Goal: Information Seeking & Learning: Check status

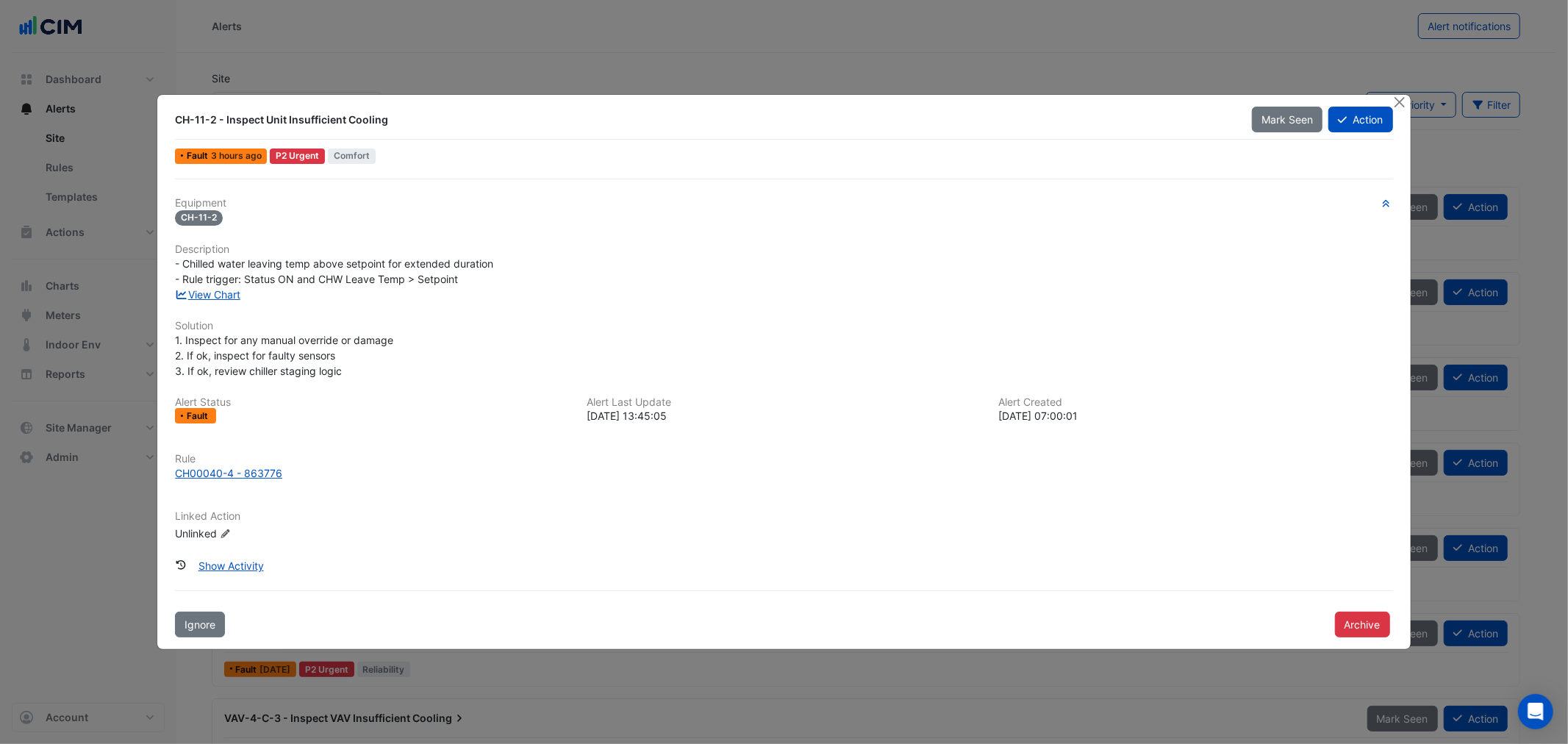
drag, startPoint x: 399, startPoint y: 65, endPoint x: 397, endPoint y: 77, distance: 12.2
click at [398, 73] on ngb-modal-window "CH-11-2 - Inspect Unit Insufficient Cooling Mark Seen Action Fault 3 hours ago …" at bounding box center [784, 372] width 1568 height 744
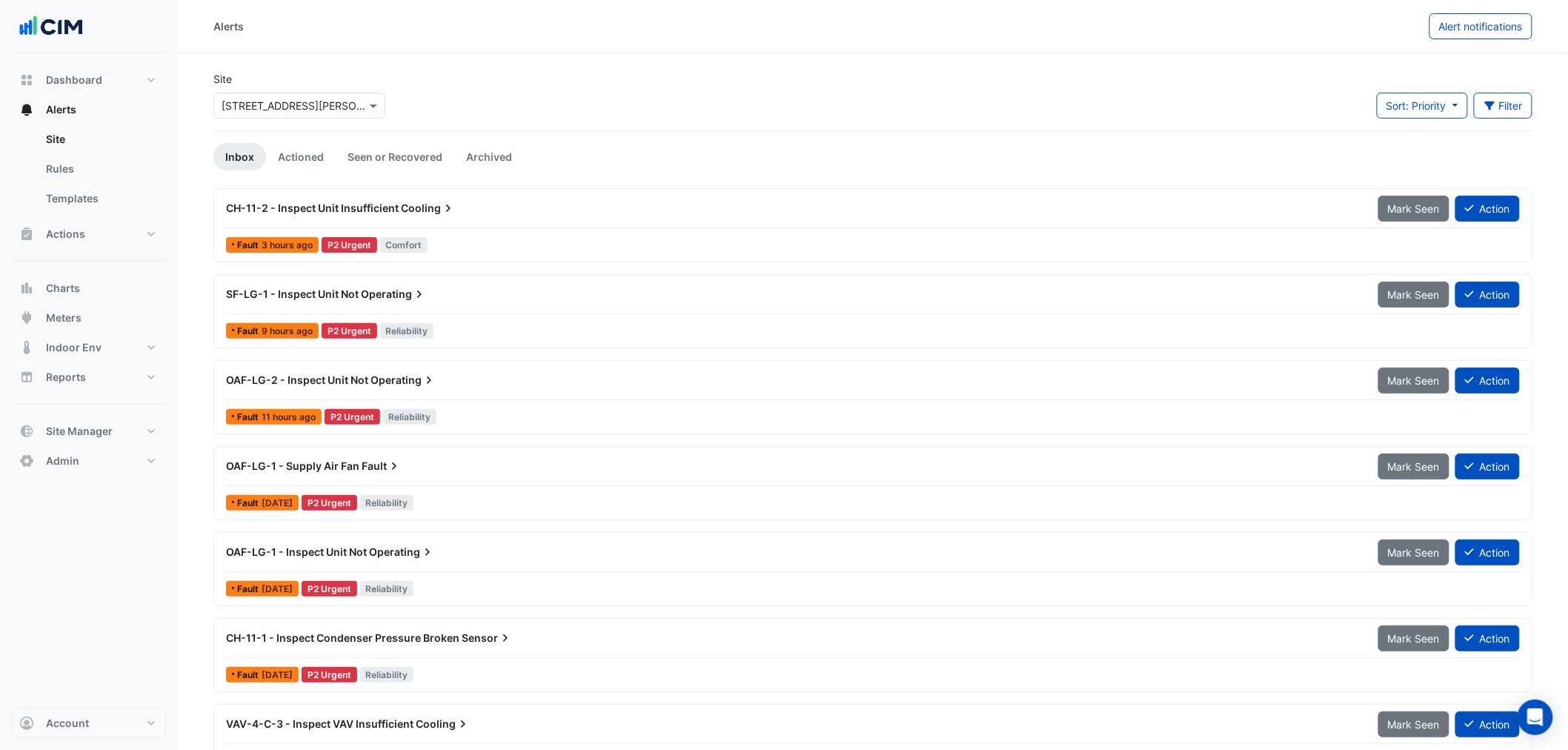
click at [277, 105] on input "text" at bounding box center [284, 106] width 126 height 16
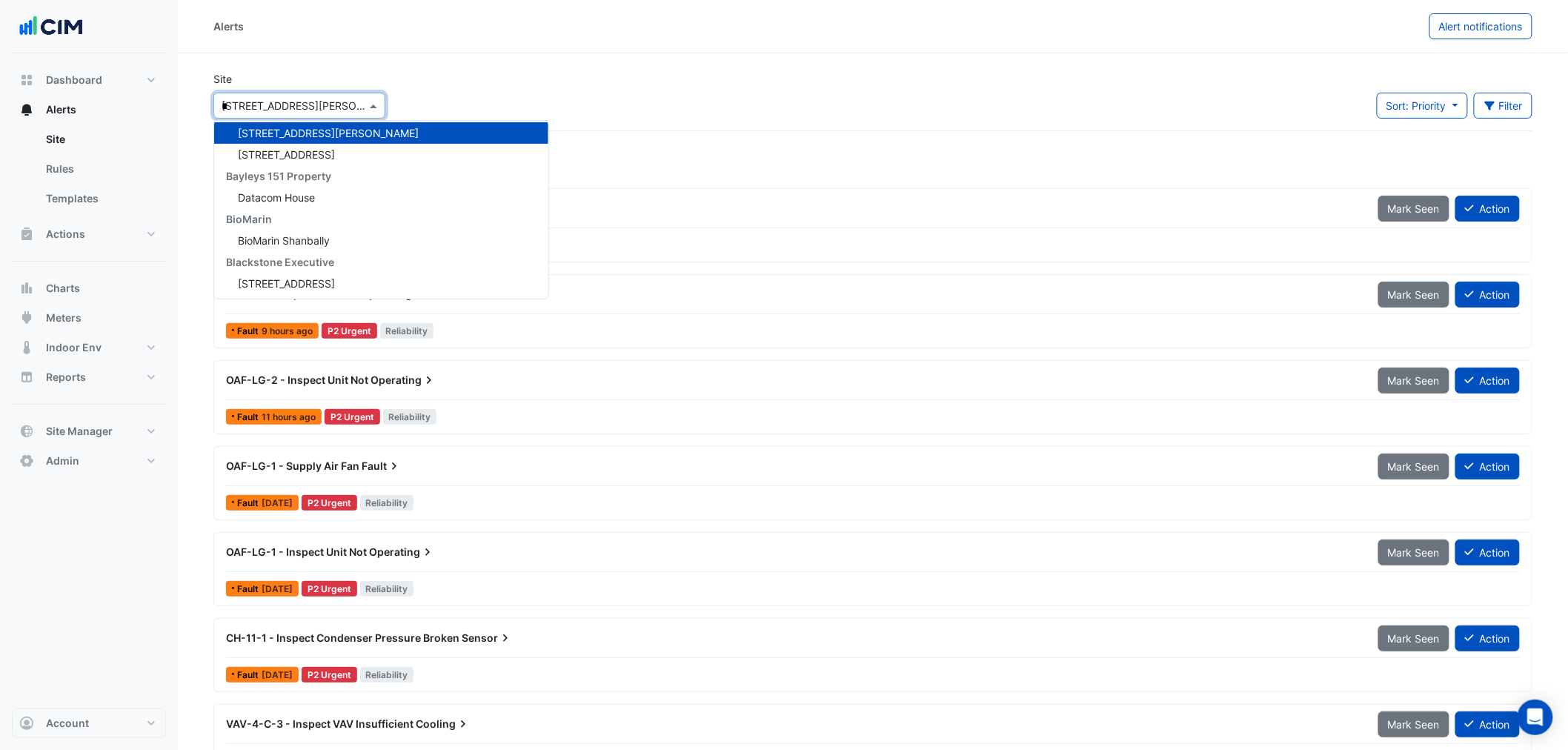
scroll to position [1467, 0]
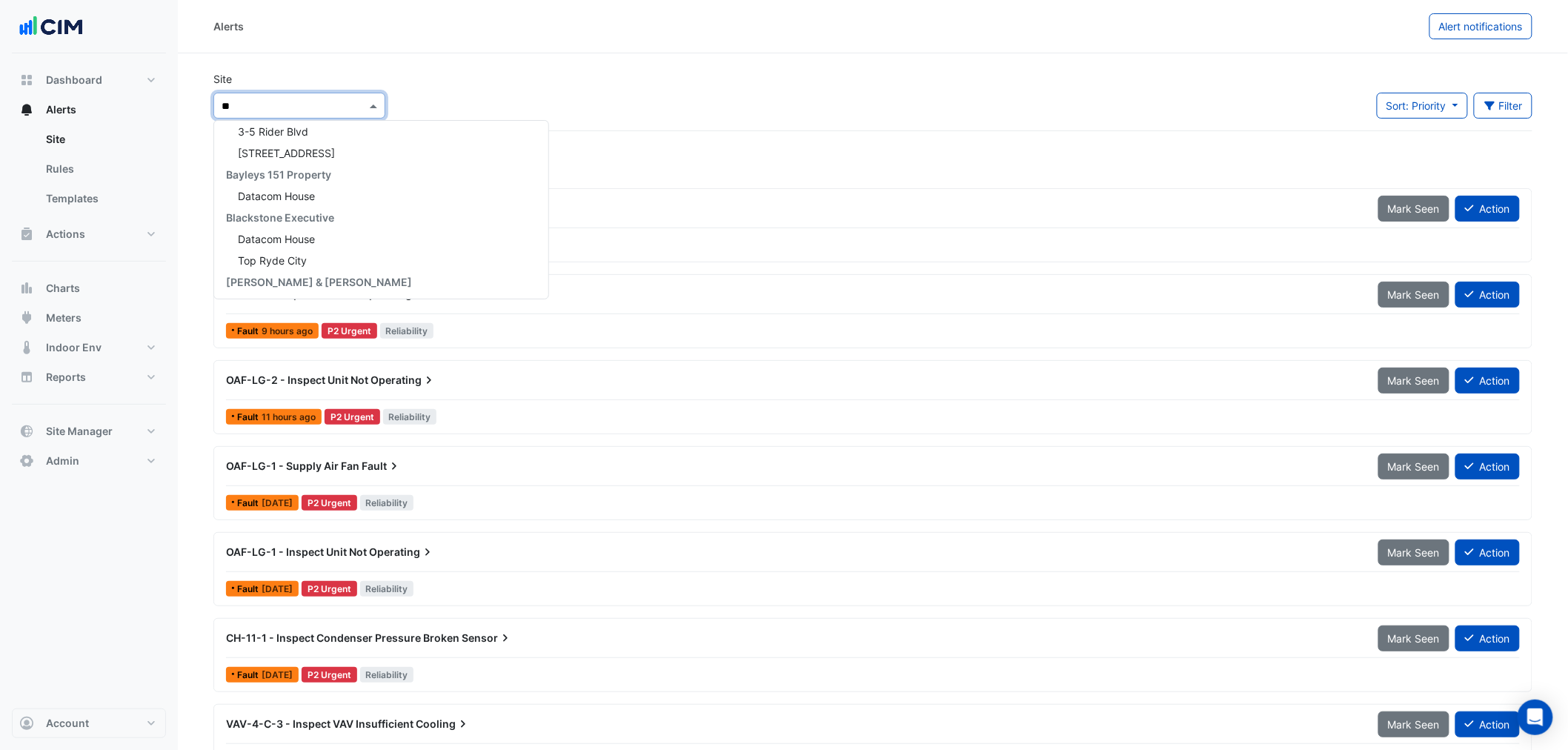
type input "***"
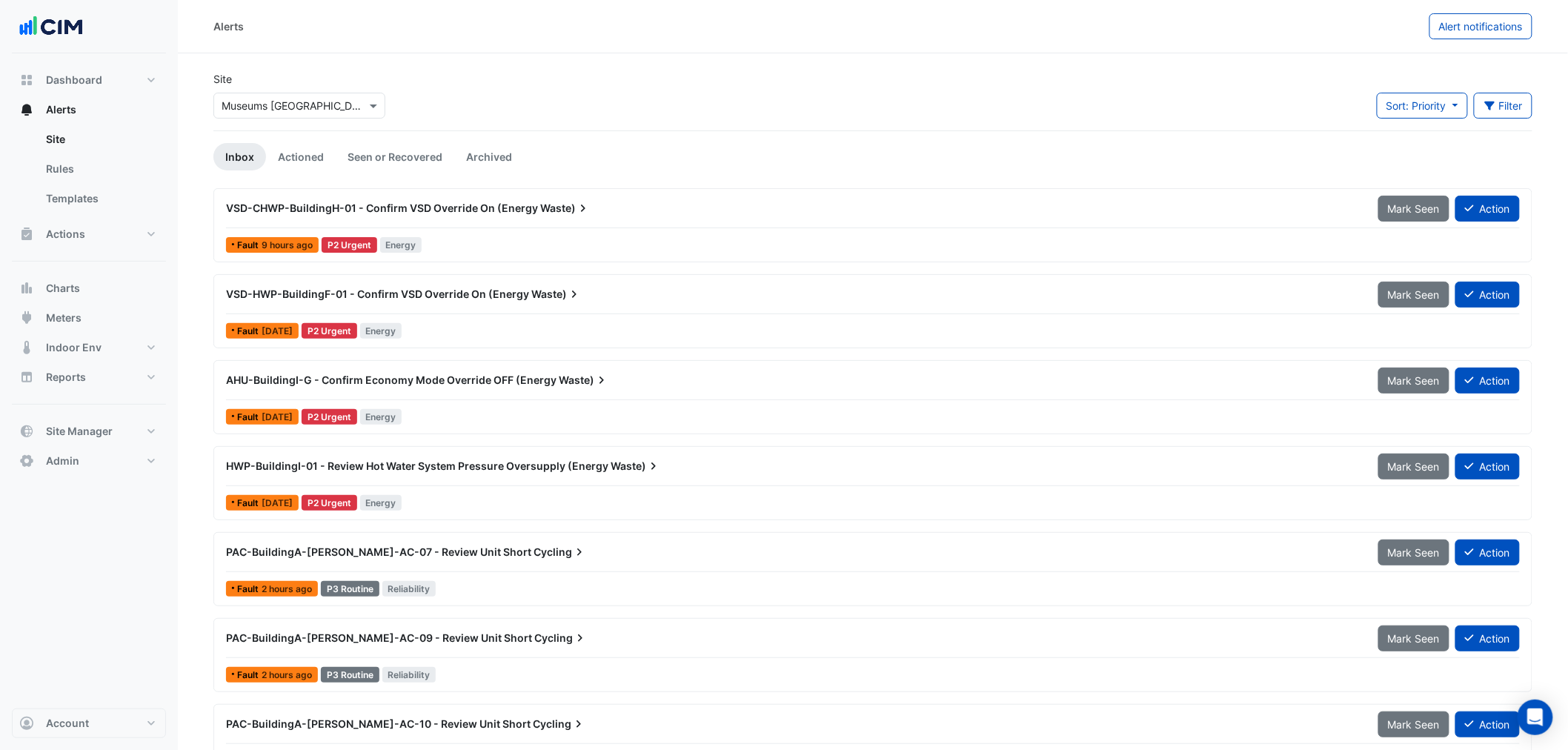
click at [625, 87] on div "Site Select a Site × Museums Discovery Centre Sort: Priority Priority Updated F…" at bounding box center [873, 100] width 1338 height 59
click at [530, 221] on div "VSD-CHWP-BuildingH-01 - Confirm VSD Override On (Energy Waste)" at bounding box center [794, 207] width 1152 height 27
click at [490, 332] on div "Fault [DATE] P2 Urgent Energy" at bounding box center [873, 330] width 1297 height 21
click at [435, 308] on div "VSD-HWP-BuildingF-01 - Confirm VSD Override On (Energy Waste)" at bounding box center [794, 294] width 1152 height 27
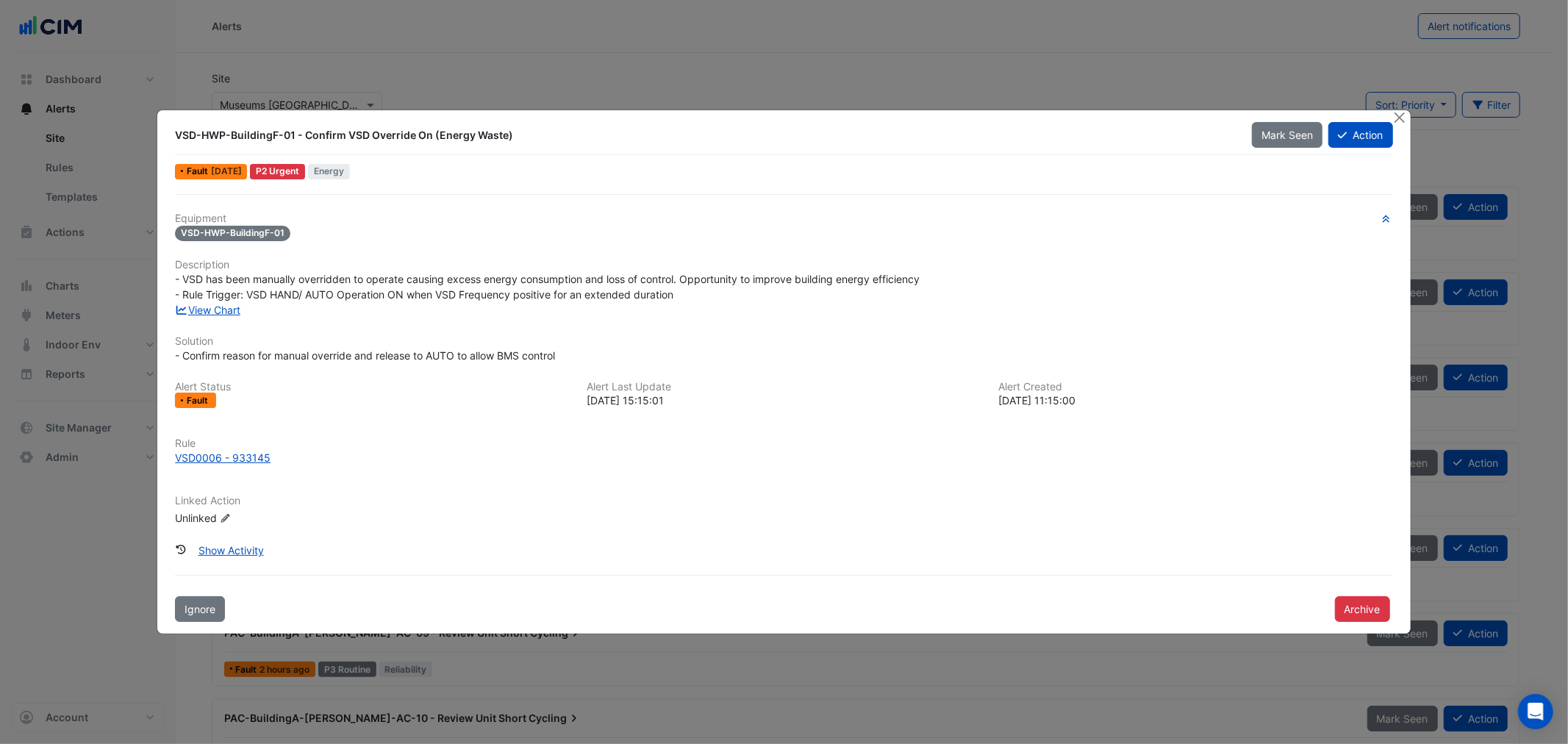
drag, startPoint x: 351, startPoint y: 291, endPoint x: 508, endPoint y: 303, distance: 157.5
click at [507, 302] on div "Equipment VSD-HWP-BuildingF-01 Description - VSD has been manually overridden t…" at bounding box center [784, 375] width 1218 height 325
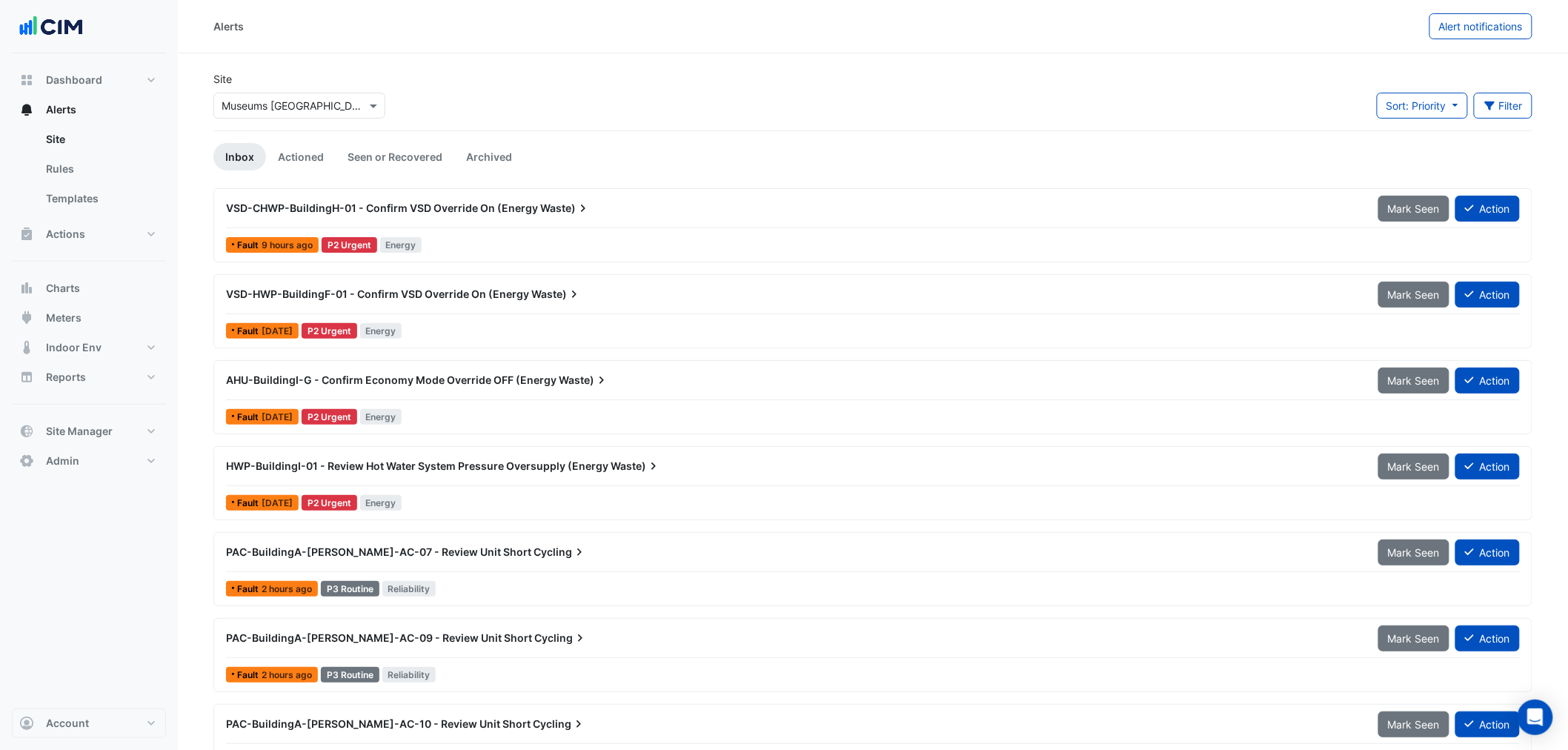
click at [534, 382] on span "AHU-BuildingI-G - Confirm Economy Mode Override OFF (Energy" at bounding box center [391, 380] width 331 height 13
click at [610, 484] on div "HWP-BuildingI-01 - Review Hot Water System Pressure Oversupply (Energy Waste) M…" at bounding box center [873, 469] width 1294 height 33
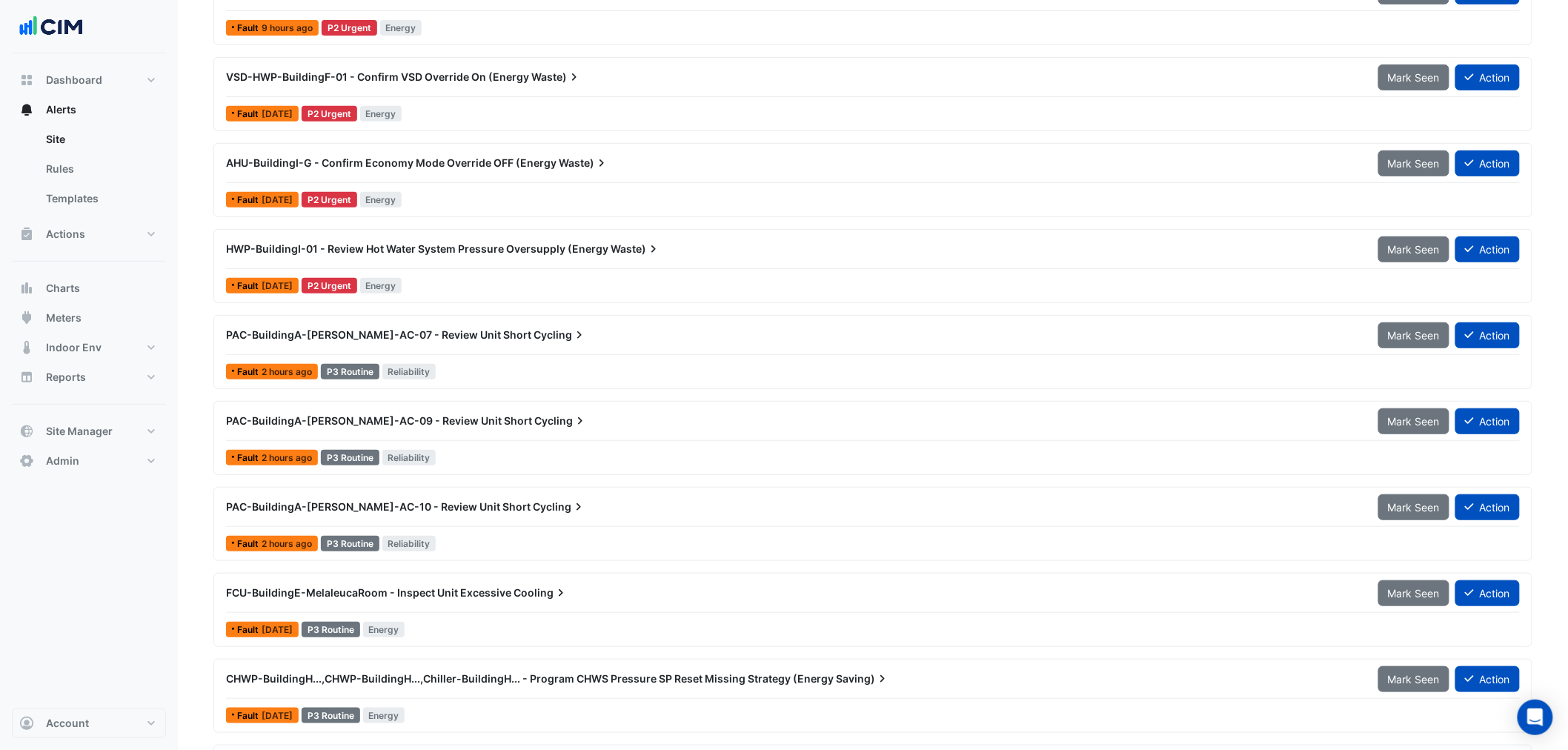
scroll to position [219, 0]
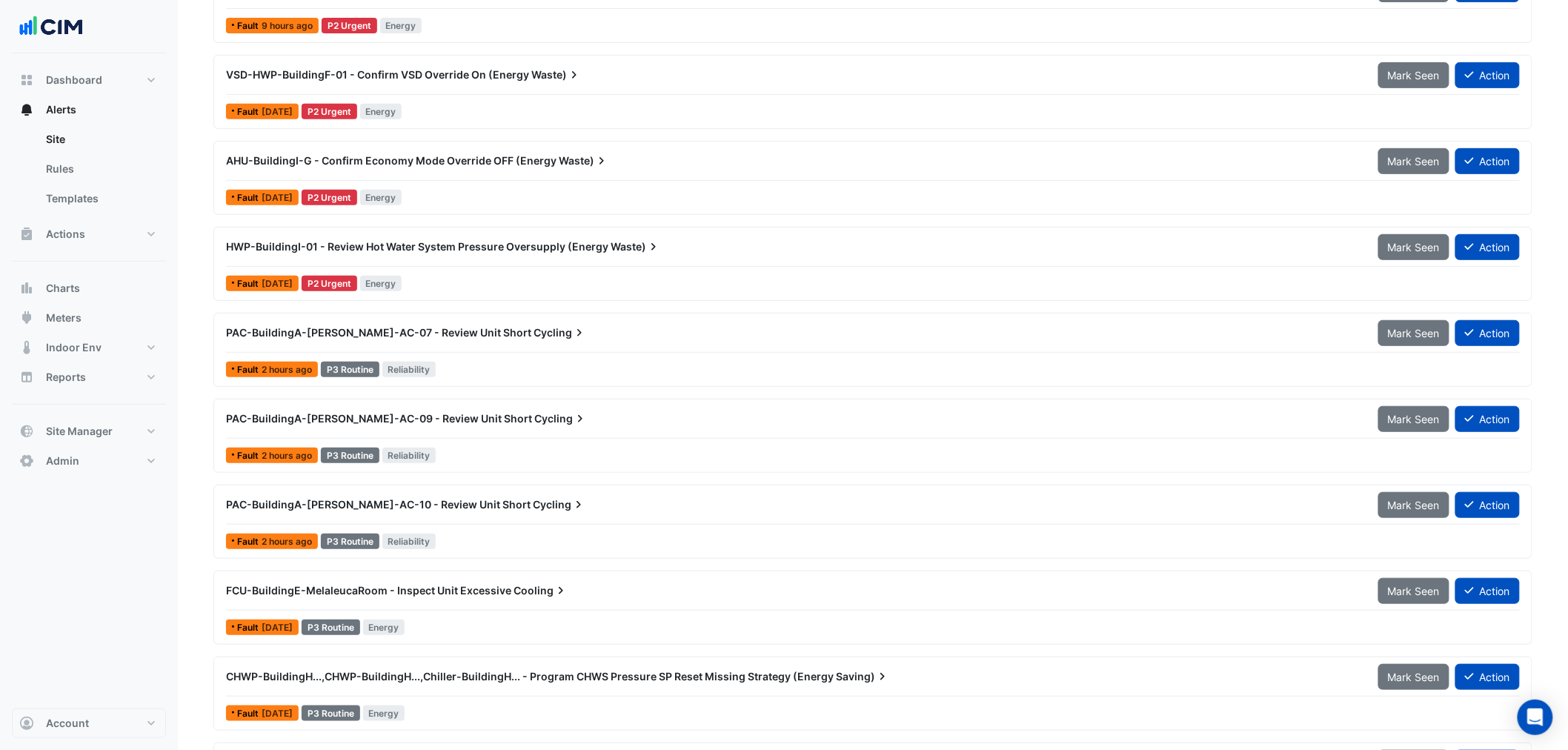
click at [335, 349] on div "PAC-BuildingA-[PERSON_NAME]-AC-07 - Review Unit Short Cycling Mark Seen Action" at bounding box center [873, 336] width 1294 height 33
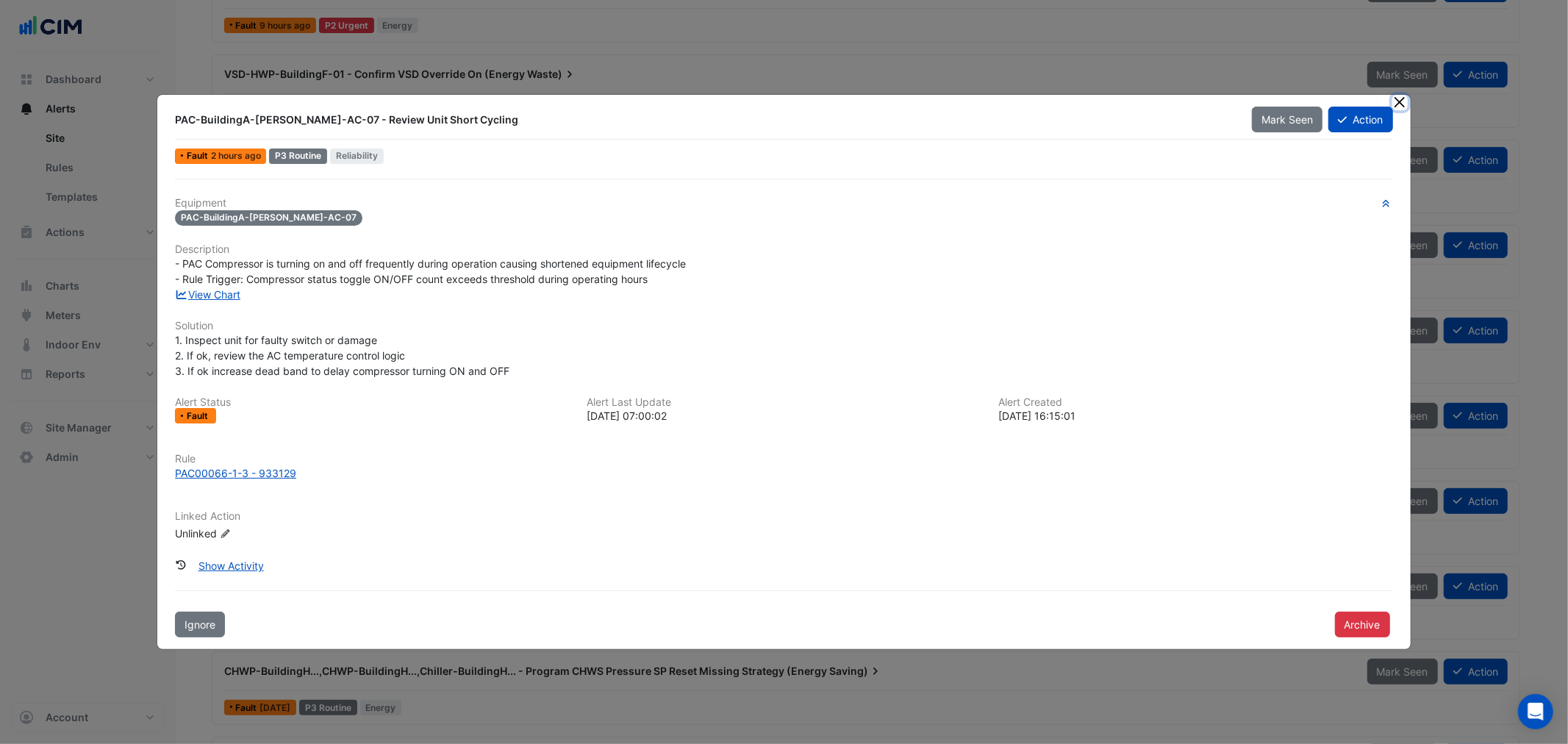
click at [1398, 105] on button "Close" at bounding box center [1400, 102] width 16 height 16
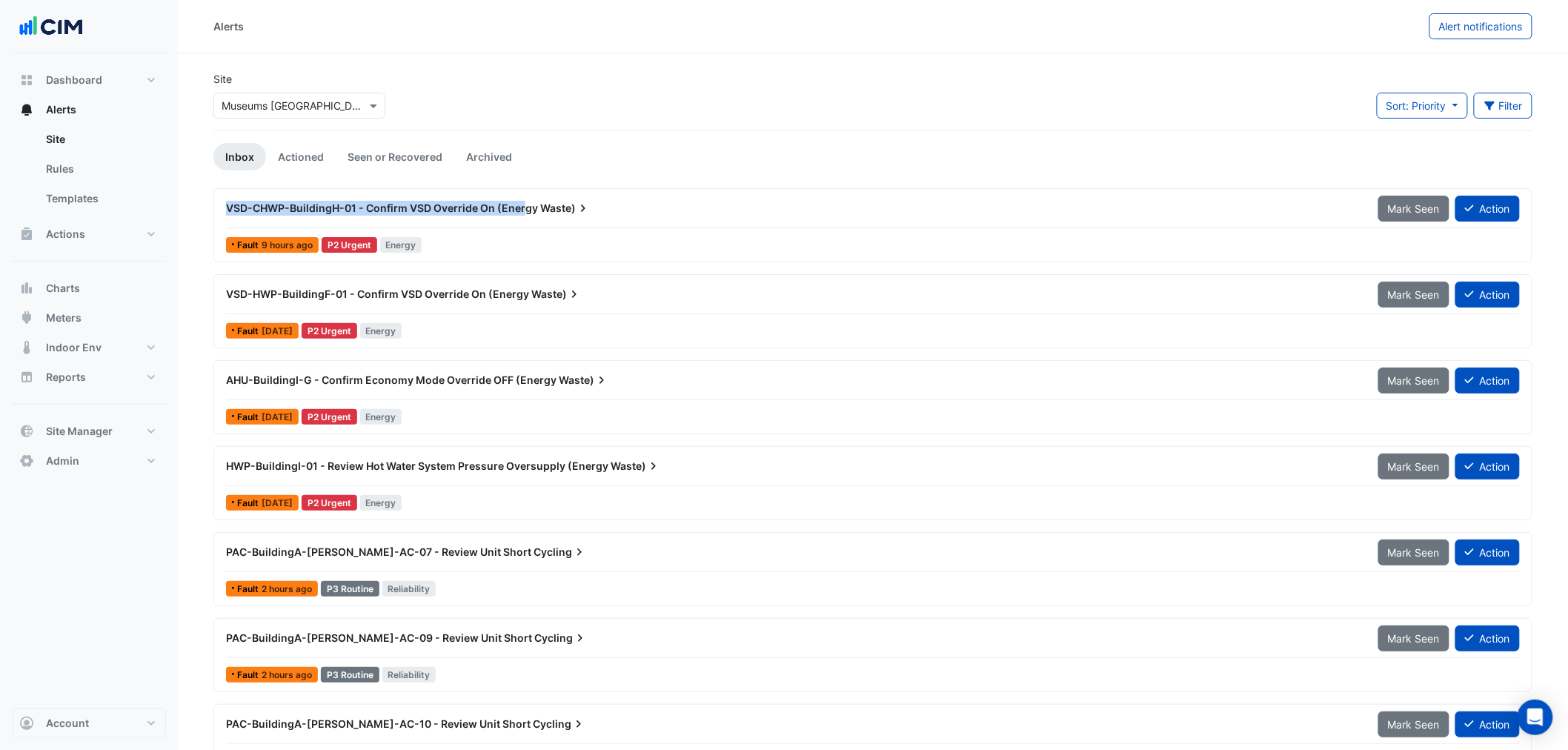
drag, startPoint x: 227, startPoint y: 207, endPoint x: 521, endPoint y: 217, distance: 294.2
click at [521, 217] on div "VSD-CHWP-BuildingH-01 - Confirm VSD Override On (Energy Waste)" at bounding box center [794, 207] width 1152 height 27
click at [581, 158] on ul "Inbox Actioned Seen or Recovered Archived" at bounding box center [873, 157] width 1319 height 28
drag, startPoint x: 306, startPoint y: 291, endPoint x: 483, endPoint y: 307, distance: 177.7
click at [483, 307] on div "VSD-HWP-BuildingF-01 - Confirm VSD Override On (Energy Waste)" at bounding box center [794, 294] width 1152 height 27
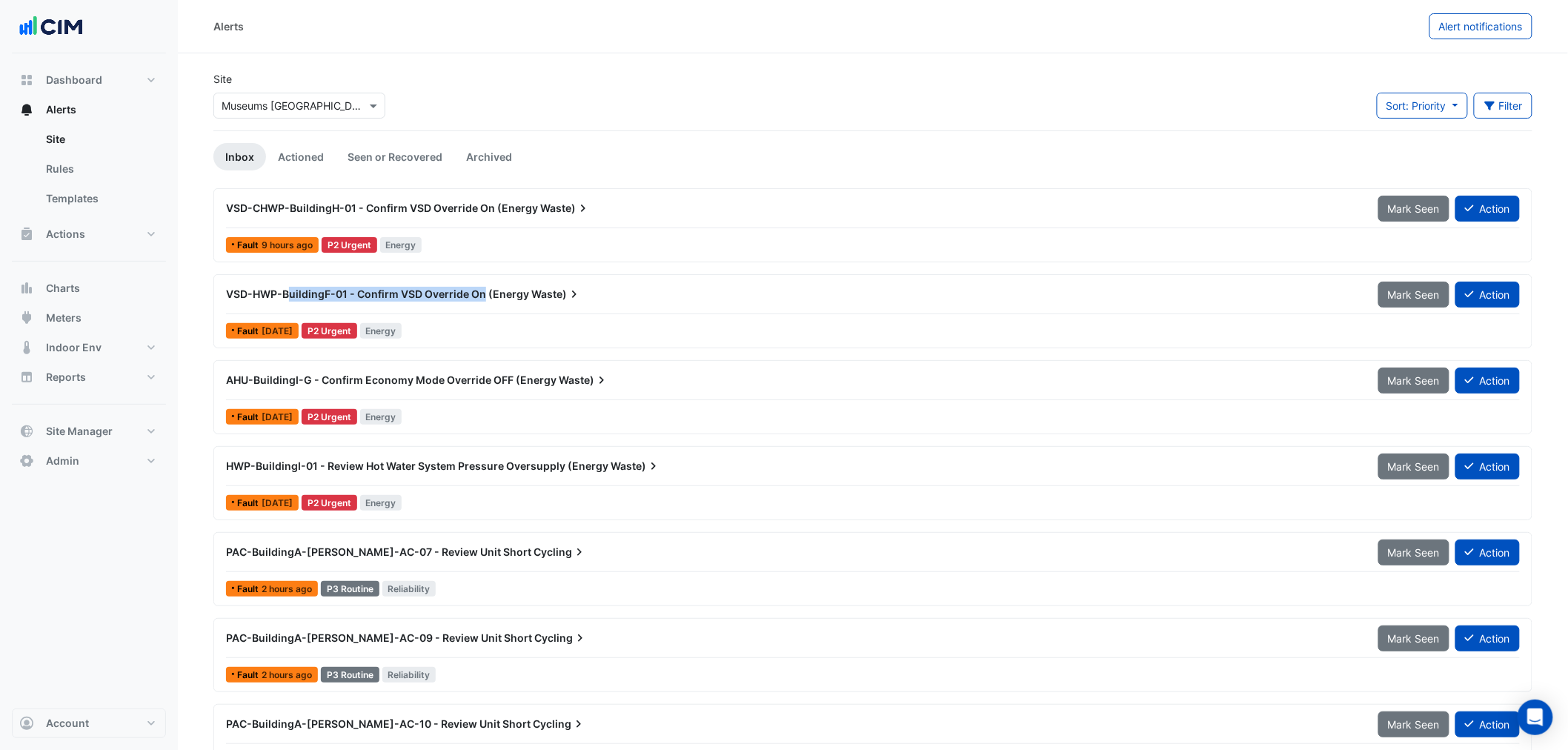
drag, startPoint x: 324, startPoint y: 240, endPoint x: 373, endPoint y: 252, distance: 50.4
click at [373, 252] on div "P2 Urgent" at bounding box center [349, 244] width 55 height 16
click at [380, 205] on span "VSD-CHWP-BuildingH-01 - Confirm VSD Override On (Energy" at bounding box center [382, 208] width 312 height 13
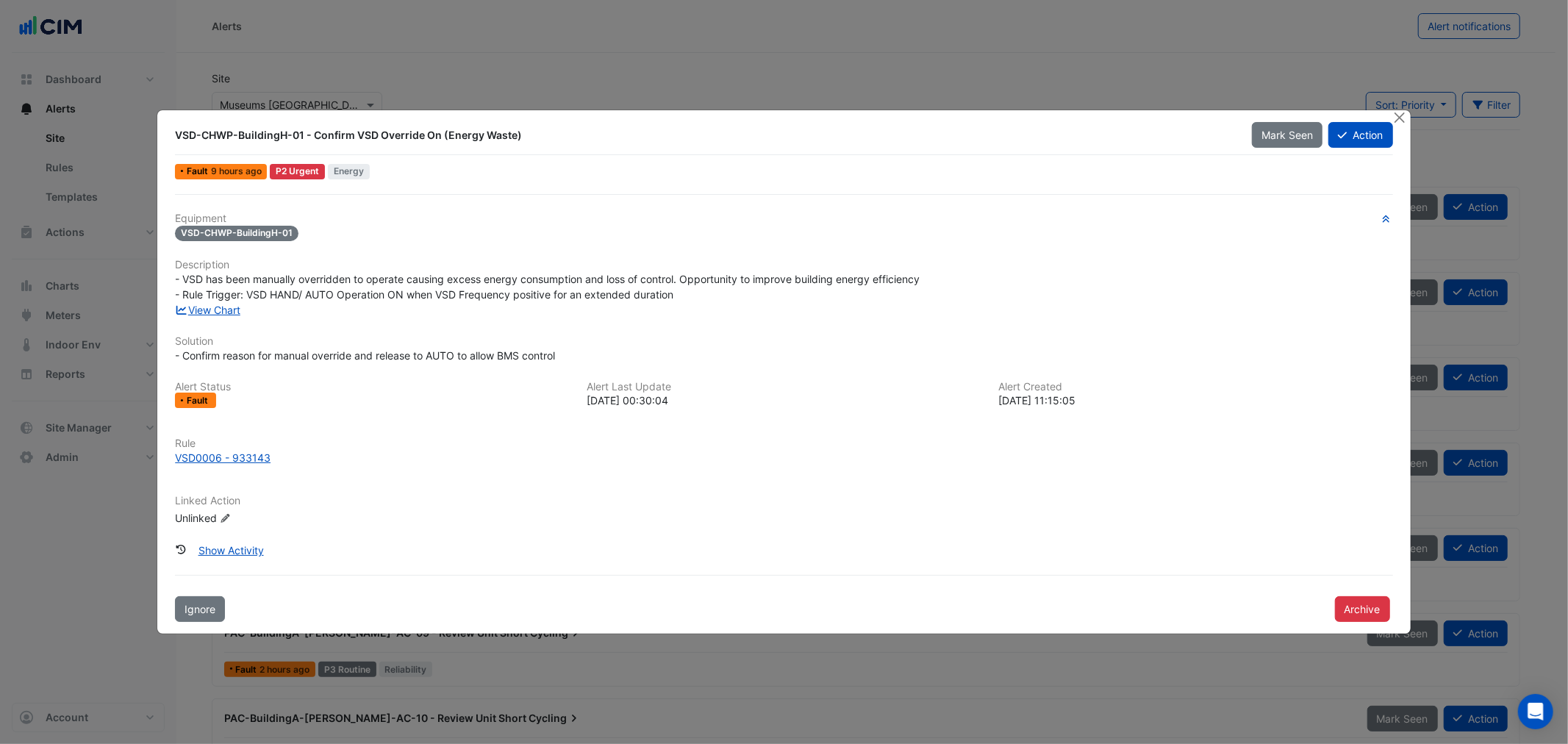
click at [1402, 107] on ngb-modal-window "VSD-CHWP-BuildingH-01 - Confirm VSD Override On (Energy Waste) Mark Seen Action…" at bounding box center [784, 372] width 1568 height 744
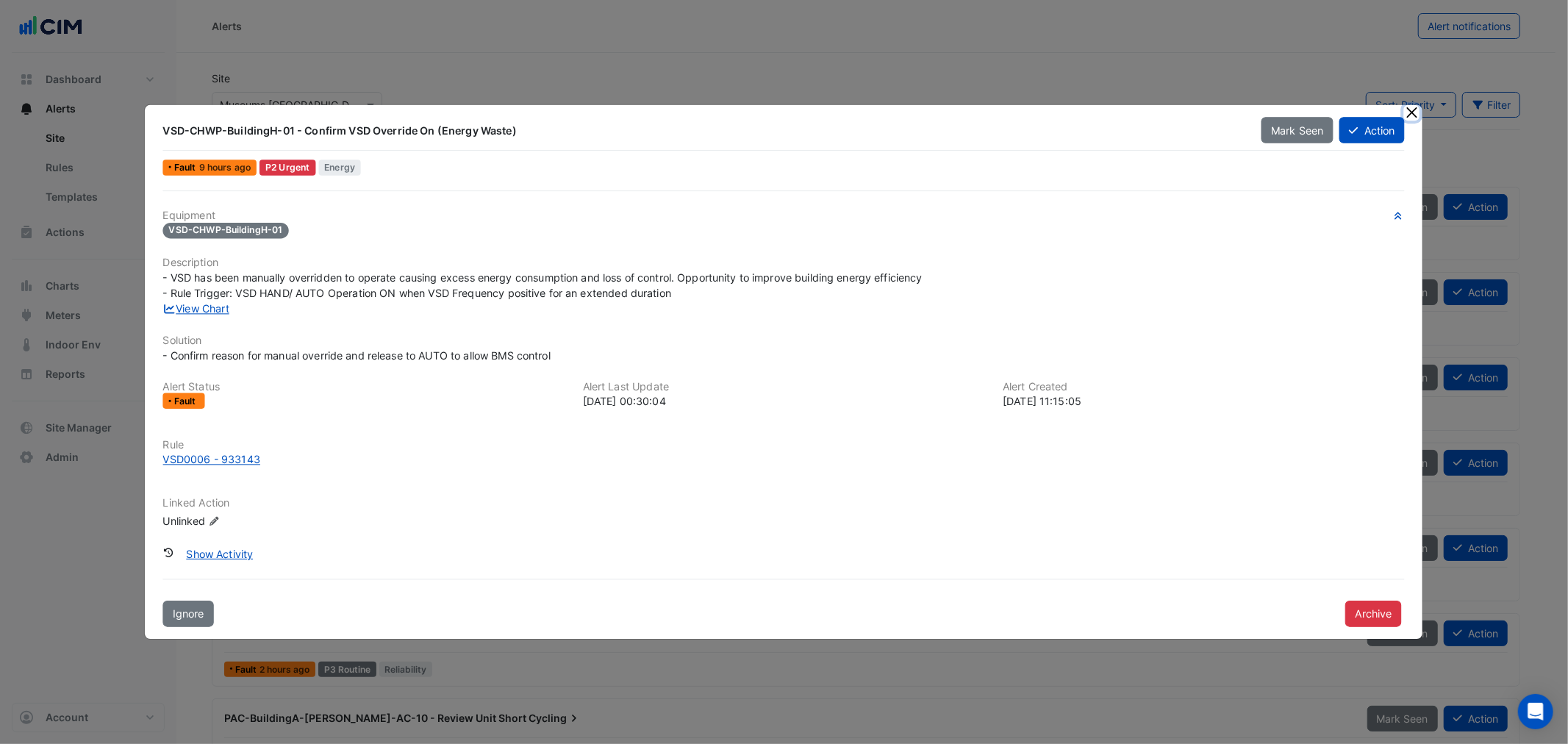
click at [1404, 112] on button "Close" at bounding box center [1412, 112] width 16 height 16
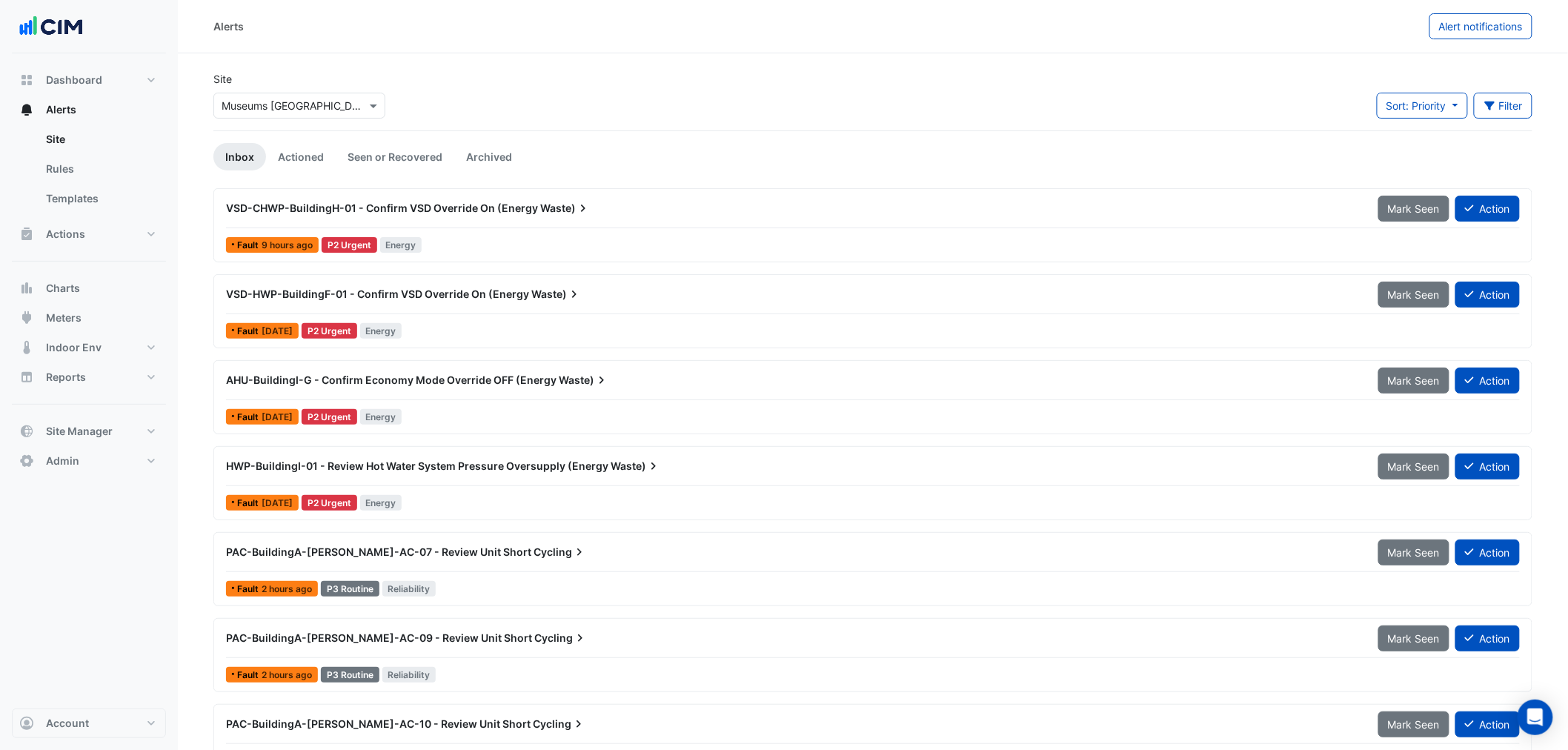
drag, startPoint x: 360, startPoint y: 208, endPoint x: 553, endPoint y: 217, distance: 193.2
click at [553, 217] on div "VSD-CHWP-BuildingH-01 - Confirm VSD Override On (Energy Waste)" at bounding box center [794, 207] width 1152 height 27
drag, startPoint x: 633, startPoint y: 181, endPoint x: 598, endPoint y: 176, distance: 35.4
drag, startPoint x: 235, startPoint y: 207, endPoint x: 456, endPoint y: 217, distance: 221.2
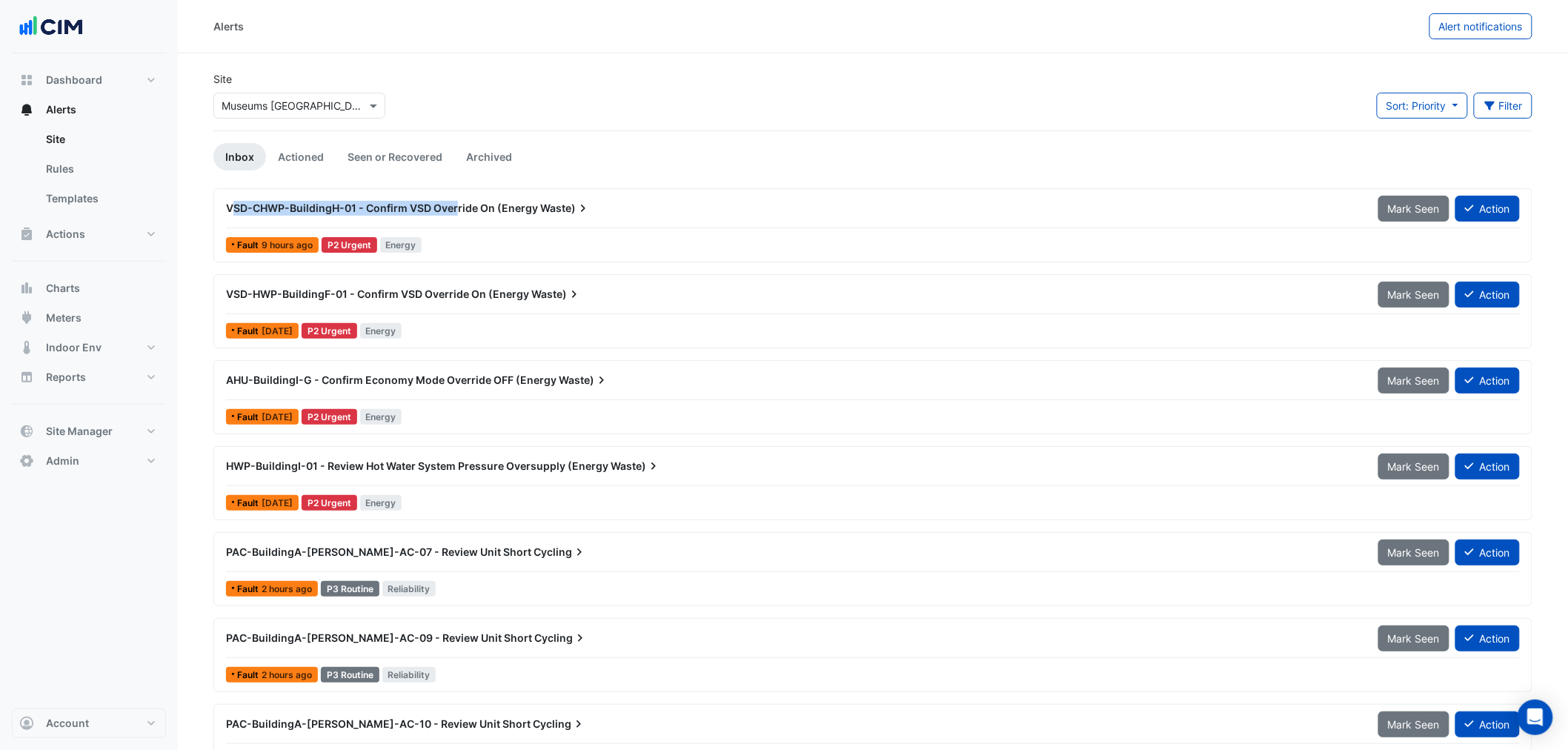
click at [456, 217] on div "VSD-CHWP-BuildingH-01 - Confirm VSD Override On (Energy Waste)" at bounding box center [794, 207] width 1152 height 27
click at [1504, 107] on button "Filter" at bounding box center [1503, 106] width 59 height 26
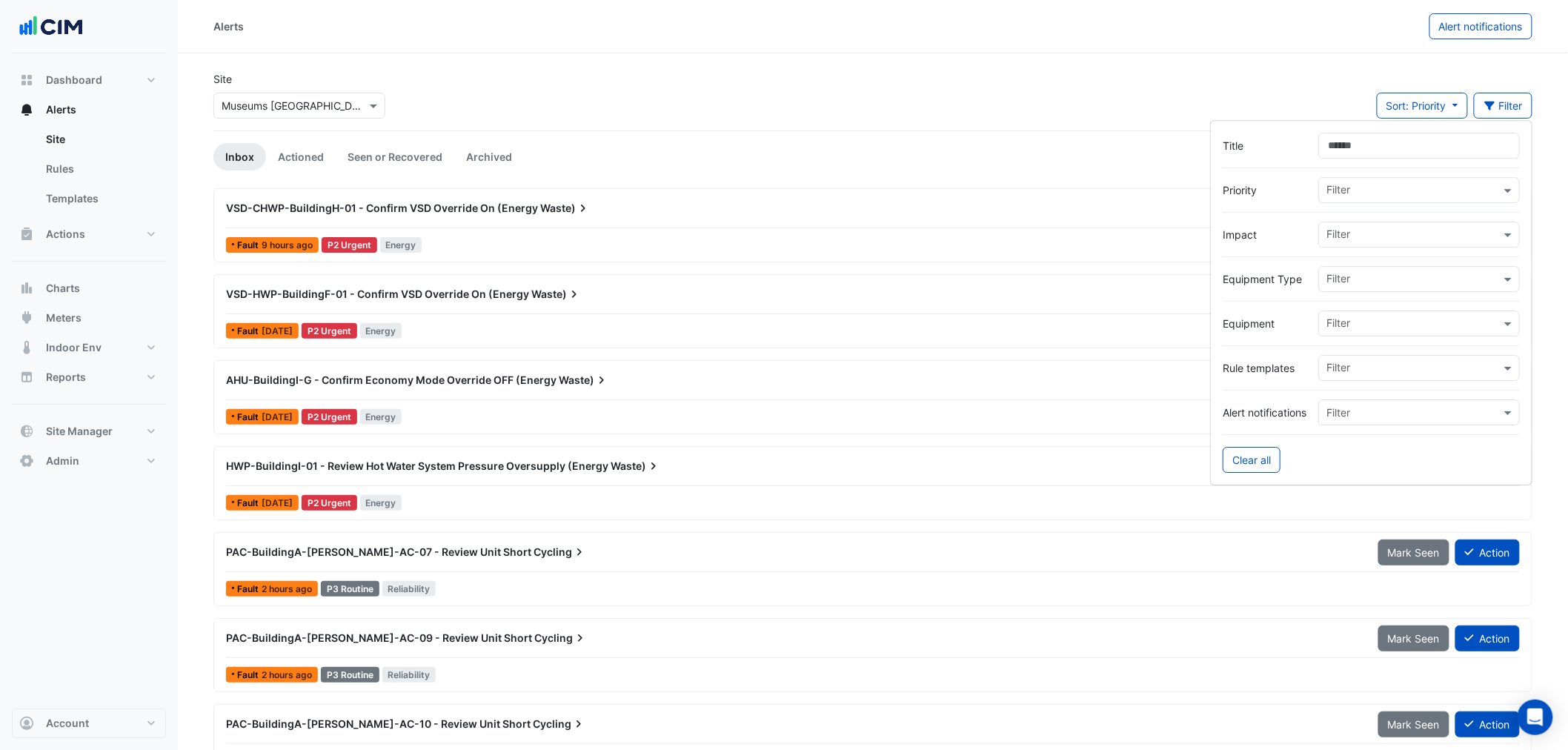
click at [1480, 143] on input "Title" at bounding box center [1419, 146] width 202 height 26
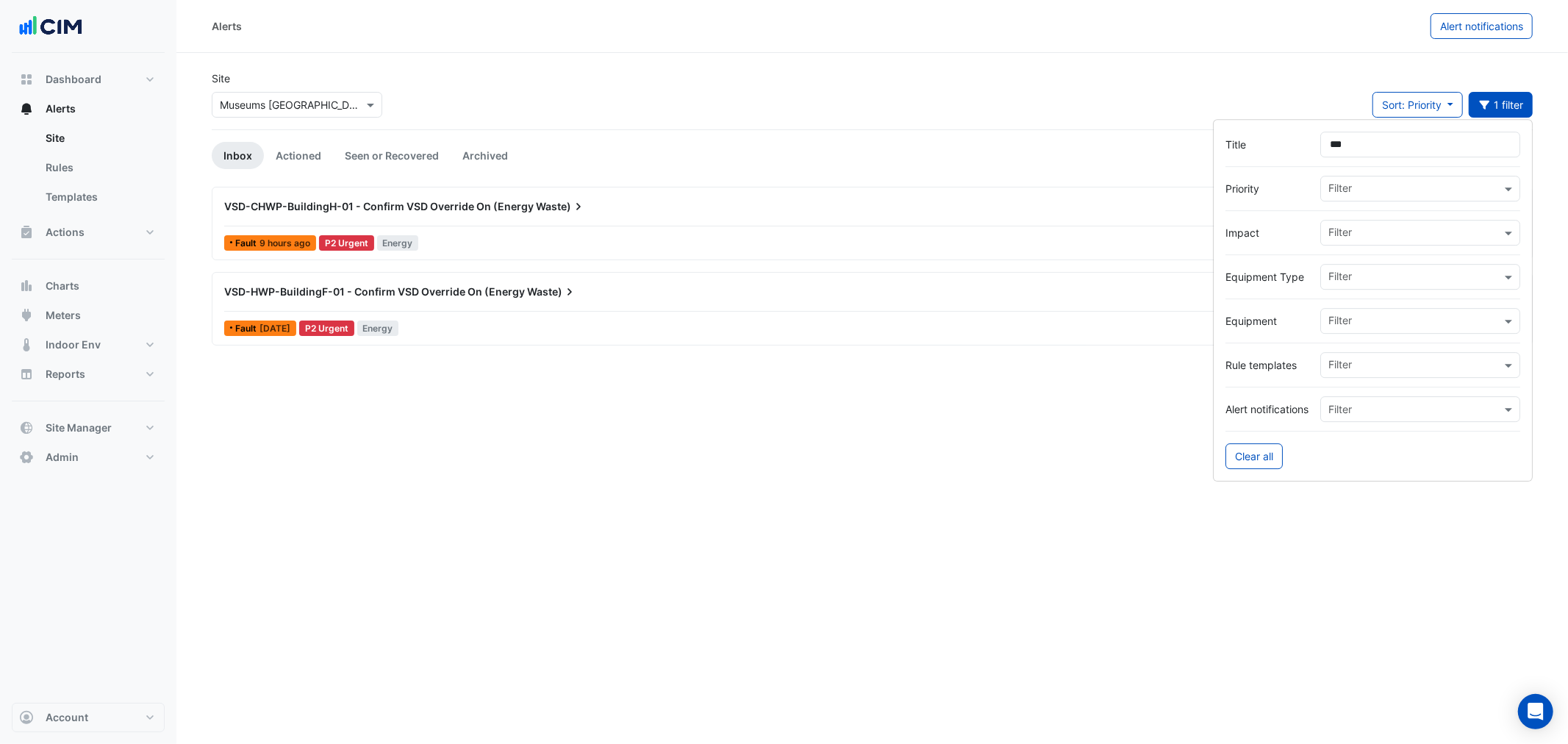
type input "***"
drag, startPoint x: 280, startPoint y: 296, endPoint x: 365, endPoint y: 306, distance: 85.6
click at [365, 306] on div "VSD-HWP-BuildingF-01 - Confirm VSD Override On (Energy Waste) Mark Seen Action" at bounding box center [872, 295] width 1296 height 33
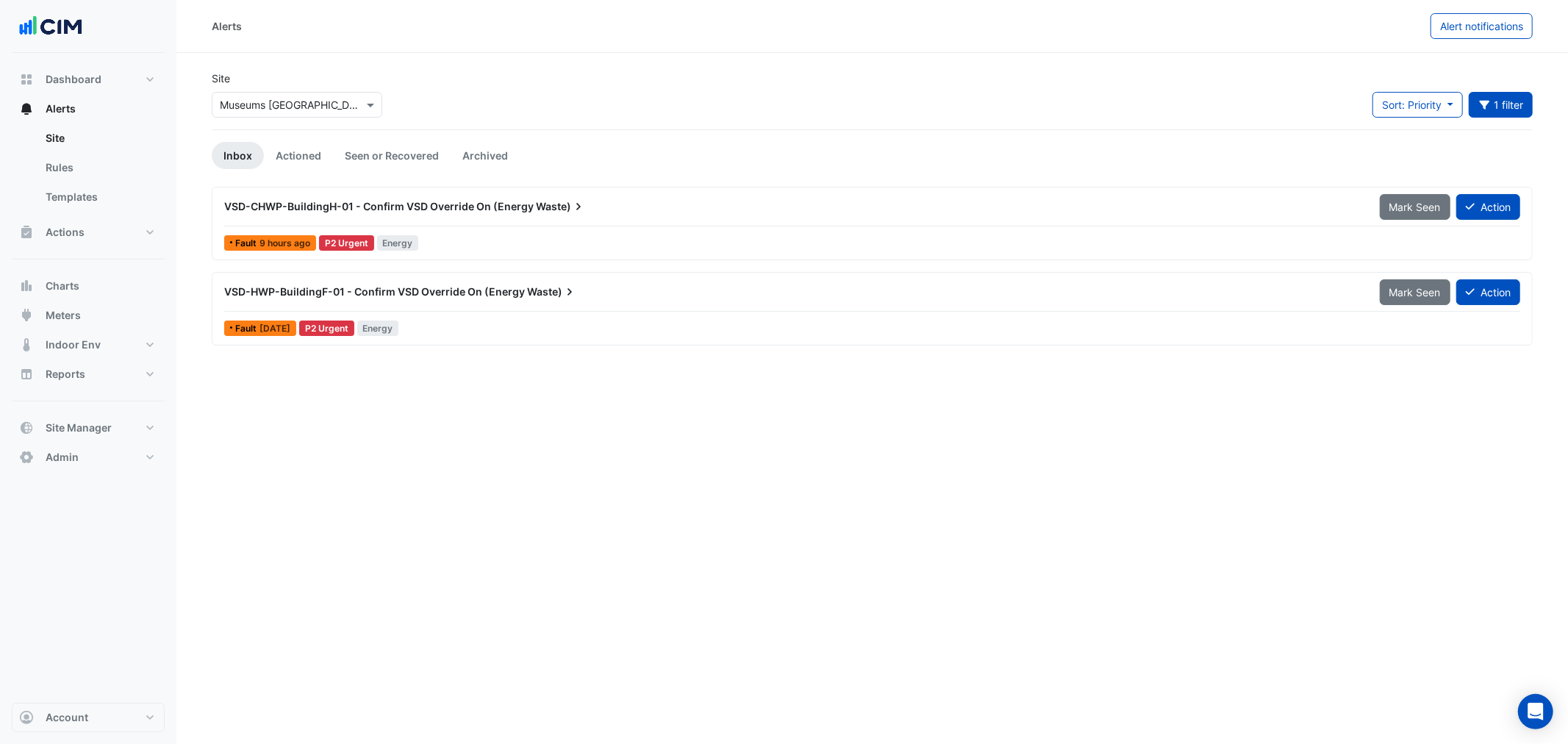
click at [338, 395] on div "Alerts Alert notifications Site Select a Site × Museums Discovery Centre Sort: …" at bounding box center [872, 372] width 1392 height 744
drag, startPoint x: 249, startPoint y: 203, endPoint x: 328, endPoint y: 212, distance: 79.5
click at [328, 212] on span "VSD-CHWP-BuildingH-01 - Confirm VSD Override On (Energy" at bounding box center [379, 207] width 310 height 13
click at [1516, 92] on button "1 filter" at bounding box center [1501, 105] width 65 height 26
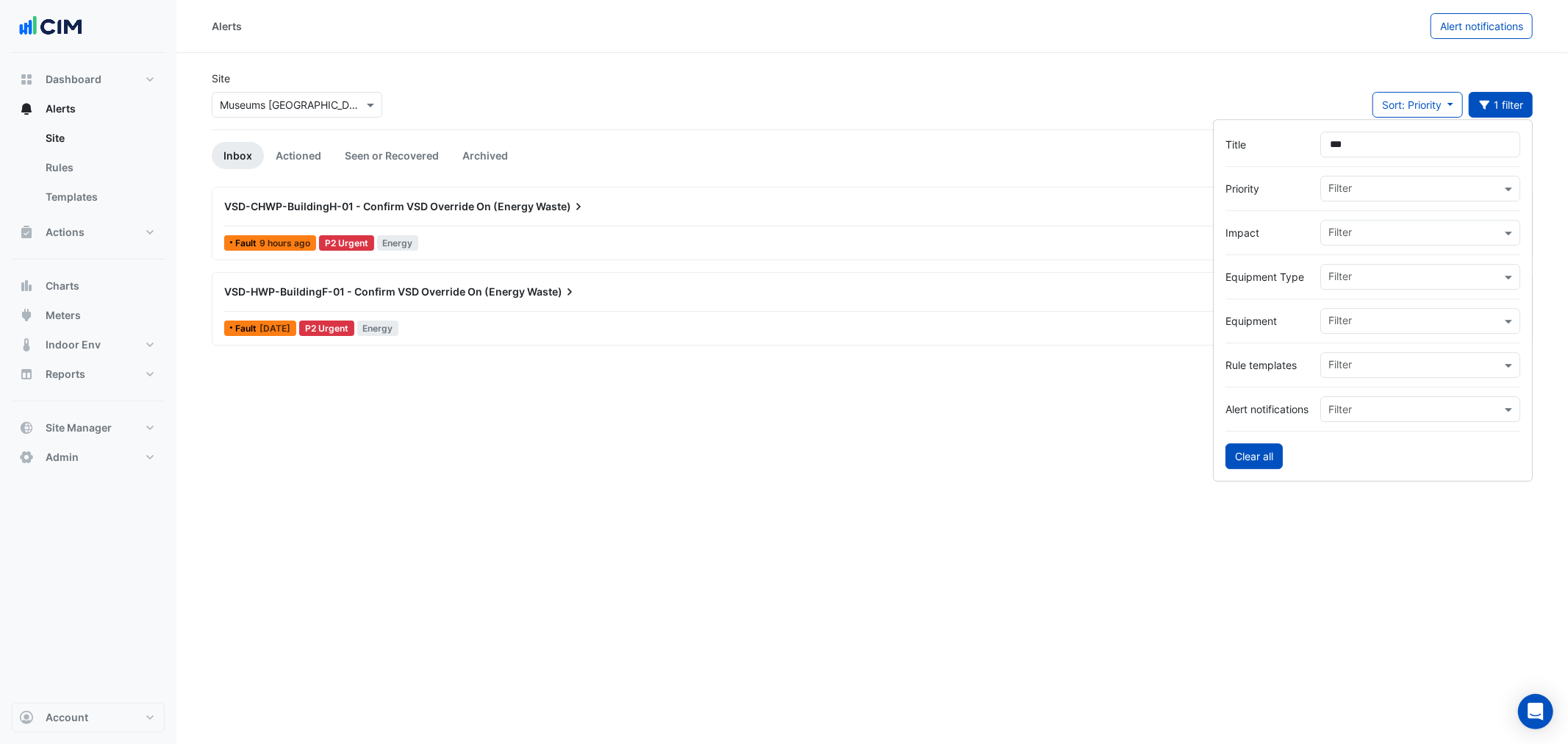
click at [1255, 448] on button "Clear all" at bounding box center [1253, 456] width 58 height 26
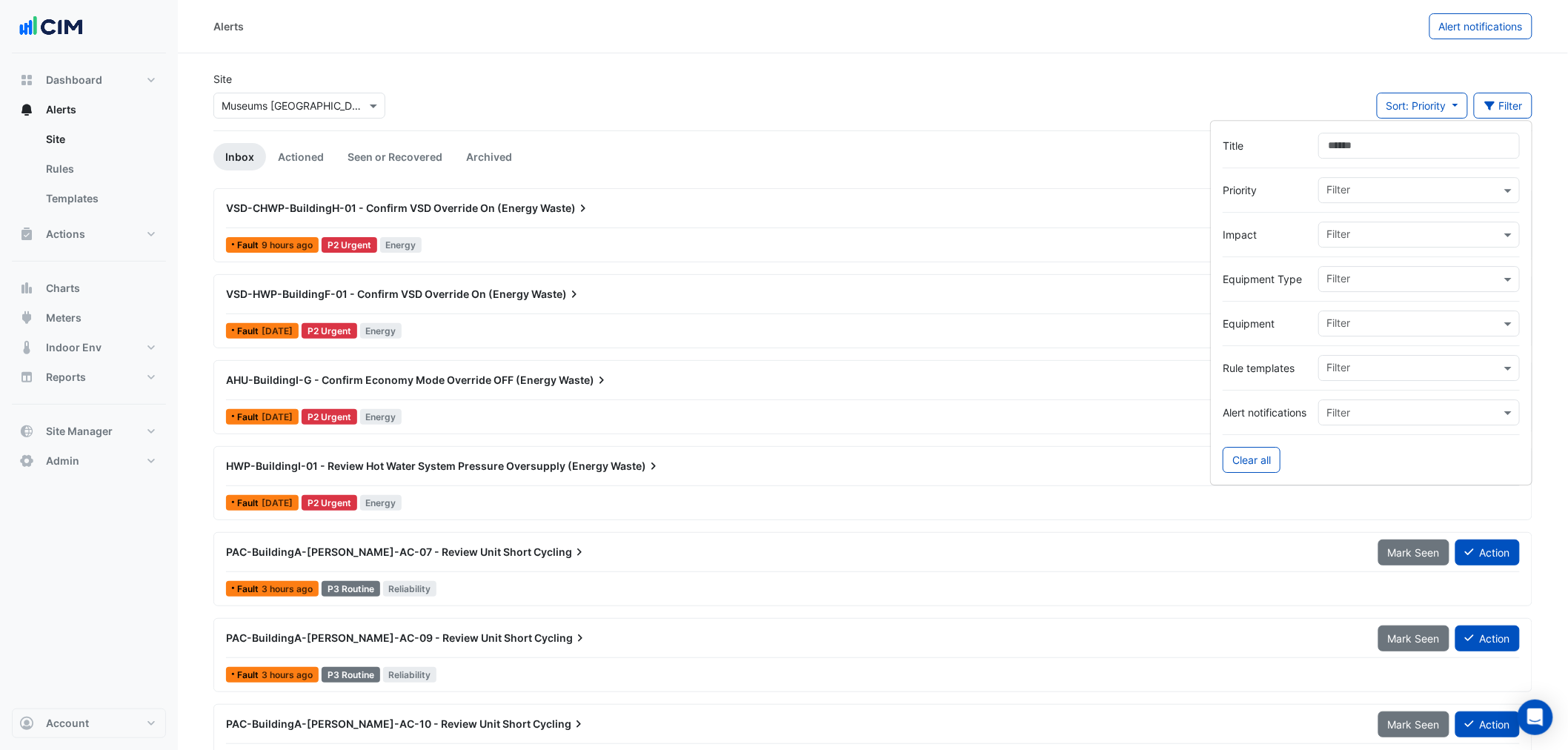
click at [690, 120] on div "Site Select a Site × Museums Discovery Centre Sort: Priority Priority Updated F…" at bounding box center [873, 100] width 1338 height 59
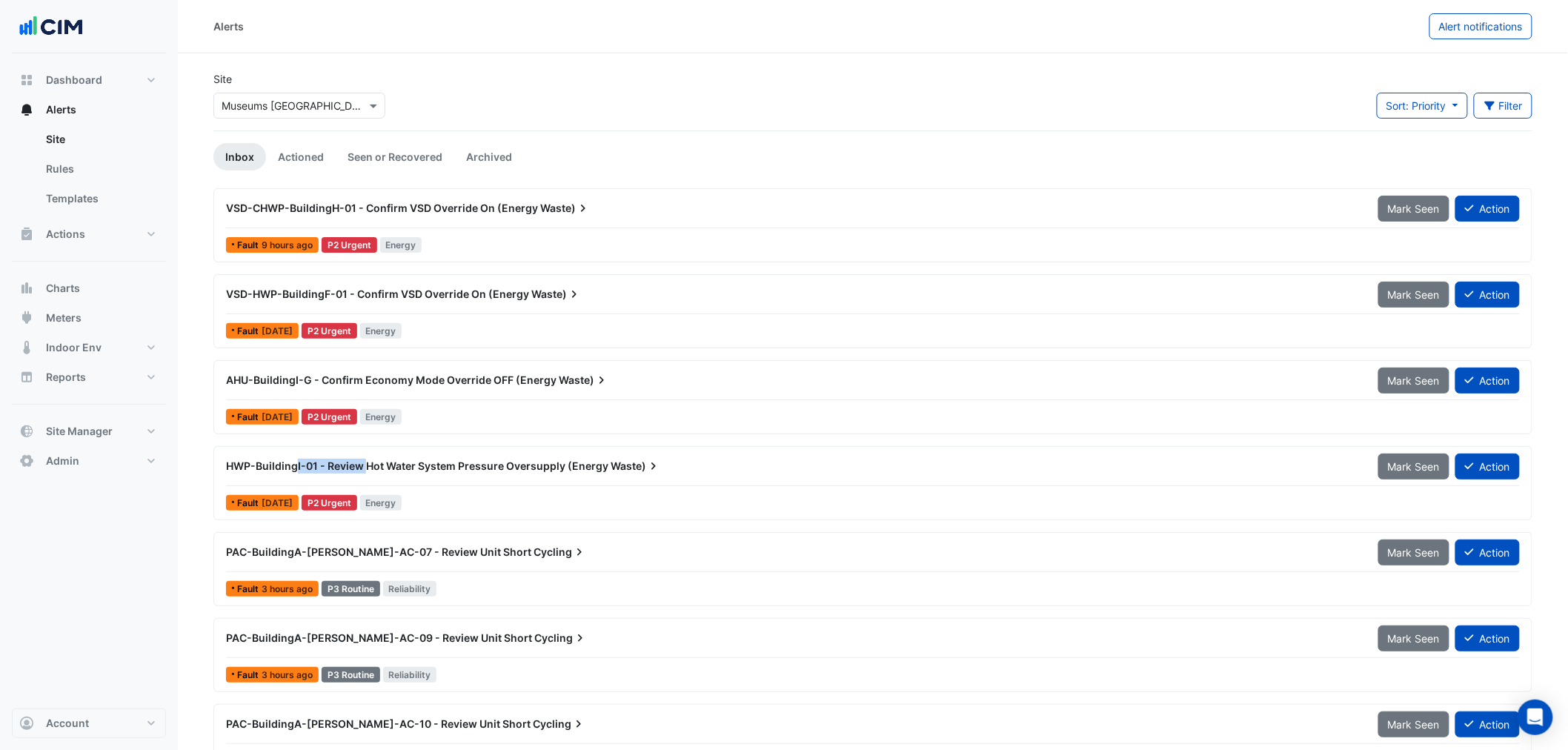
drag, startPoint x: 316, startPoint y: 465, endPoint x: 367, endPoint y: 467, distance: 51.0
click at [367, 467] on div "HWP-BuildingI-01 - Review Hot Water System Pressure Oversupply (Energy Waste)" at bounding box center [793, 466] width 1135 height 15
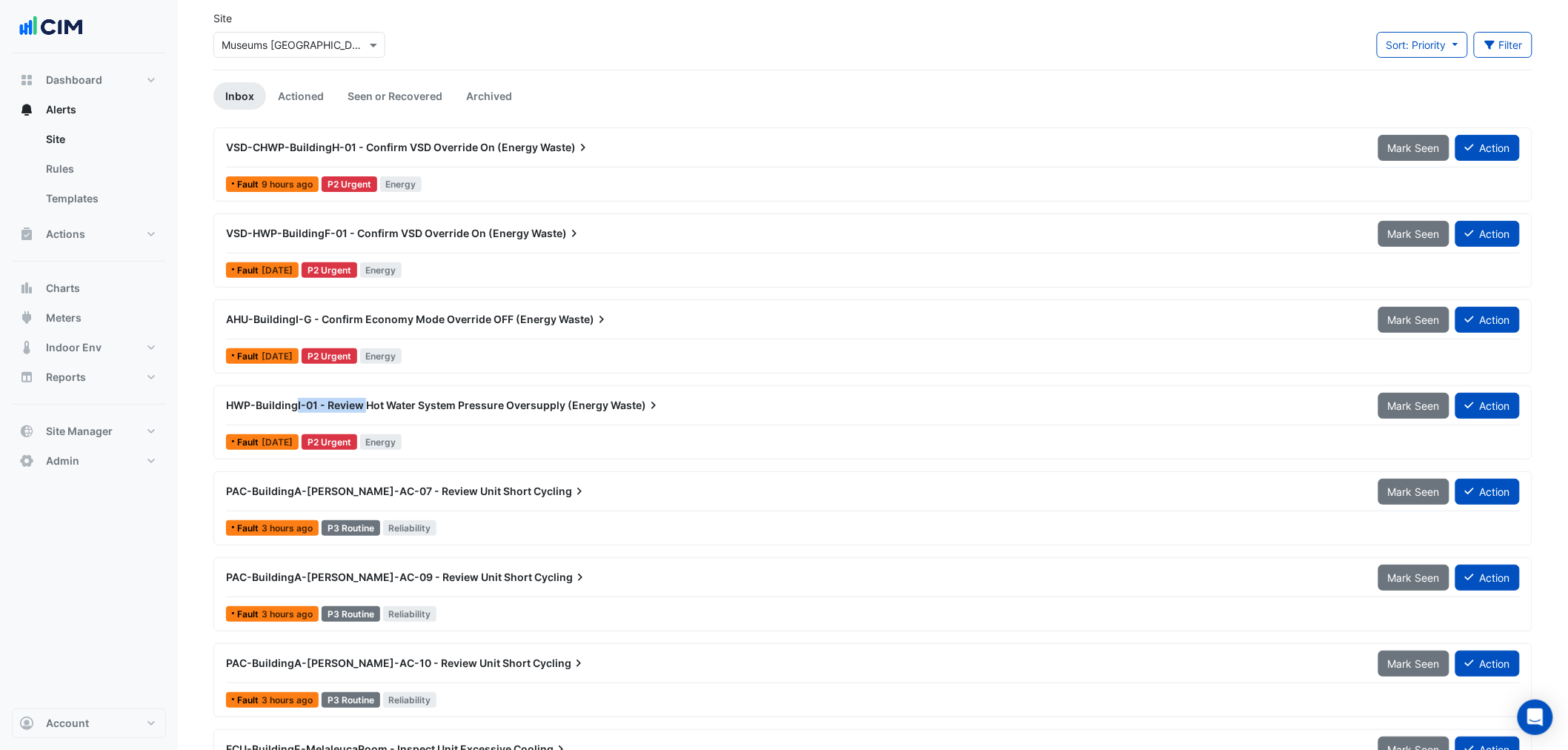
scroll to position [109, 0]
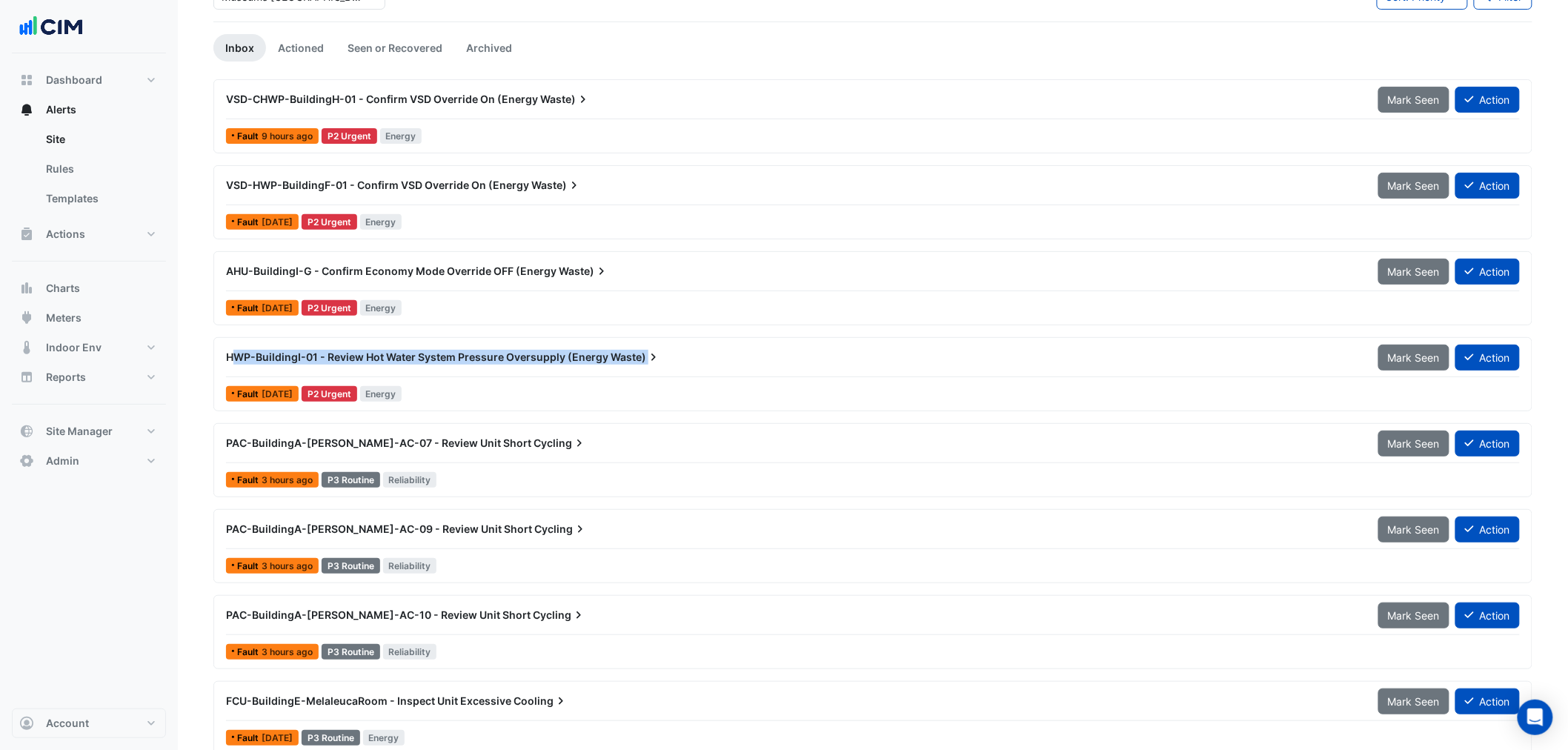
drag, startPoint x: 232, startPoint y: 358, endPoint x: 649, endPoint y: 354, distance: 417.0
click at [649, 354] on div "HWP-BuildingI-01 - Review Hot Water System Pressure Oversupply (Energy Waste)" at bounding box center [793, 357] width 1135 height 15
click at [338, 356] on span "HWP-BuildingI-01 - Review Hot Water System Pressure Oversupply (Energy" at bounding box center [417, 357] width 383 height 13
drag, startPoint x: 358, startPoint y: 360, endPoint x: 566, endPoint y: 354, distance: 208.1
click at [566, 354] on span "HWP-BuildingI-01 - Review Hot Water System Pressure Oversupply (Energy" at bounding box center [417, 357] width 383 height 13
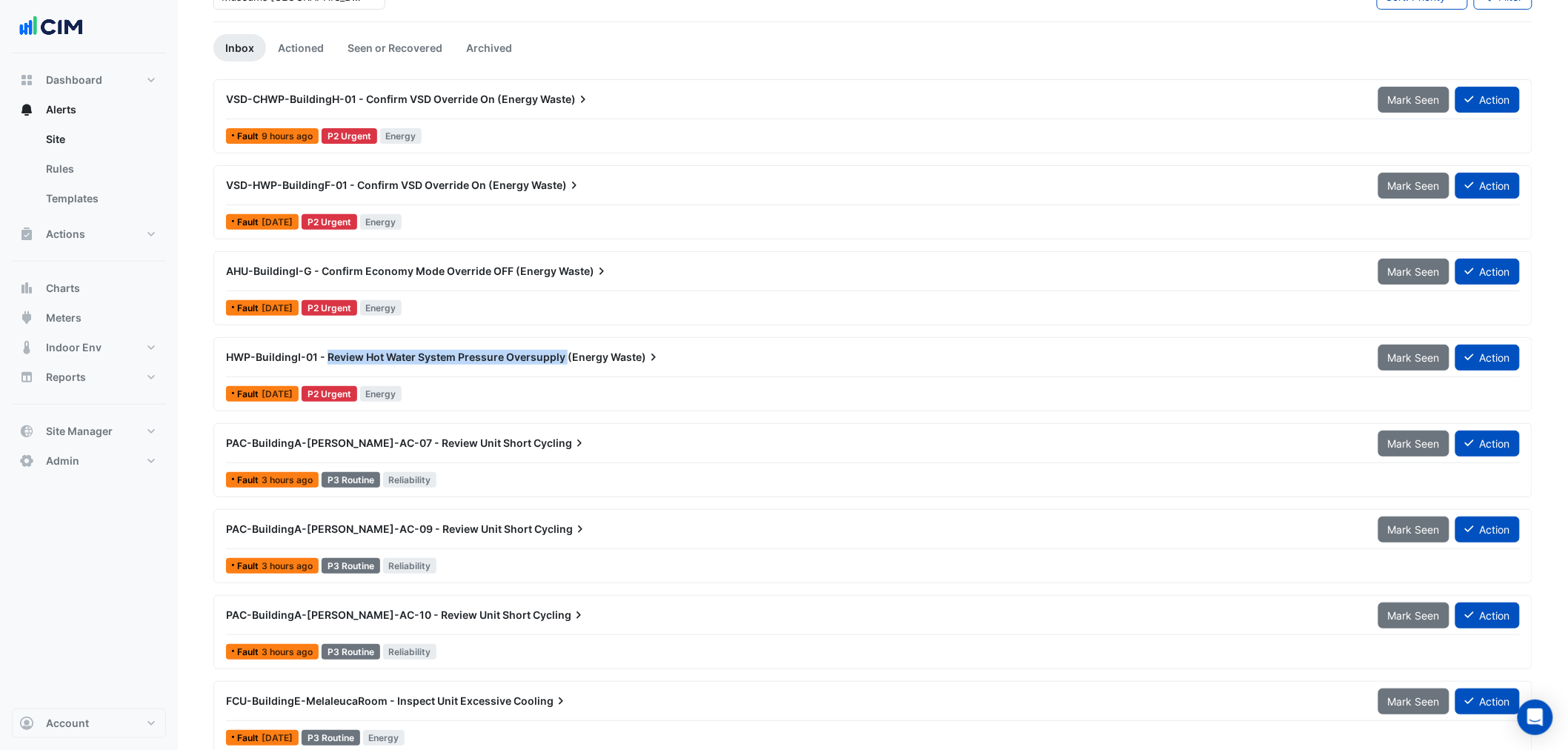
click at [504, 365] on div "HWP-BuildingI-01 - Review Hot Water System Pressure Oversupply (Energy Waste)" at bounding box center [793, 357] width 1135 height 15
click at [701, 385] on div "Fault [DATE] P2 Urgent Energy" at bounding box center [873, 393] width 1297 height 21
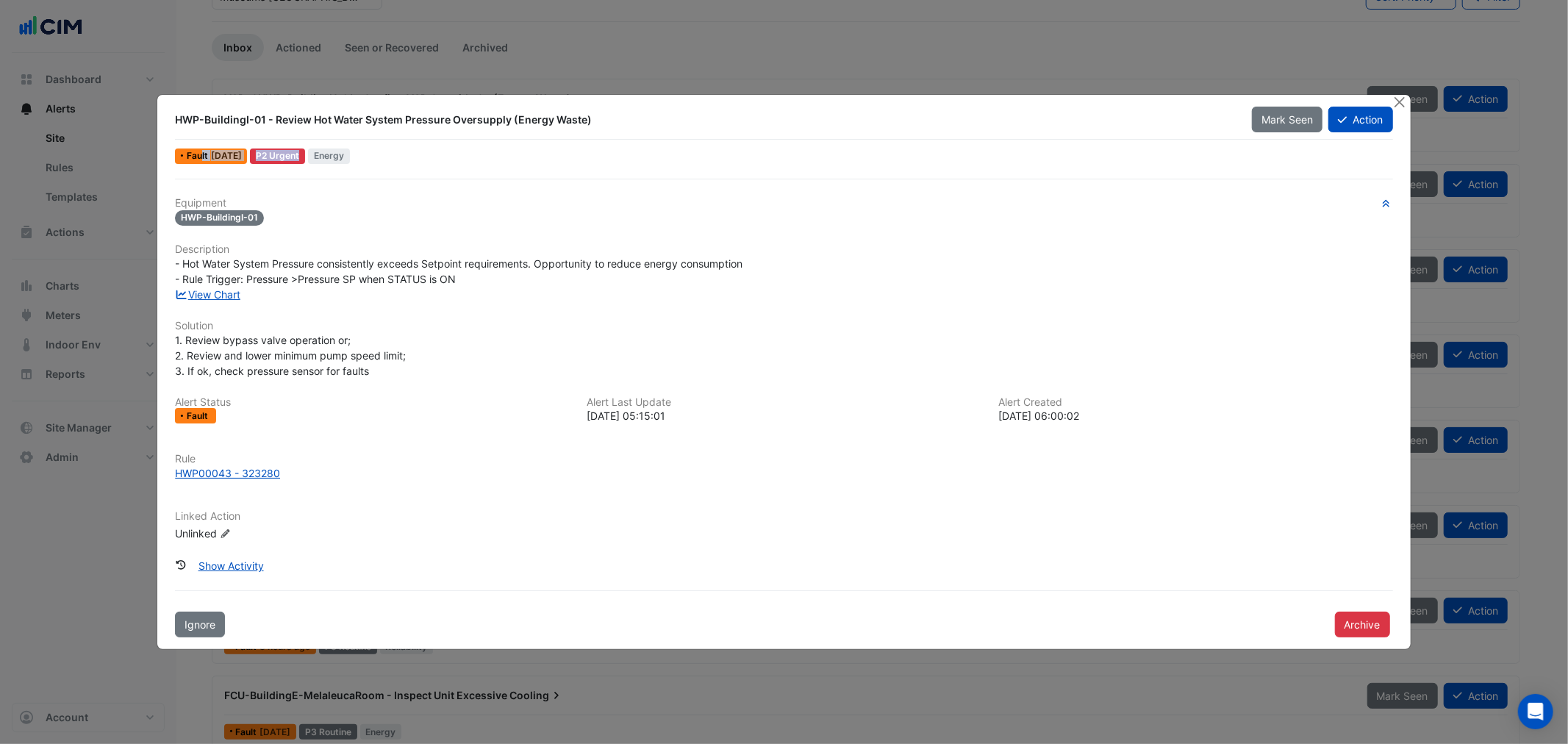
drag, startPoint x: 300, startPoint y: 159, endPoint x: 332, endPoint y: 164, distance: 32.4
click at [332, 164] on div "Fault [DATE] P2 Urgent Energy" at bounding box center [784, 155] width 1221 height 21
click at [1398, 98] on button "Close" at bounding box center [1400, 102] width 16 height 16
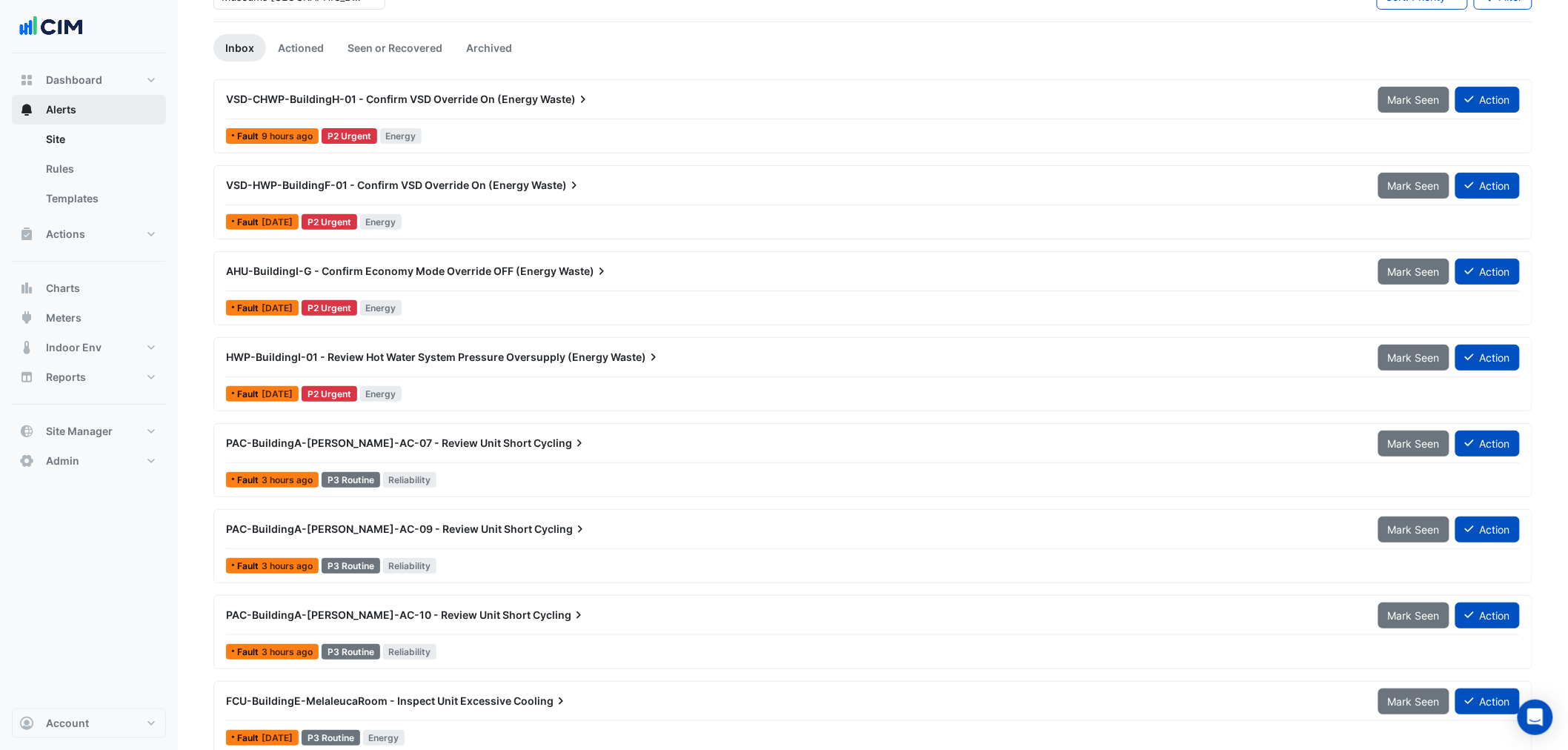
click at [83, 100] on button "Alerts" at bounding box center [88, 110] width 154 height 29
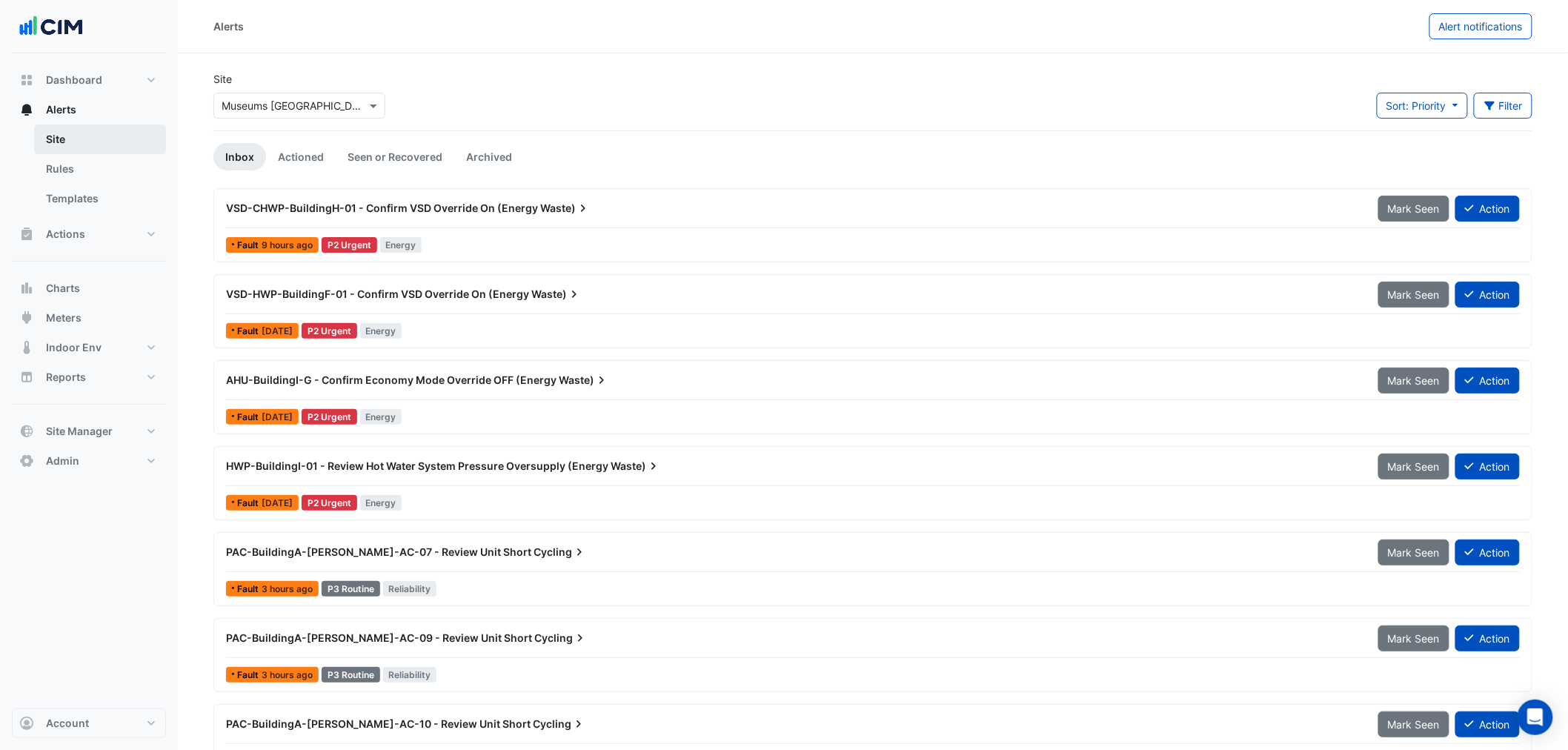
click at [104, 143] on link "Site" at bounding box center [100, 139] width 132 height 29
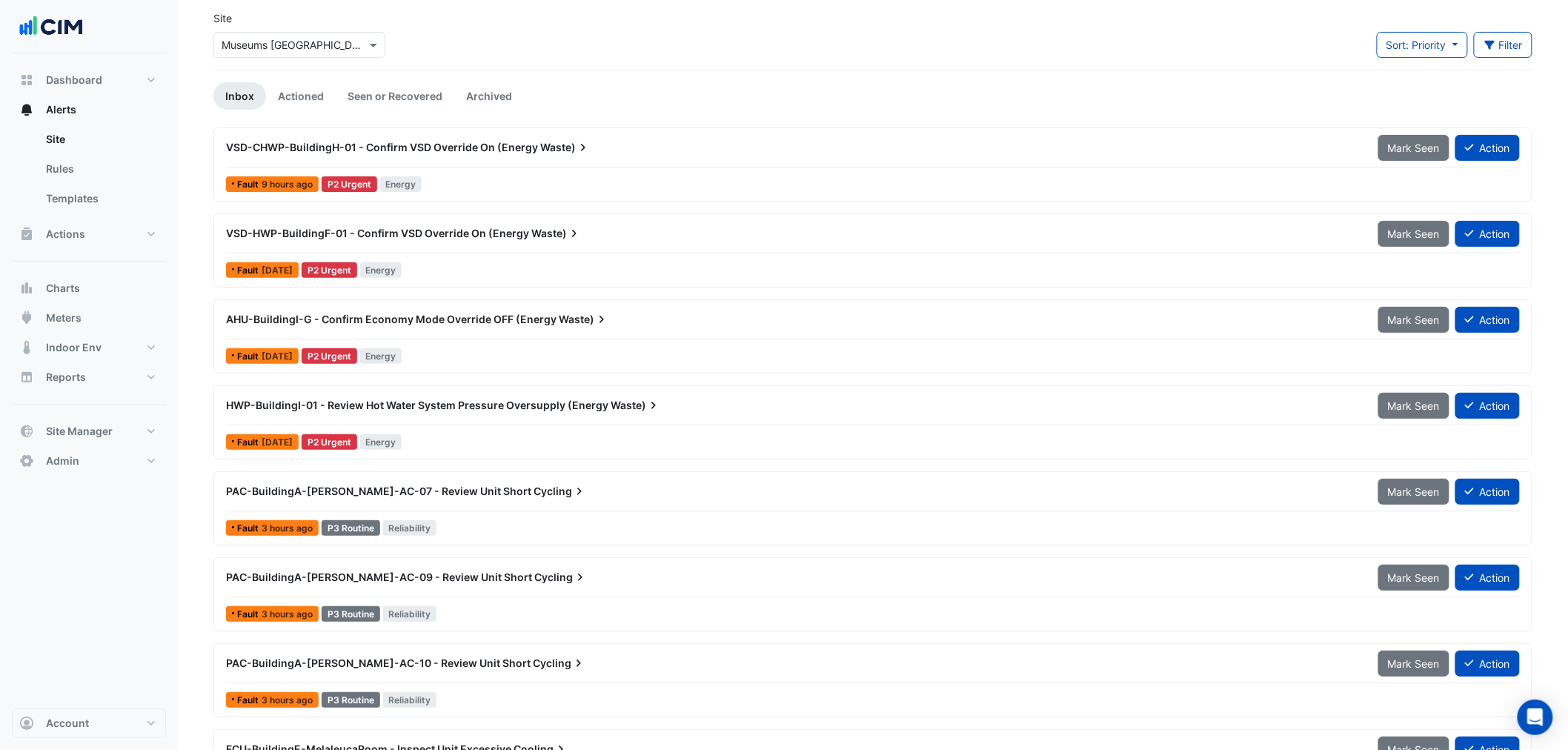
scroll to position [109, 0]
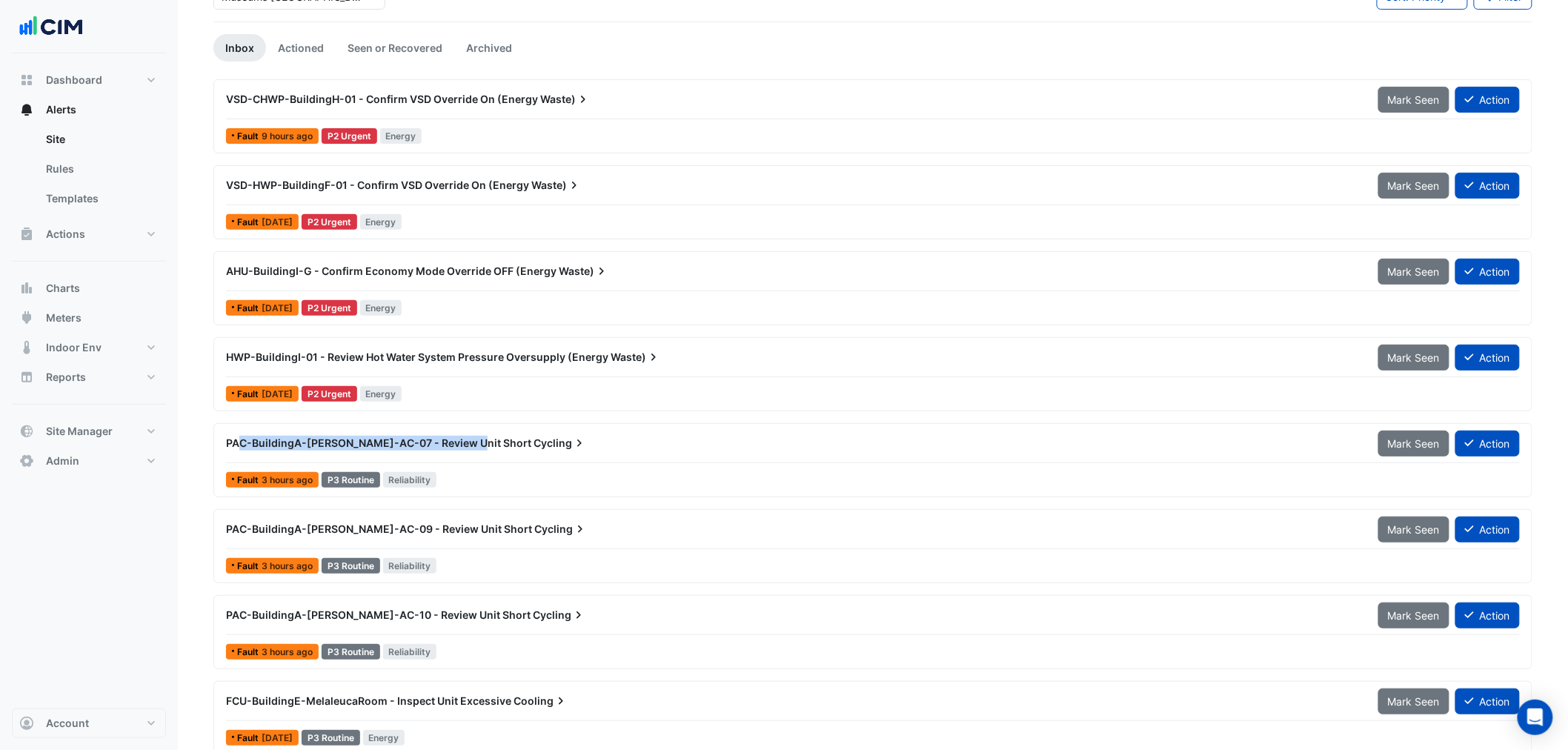
drag, startPoint x: 241, startPoint y: 444, endPoint x: 458, endPoint y: 470, distance: 218.6
click at [476, 451] on div "PAC-BuildingA-[PERSON_NAME]-AC-07 - Review Unit Short Cycling" at bounding box center [794, 442] width 1152 height 27
click at [234, 440] on span "PAC-BuildingA-[PERSON_NAME]-AC-07 - Review Unit Short" at bounding box center [378, 443] width 305 height 13
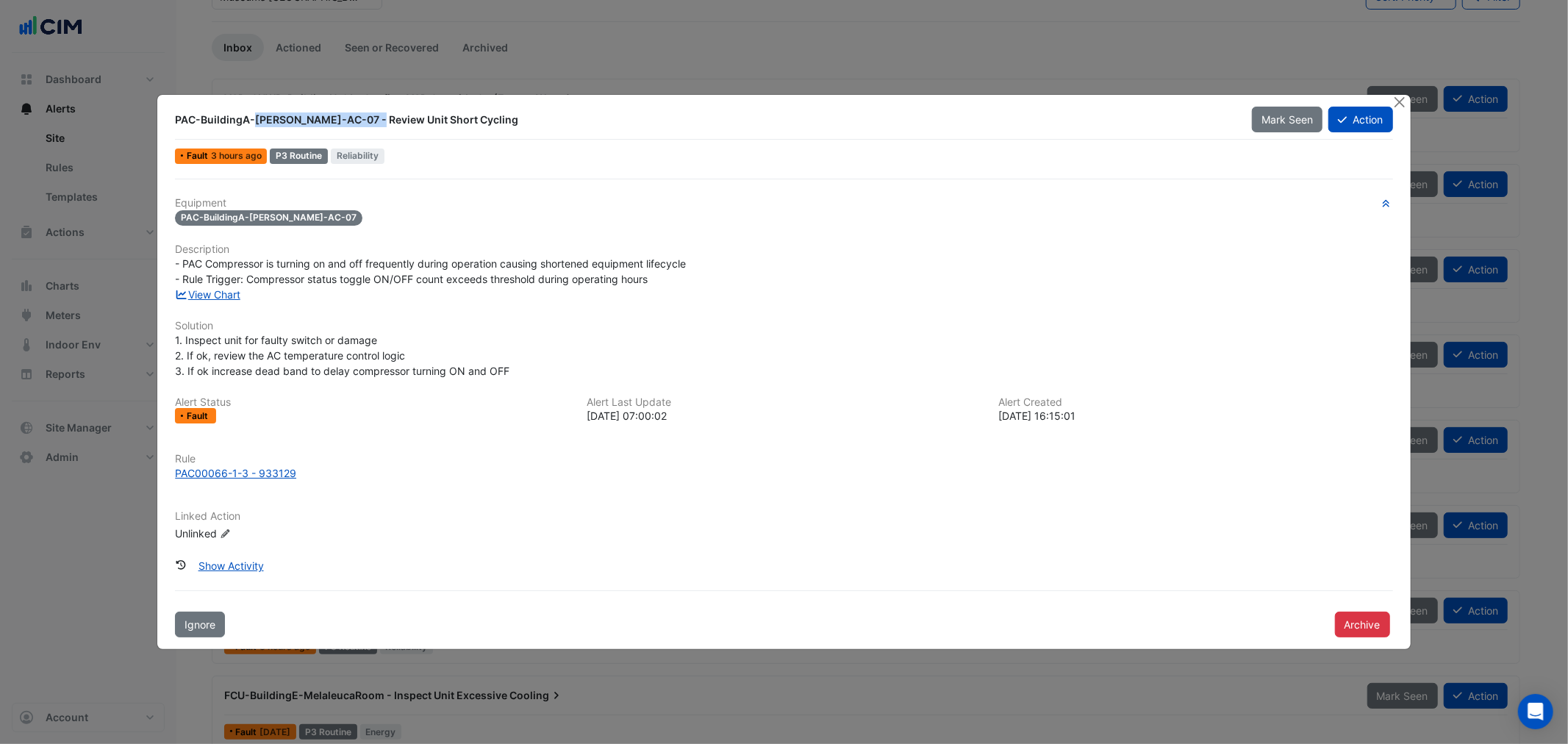
drag, startPoint x: 179, startPoint y: 111, endPoint x: 304, endPoint y: 119, distance: 125.3
click at [304, 119] on div "PAC-BuildingA-[PERSON_NAME]-AC-07 - Review Unit Short Cycling" at bounding box center [705, 120] width 1077 height 27
drag, startPoint x: 304, startPoint y: 121, endPoint x: 280, endPoint y: 122, distance: 24.0
click at [302, 122] on div "PAC-BuildingA-[PERSON_NAME]-AC-07 - Review Unit Short Cycling" at bounding box center [704, 120] width 1060 height 15
drag, startPoint x: 228, startPoint y: 119, endPoint x: 202, endPoint y: 119, distance: 26.0
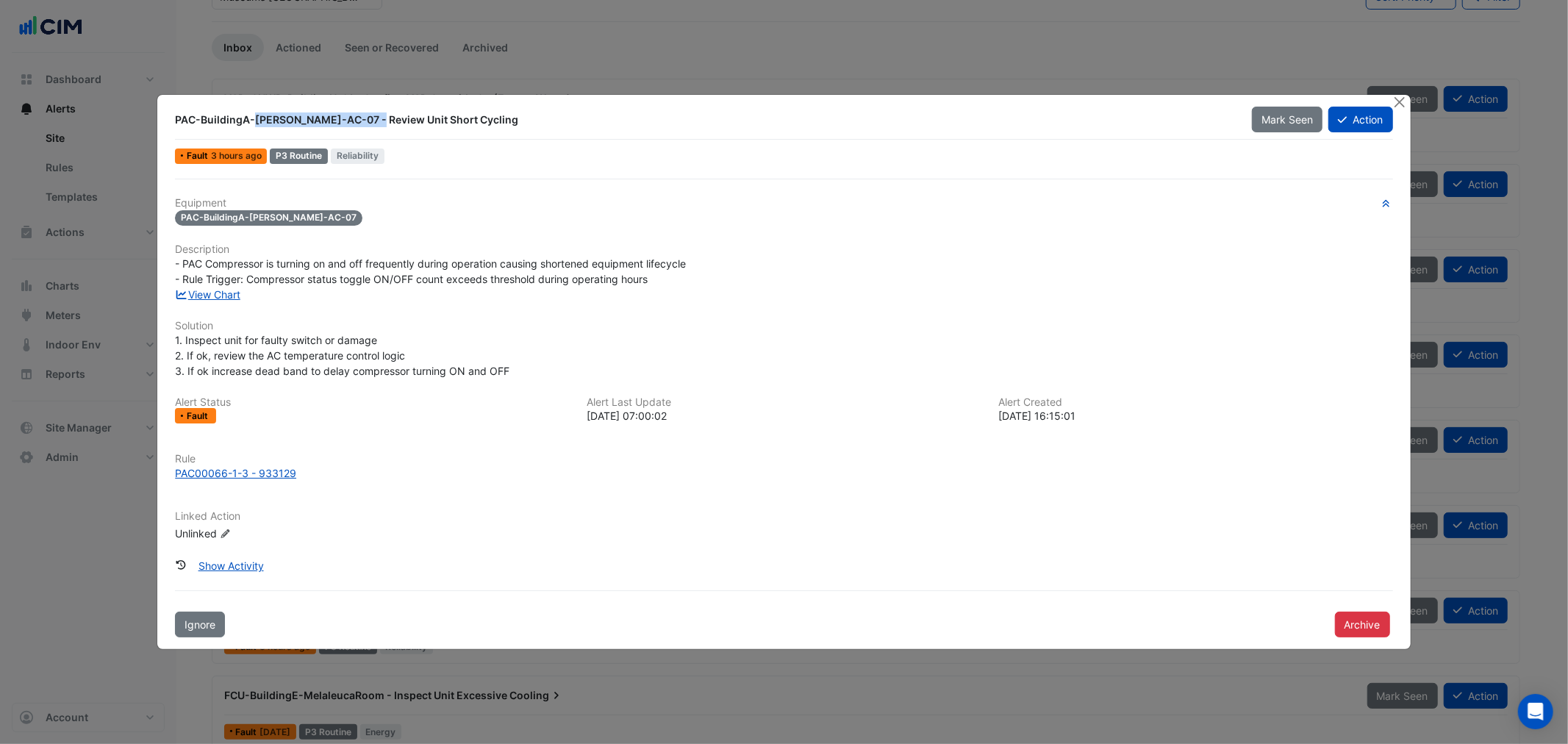
click at [227, 119] on div "PAC-BuildingA-[PERSON_NAME]-AC-07 - Review Unit Short Cycling" at bounding box center [704, 120] width 1060 height 15
click at [200, 119] on div "PAC-BuildingA-[PERSON_NAME]-AC-07 - Review Unit Short Cycling" at bounding box center [704, 120] width 1060 height 15
drag, startPoint x: 334, startPoint y: 123, endPoint x: 397, endPoint y: 114, distance: 63.6
click at [391, 118] on div "PAC-BuildingA-[PERSON_NAME]-AC-07 - Review Unit Short Cycling" at bounding box center [705, 120] width 1077 height 27
click at [448, 120] on div "PAC-BuildingA-[PERSON_NAME]-AC-07 - Review Unit Short Cycling" at bounding box center [704, 120] width 1060 height 15
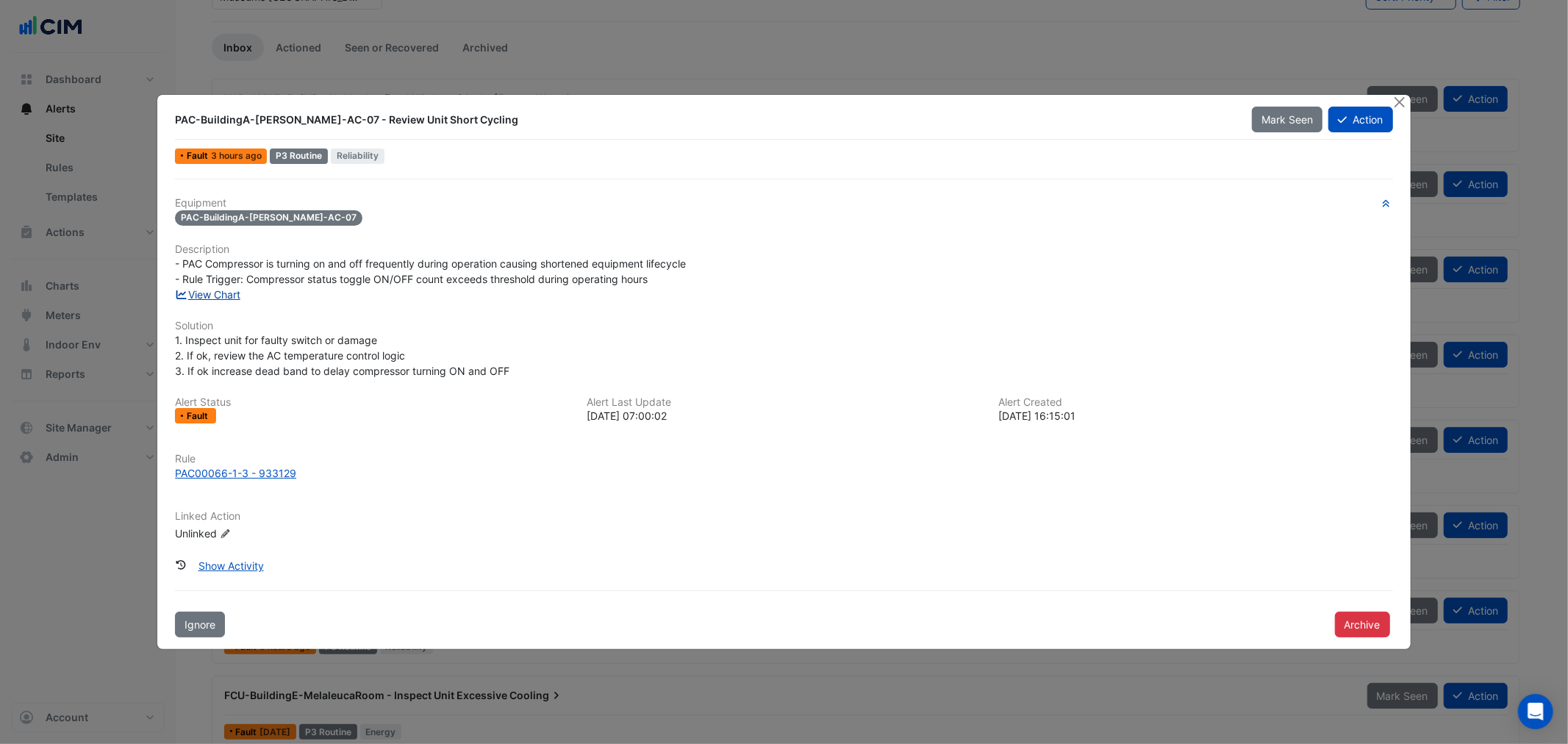
click at [194, 291] on link "View Chart" at bounding box center [208, 294] width 66 height 13
drag, startPoint x: 206, startPoint y: 219, endPoint x: 312, endPoint y: 214, distance: 106.1
click at [312, 214] on span "PAC-BuildingA-[PERSON_NAME]-AC-07" at bounding box center [268, 218] width 187 height 16
click at [314, 218] on span "PAC-BuildingA-[PERSON_NAME]-AC-07" at bounding box center [268, 218] width 187 height 16
drag, startPoint x: 202, startPoint y: 126, endPoint x: 596, endPoint y: 122, distance: 394.0
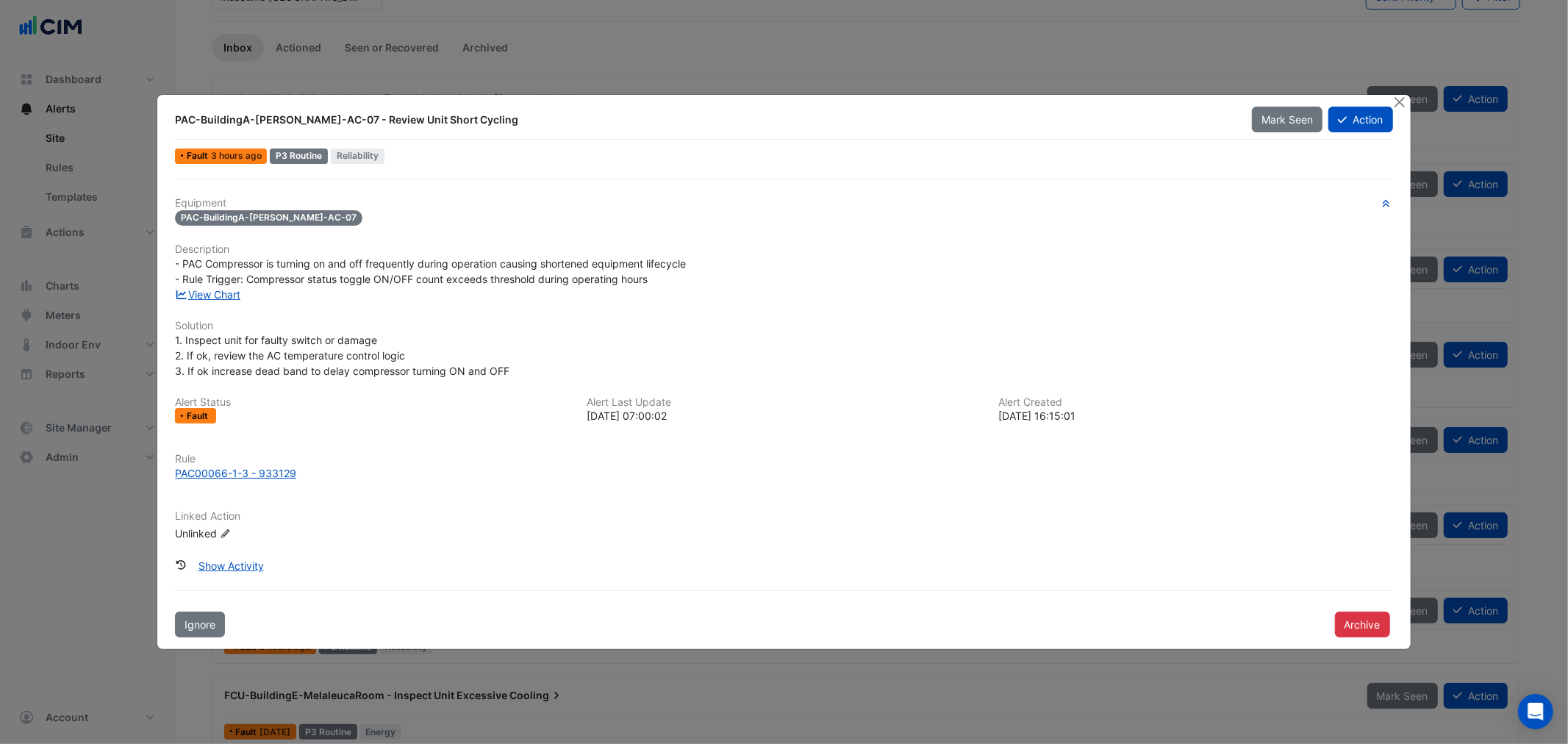
click at [596, 122] on div "PAC-BuildingA-[PERSON_NAME]-AC-07 - Review Unit Short Cycling" at bounding box center [705, 120] width 1077 height 27
click at [786, 270] on div "- PAC Compressor is turning on and off frequently during operation causing shor…" at bounding box center [784, 271] width 1218 height 31
click at [1356, 120] on button "Action" at bounding box center [1360, 120] width 64 height 26
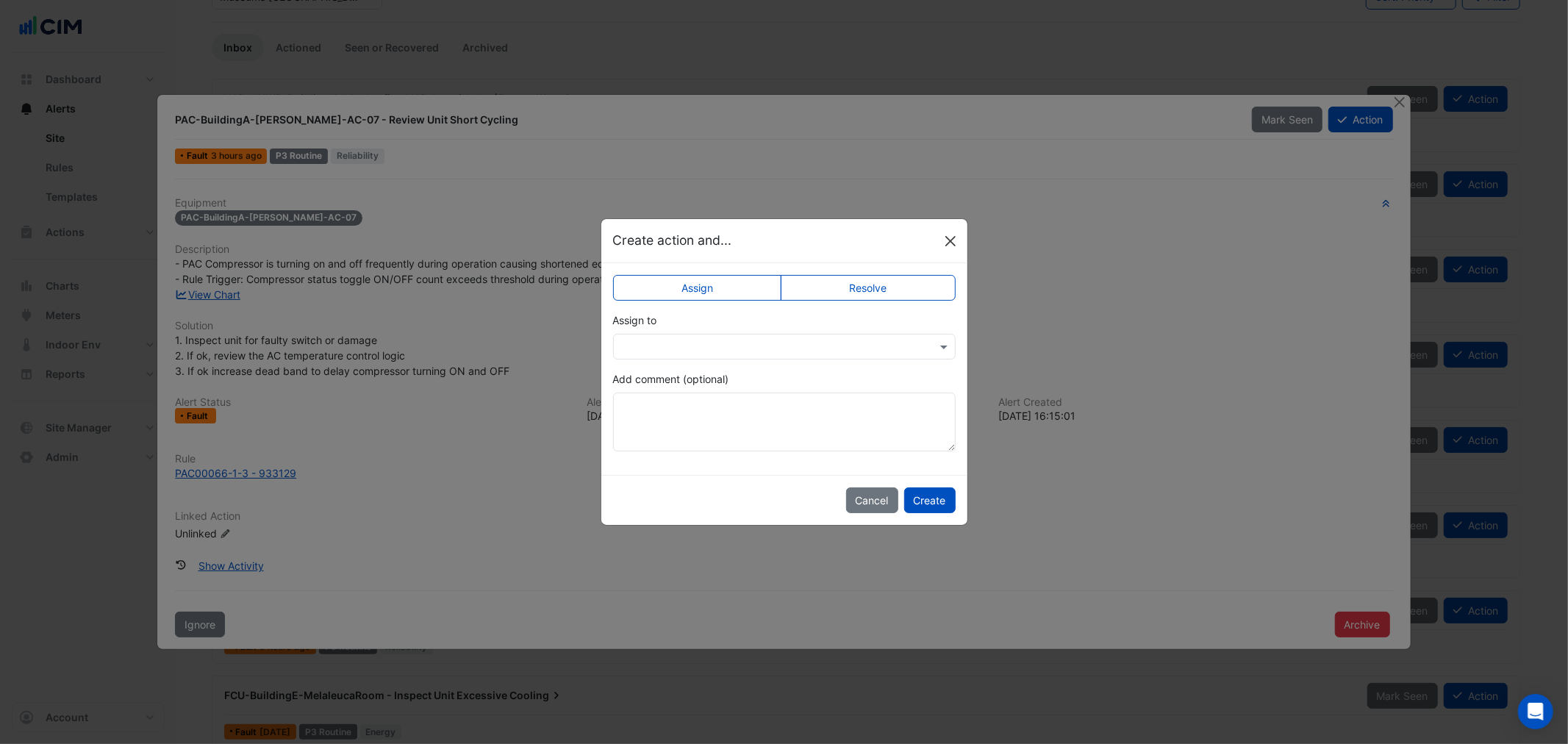
drag, startPoint x: 944, startPoint y: 254, endPoint x: 944, endPoint y: 247, distance: 7.0
click at [944, 254] on div "Create action and..." at bounding box center [784, 240] width 366 height 43
click at [945, 242] on button "Close" at bounding box center [951, 241] width 22 height 22
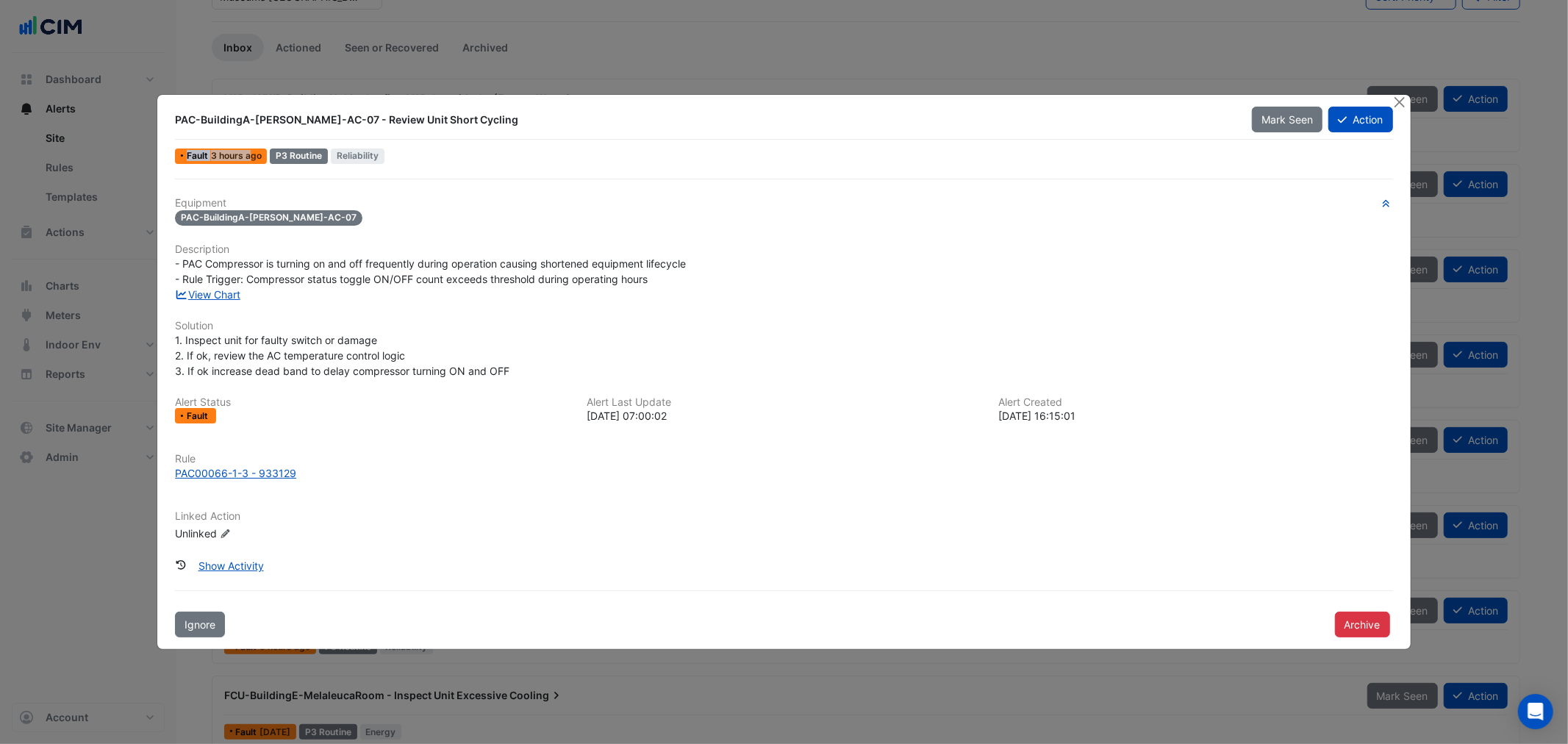
drag, startPoint x: 187, startPoint y: 153, endPoint x: 249, endPoint y: 155, distance: 62.0
click at [249, 155] on div "Fault 3 hours ago" at bounding box center [220, 155] width 92 height 16
click at [247, 152] on span "3 hours ago" at bounding box center [236, 155] width 50 height 11
click at [1383, 115] on button "Action" at bounding box center [1360, 120] width 64 height 26
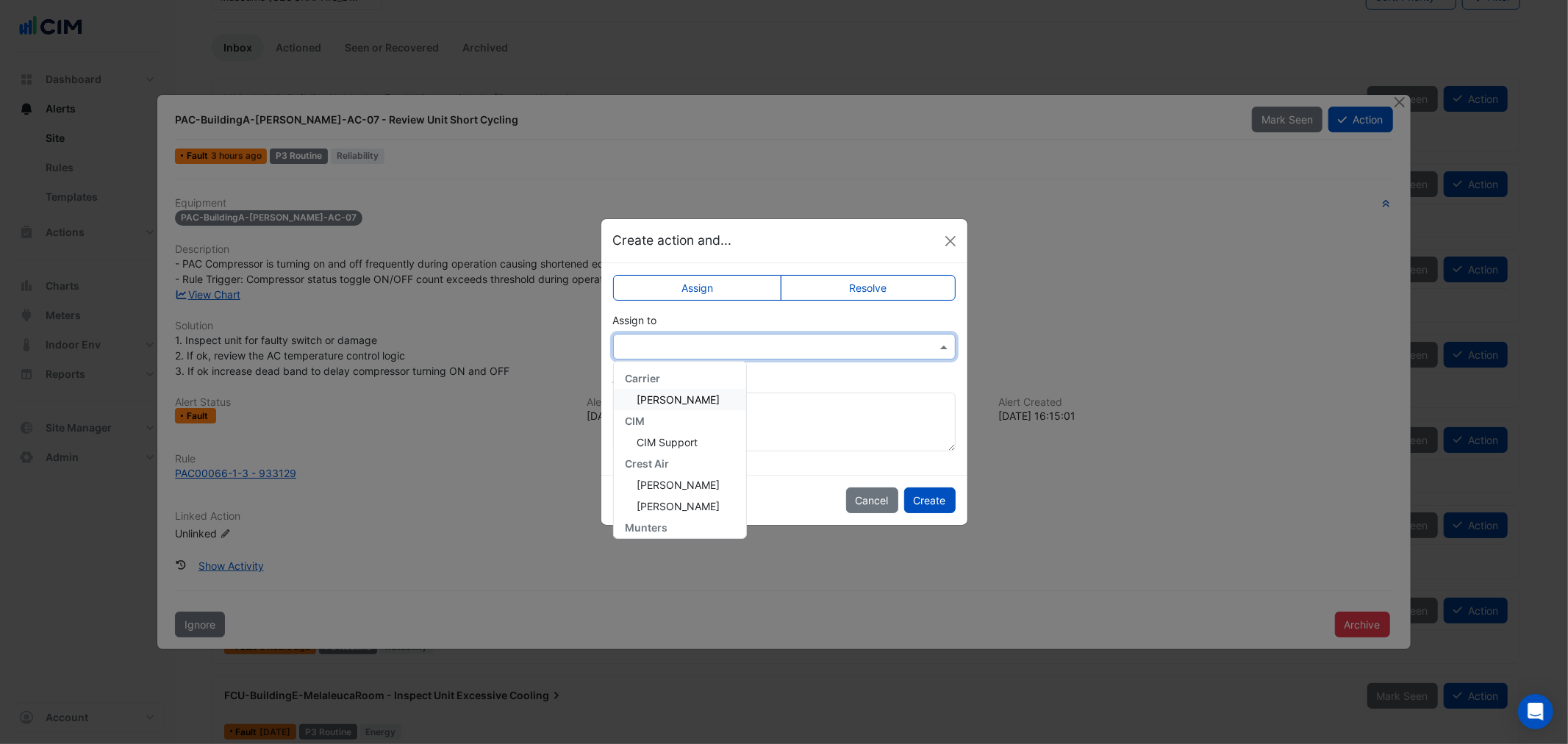
click at [788, 335] on div at bounding box center [784, 346] width 343 height 26
type input "***"
click at [944, 243] on button "Close" at bounding box center [951, 241] width 22 height 22
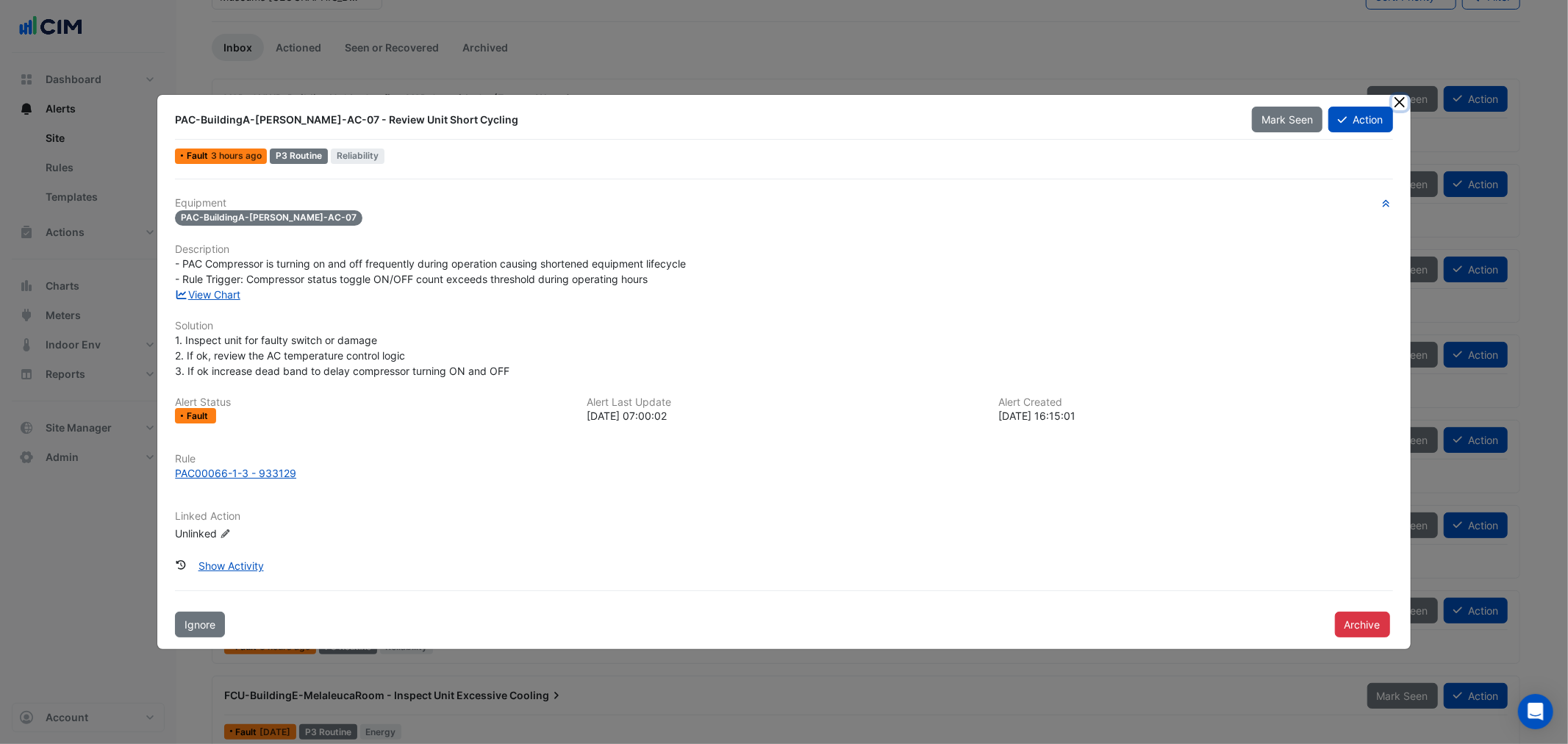
click at [1399, 103] on button "Close" at bounding box center [1400, 102] width 16 height 16
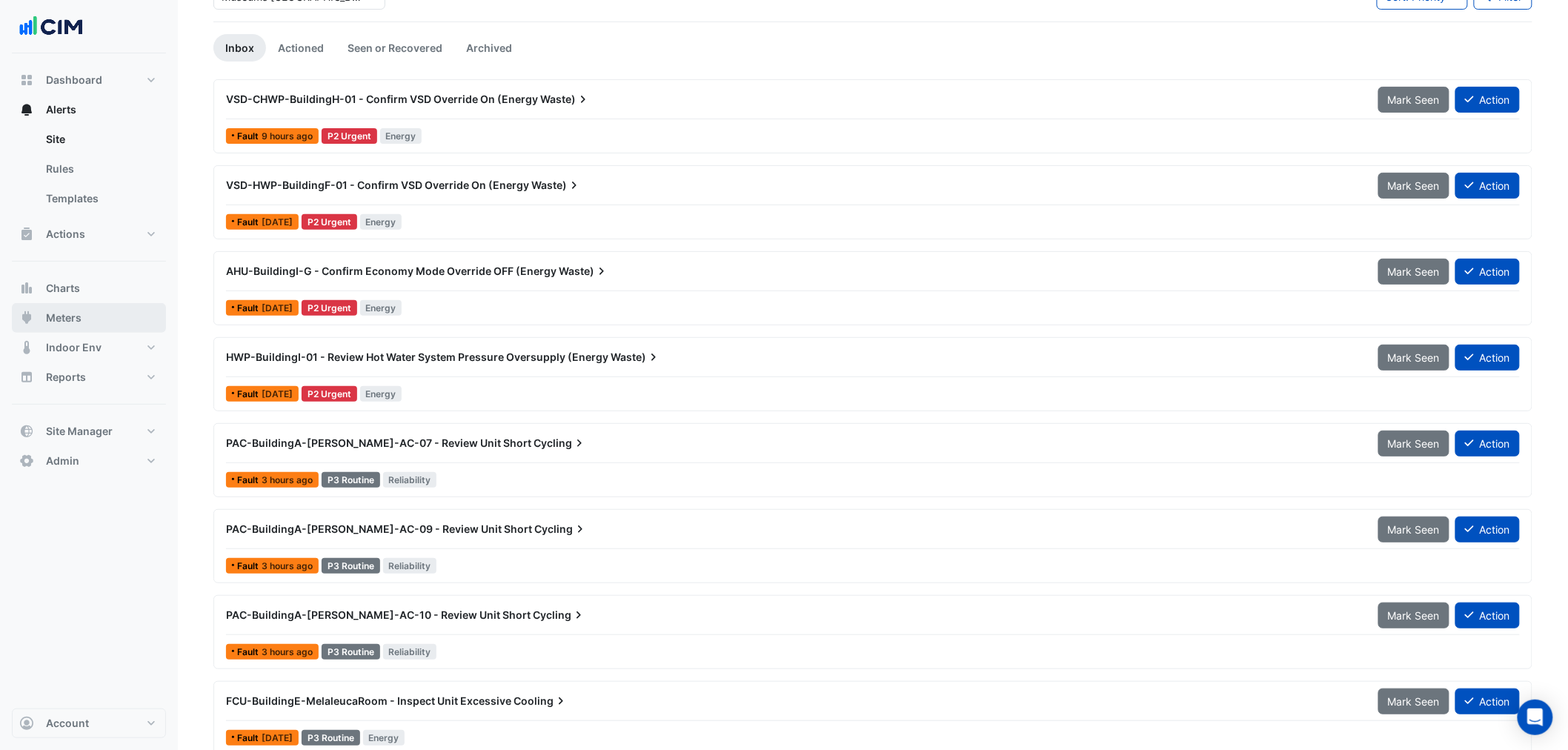
click at [138, 332] on button "Meters" at bounding box center [88, 318] width 154 height 29
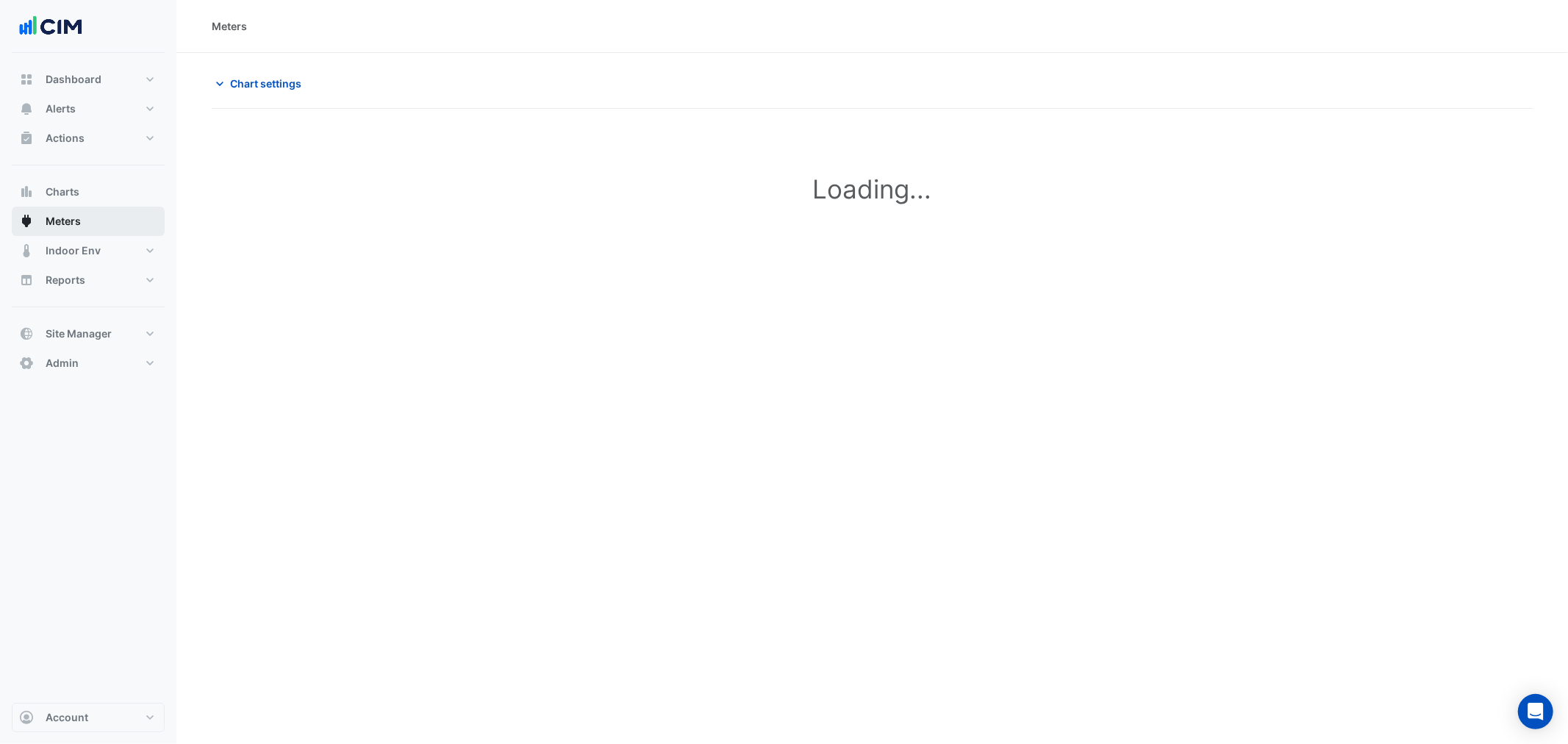
type input "**********"
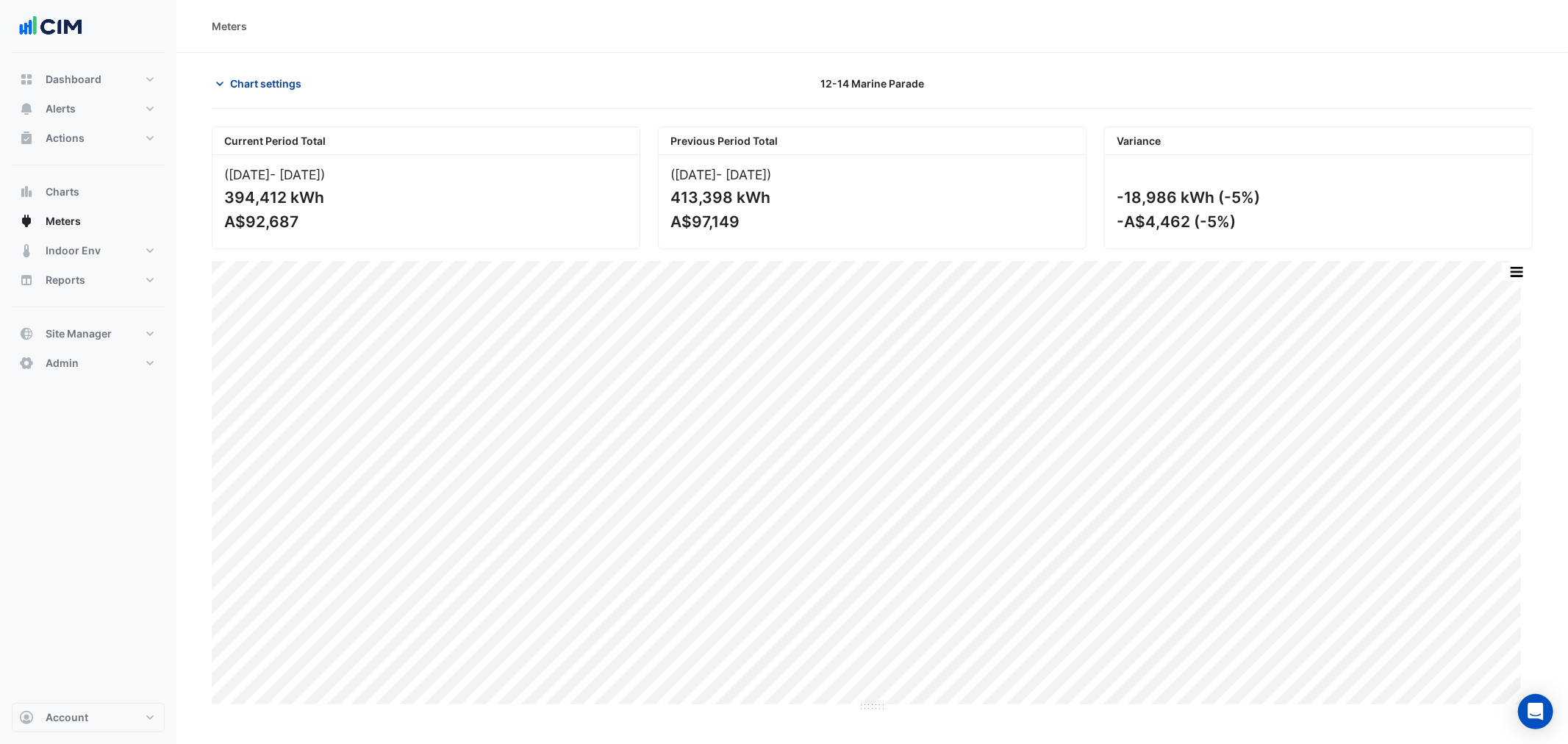
click at [263, 81] on span "Chart settings" at bounding box center [266, 83] width 71 height 16
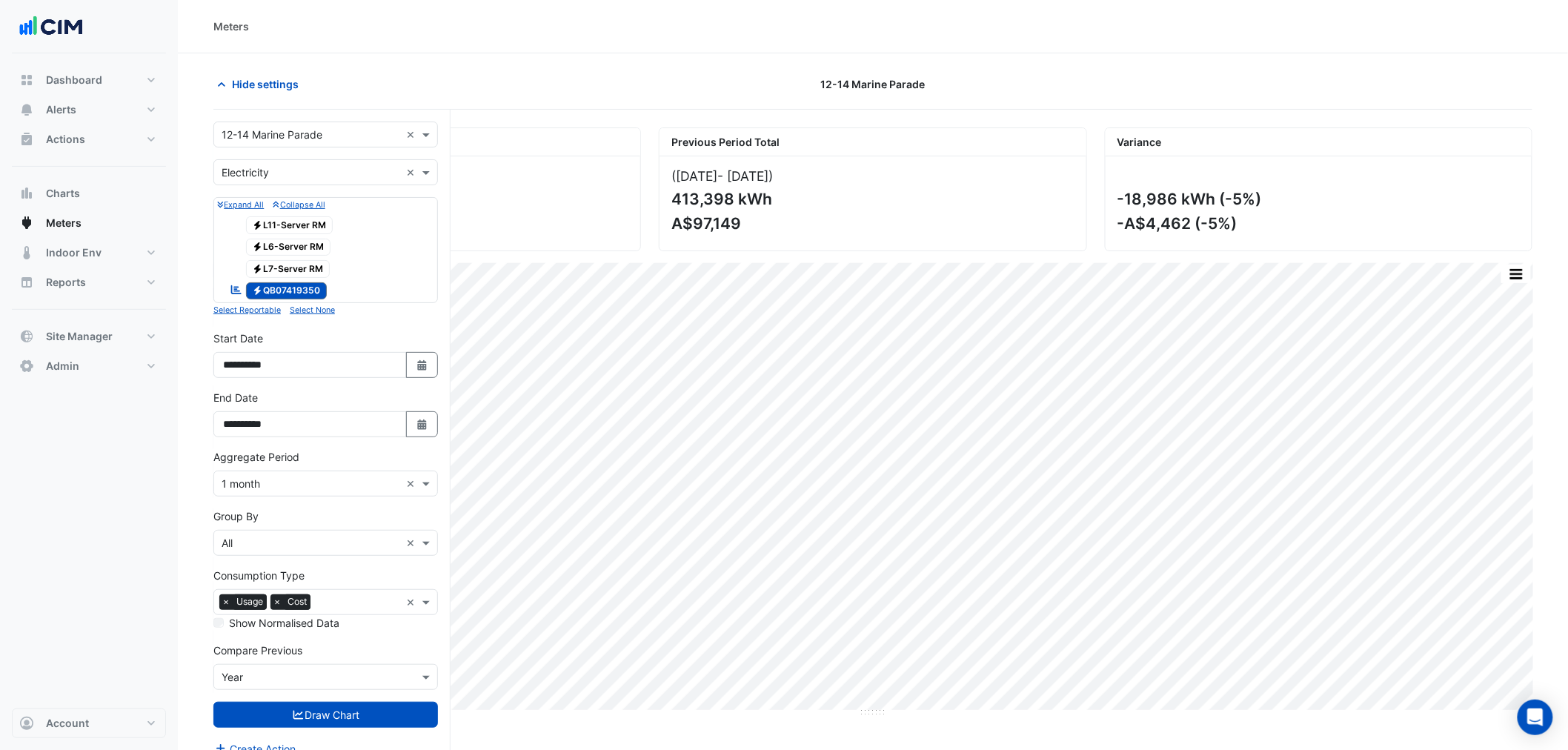
click at [275, 135] on input "text" at bounding box center [311, 135] width 179 height 16
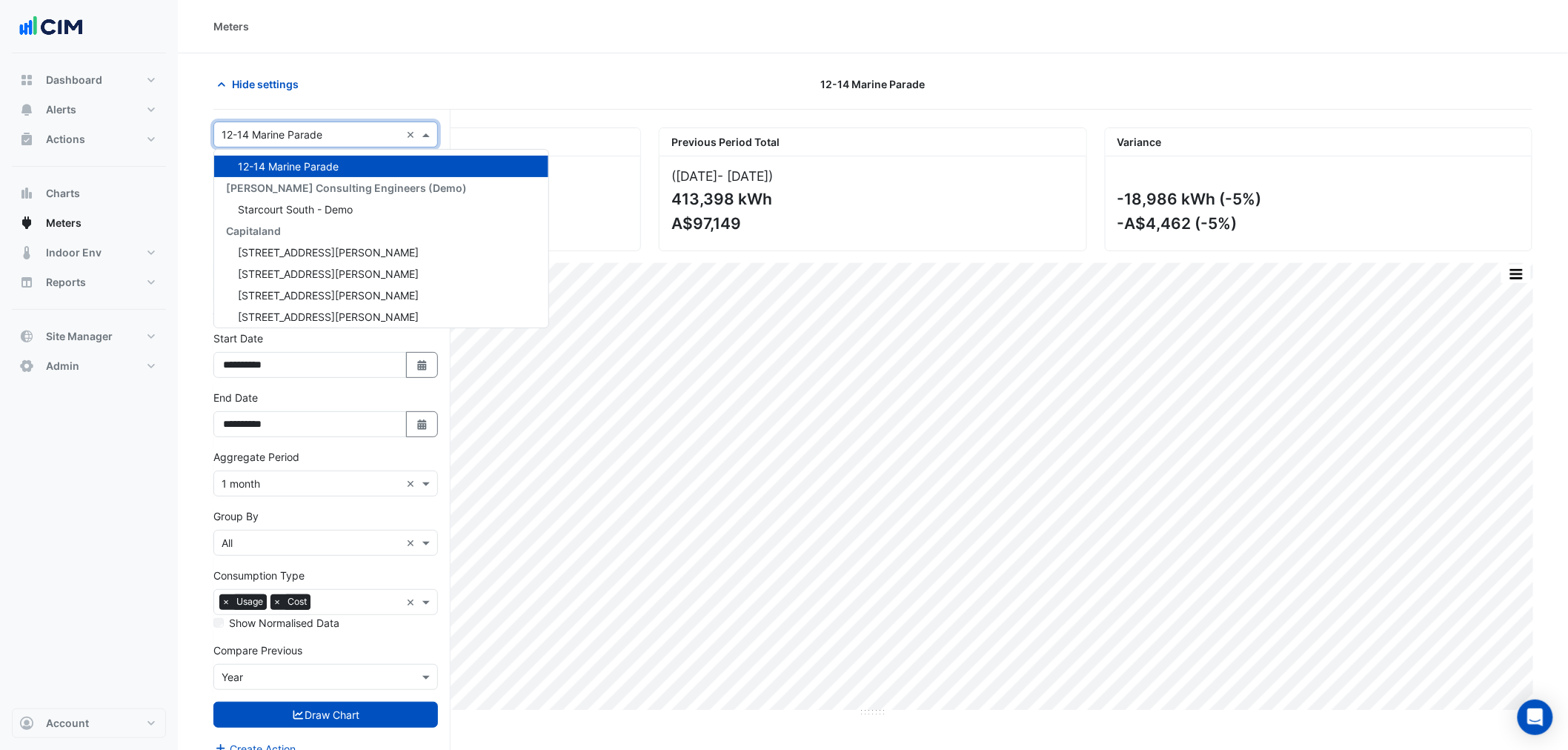
type input "*"
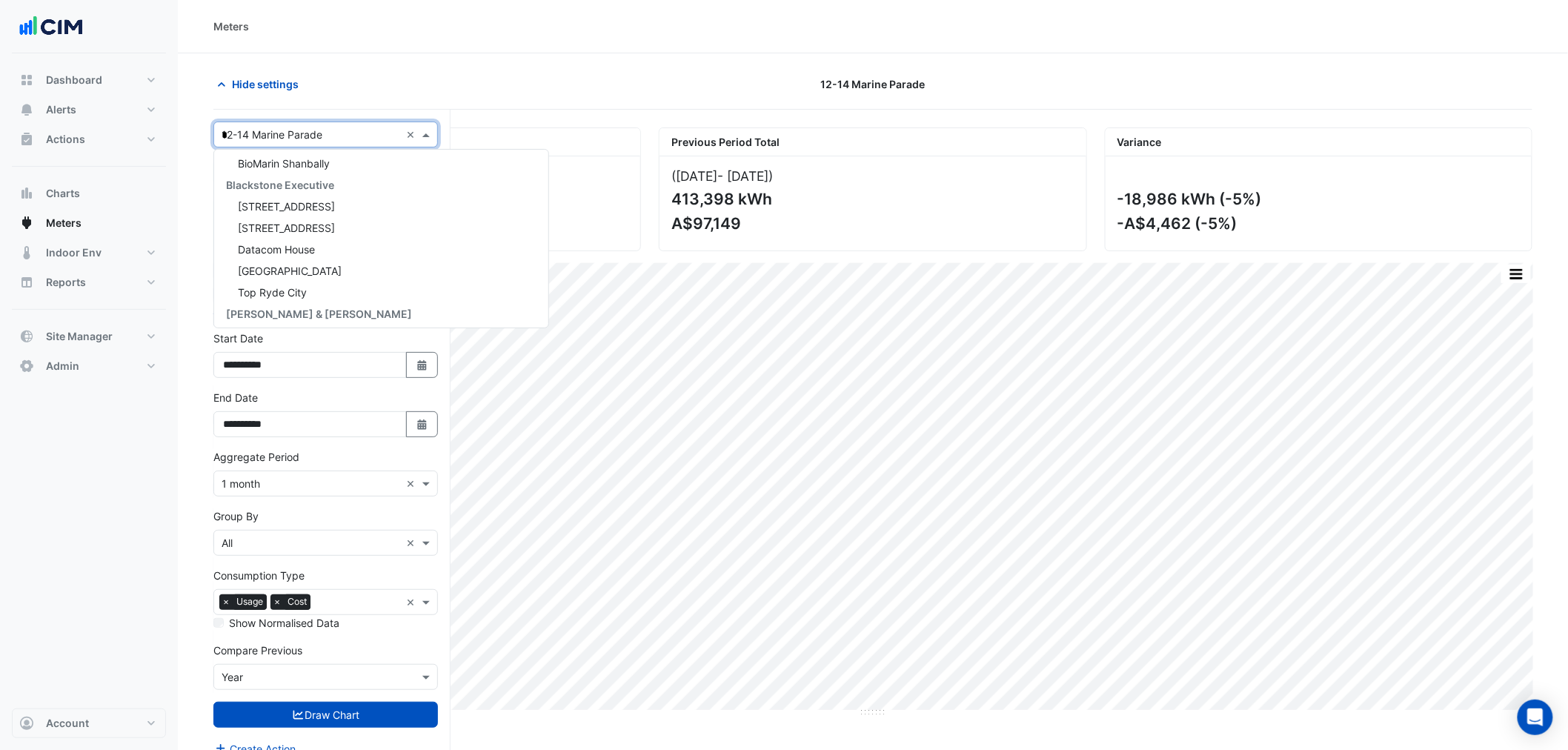
scroll to position [2753, 0]
type input "***"
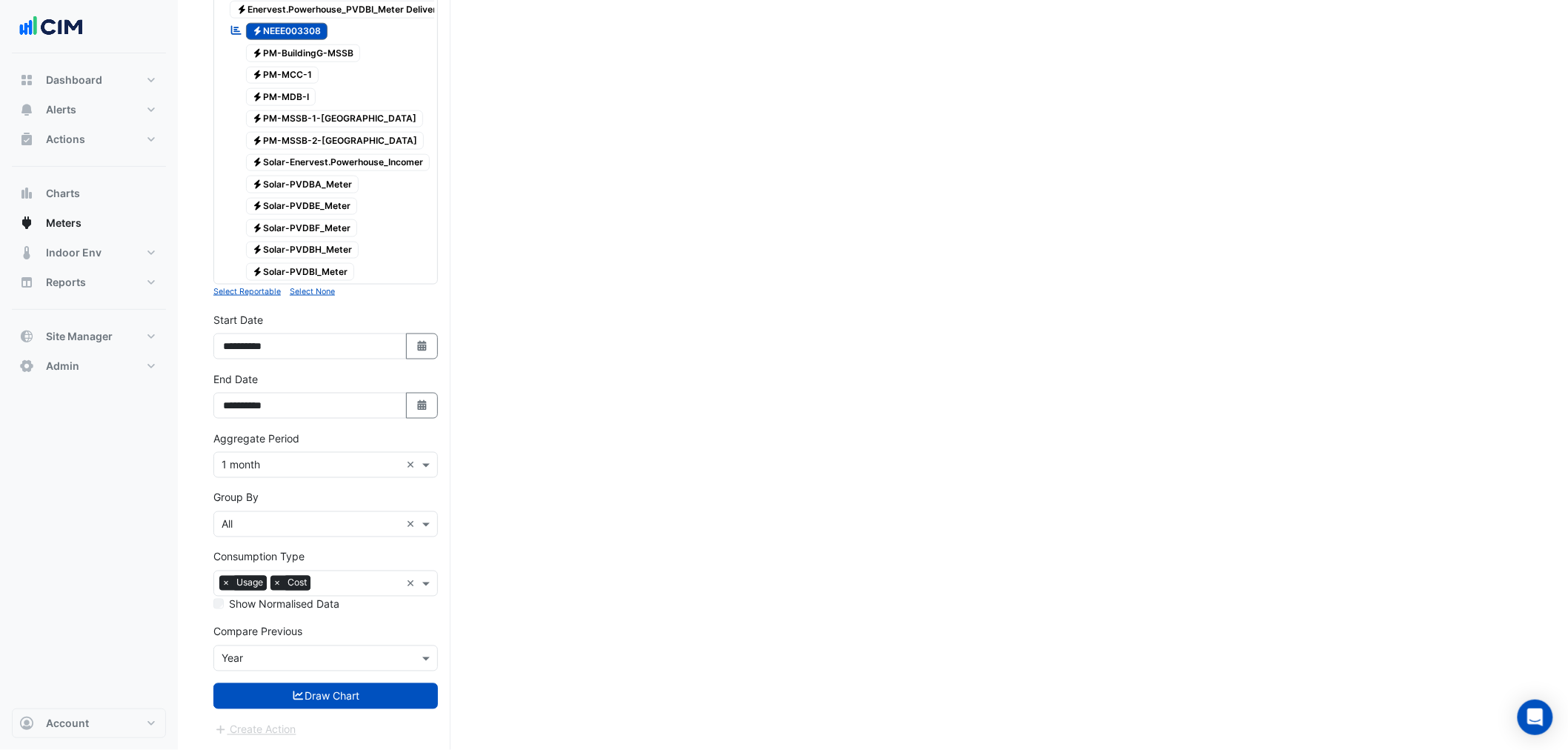
scroll to position [776, 0]
drag, startPoint x: 350, startPoint y: 704, endPoint x: 302, endPoint y: 562, distance: 149.9
click at [323, 561] on form "Select a Site × Museums Discovery Centre × Utility Type × Electricity × Expand …" at bounding box center [326, 71] width 225 height 1334
drag, startPoint x: 282, startPoint y: 581, endPoint x: 283, endPoint y: 614, distance: 33.0
click at [280, 581] on span "×" at bounding box center [277, 583] width 13 height 15
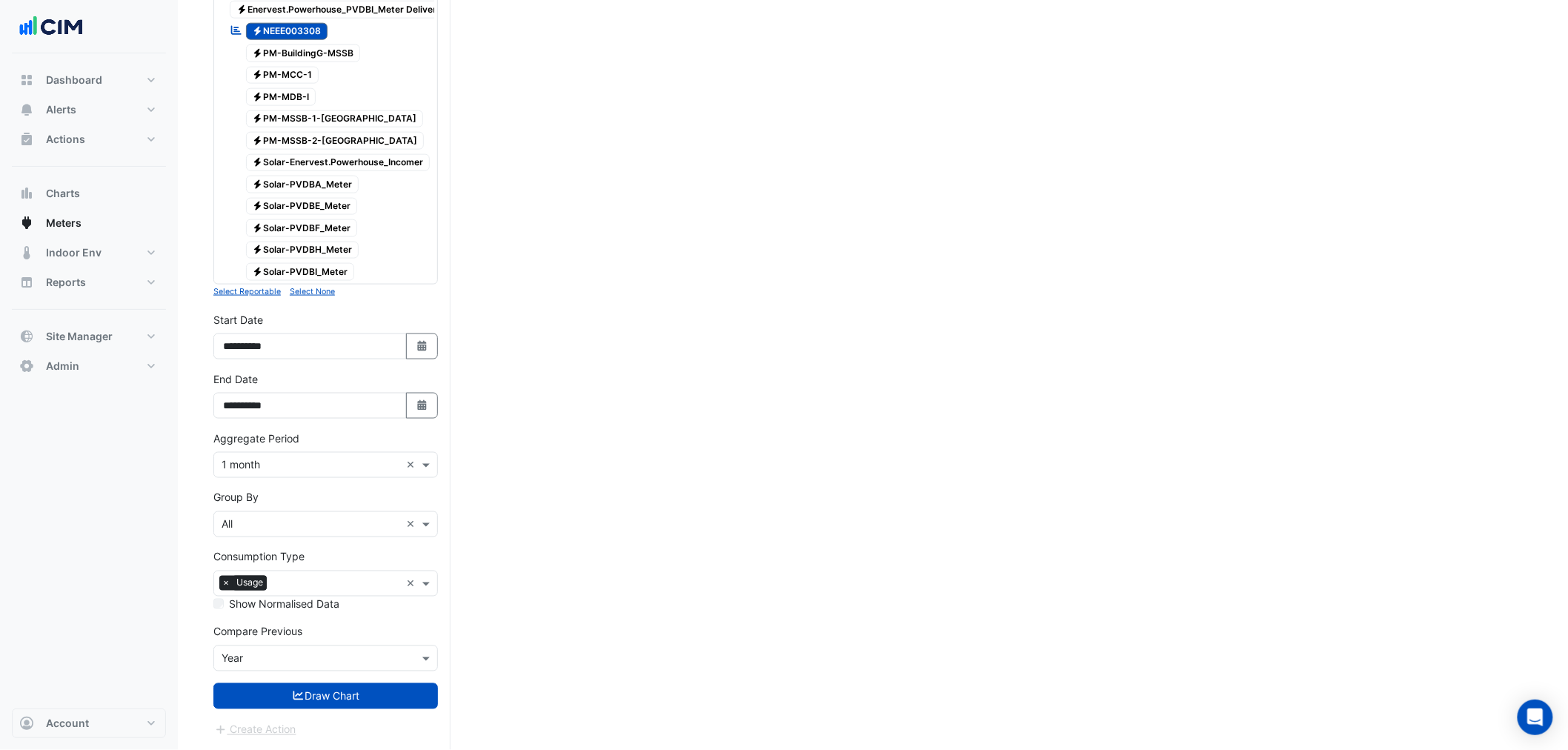
drag, startPoint x: 411, startPoint y: 412, endPoint x: 398, endPoint y: 437, distance: 28.2
click at [410, 416] on button "Select Date" at bounding box center [422, 405] width 32 height 26
select select "*"
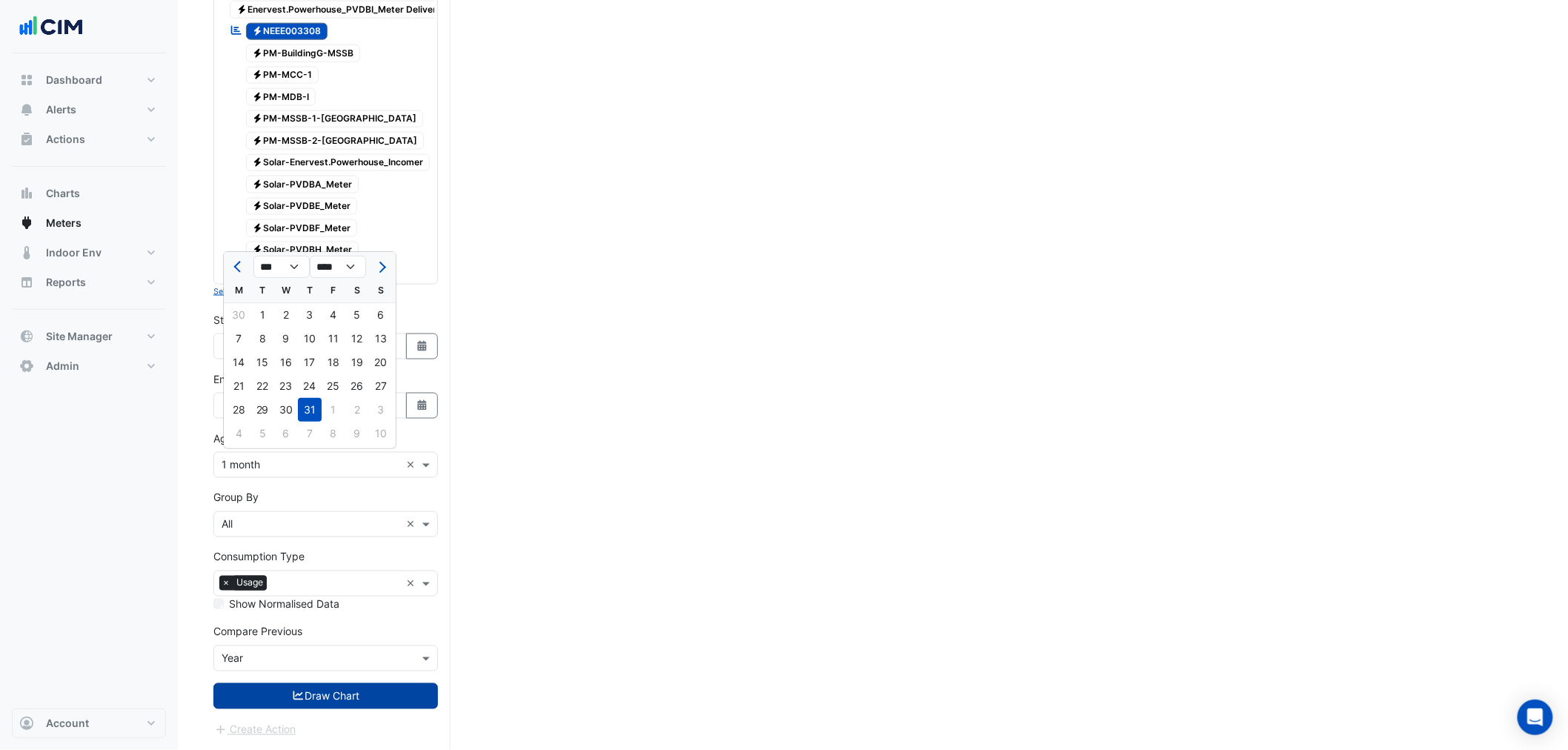
click at [330, 690] on button "Draw Chart" at bounding box center [326, 696] width 225 height 26
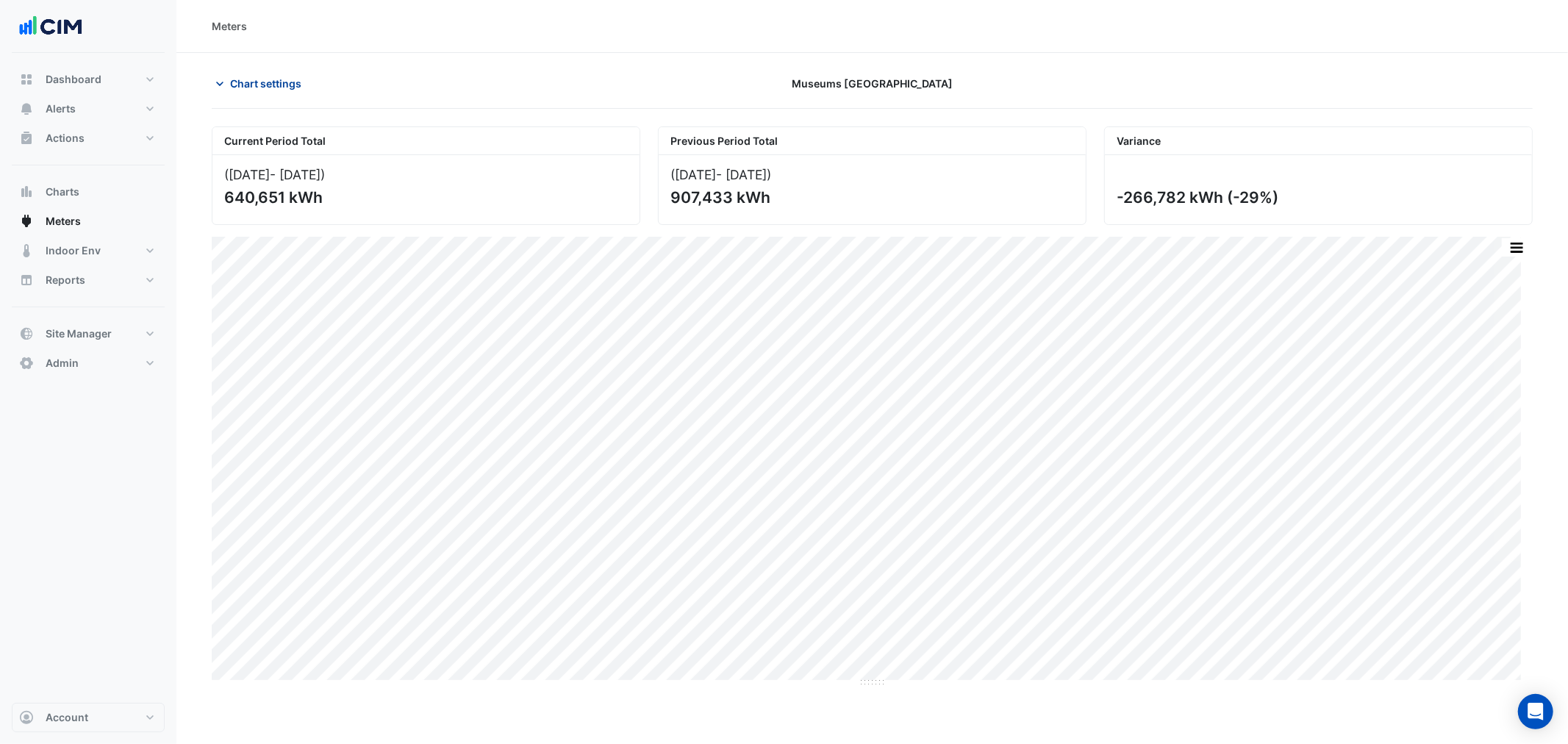
click at [266, 72] on button "Chart settings" at bounding box center [261, 83] width 100 height 26
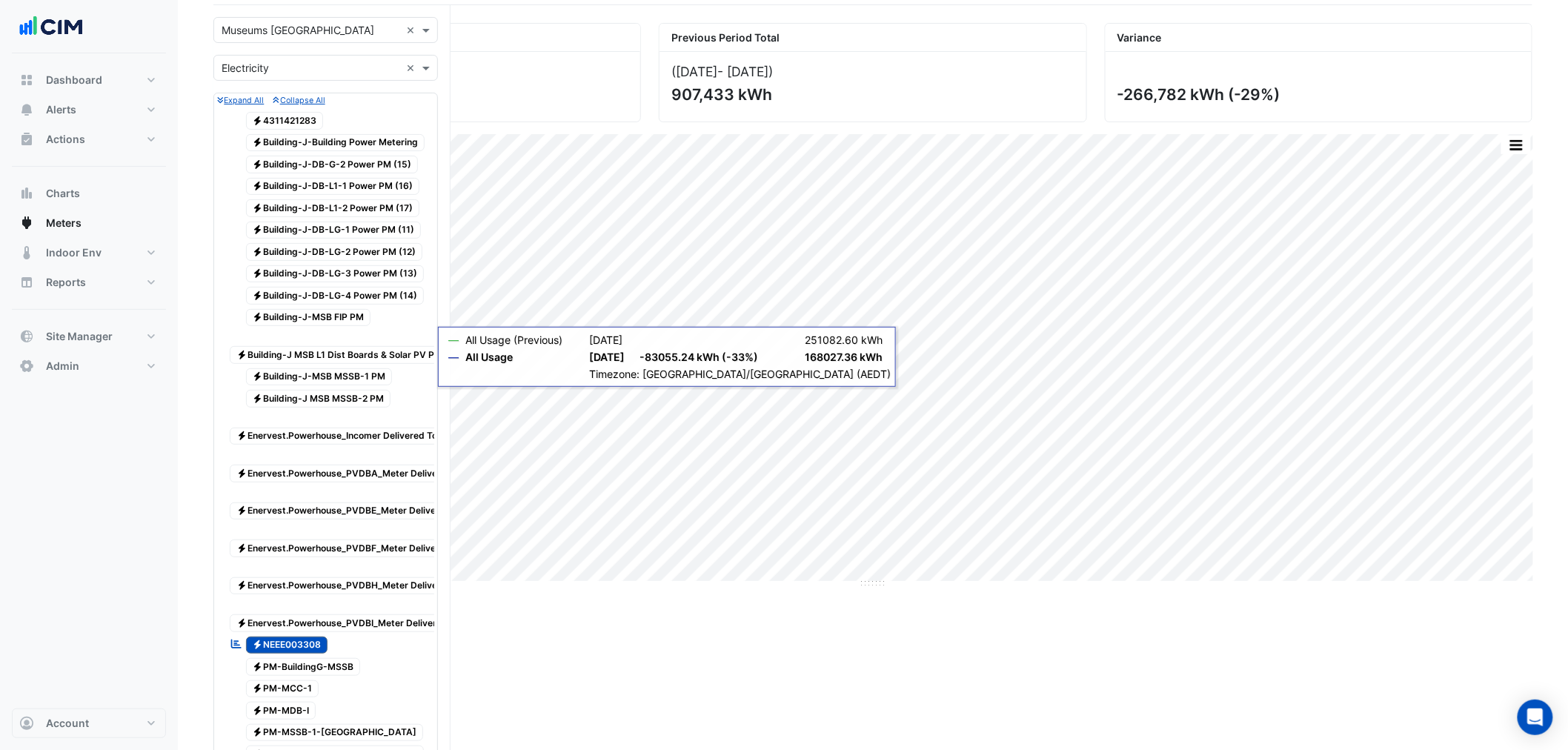
scroll to position [219, 0]
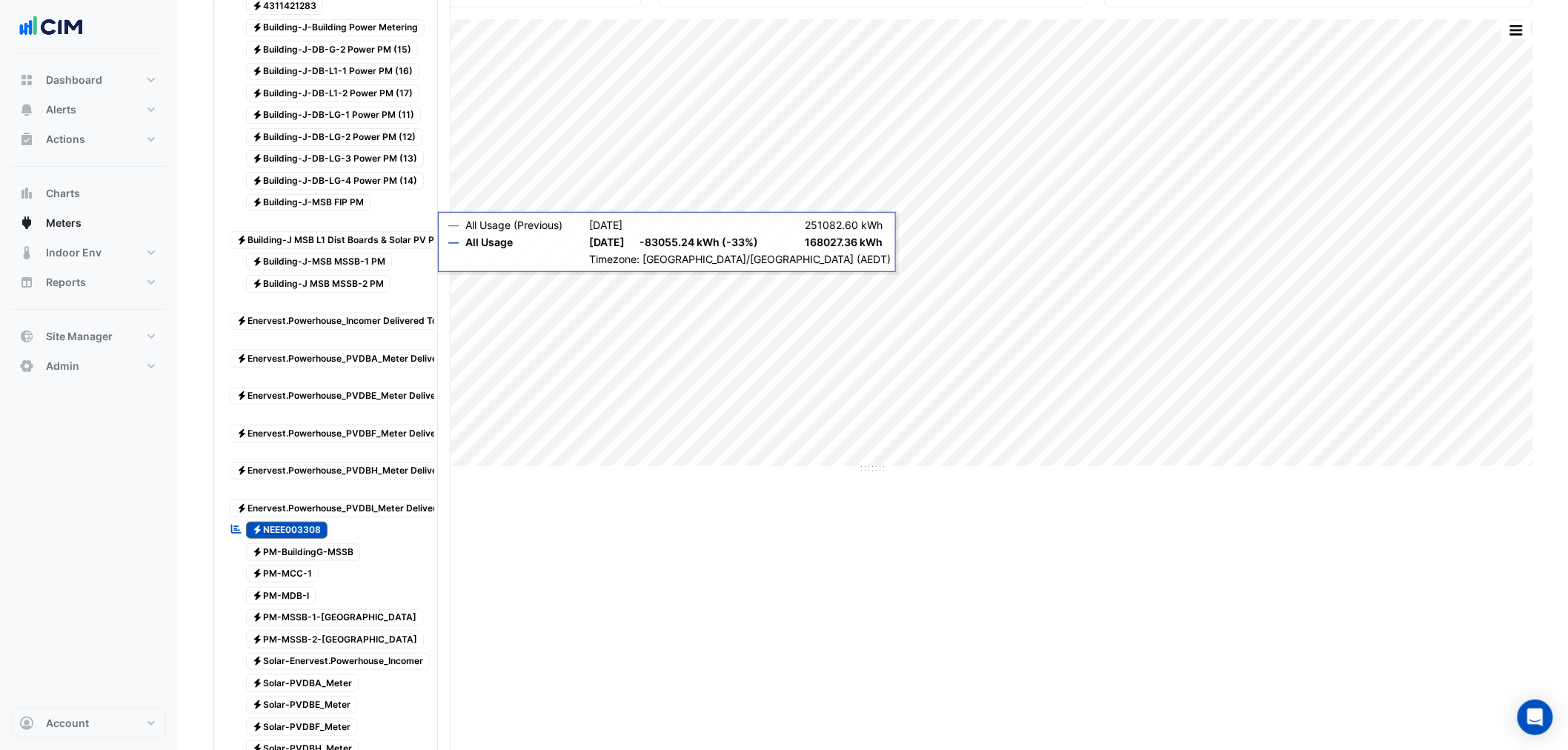
click at [307, 539] on span "Electricity NEEE003308" at bounding box center [287, 530] width 82 height 18
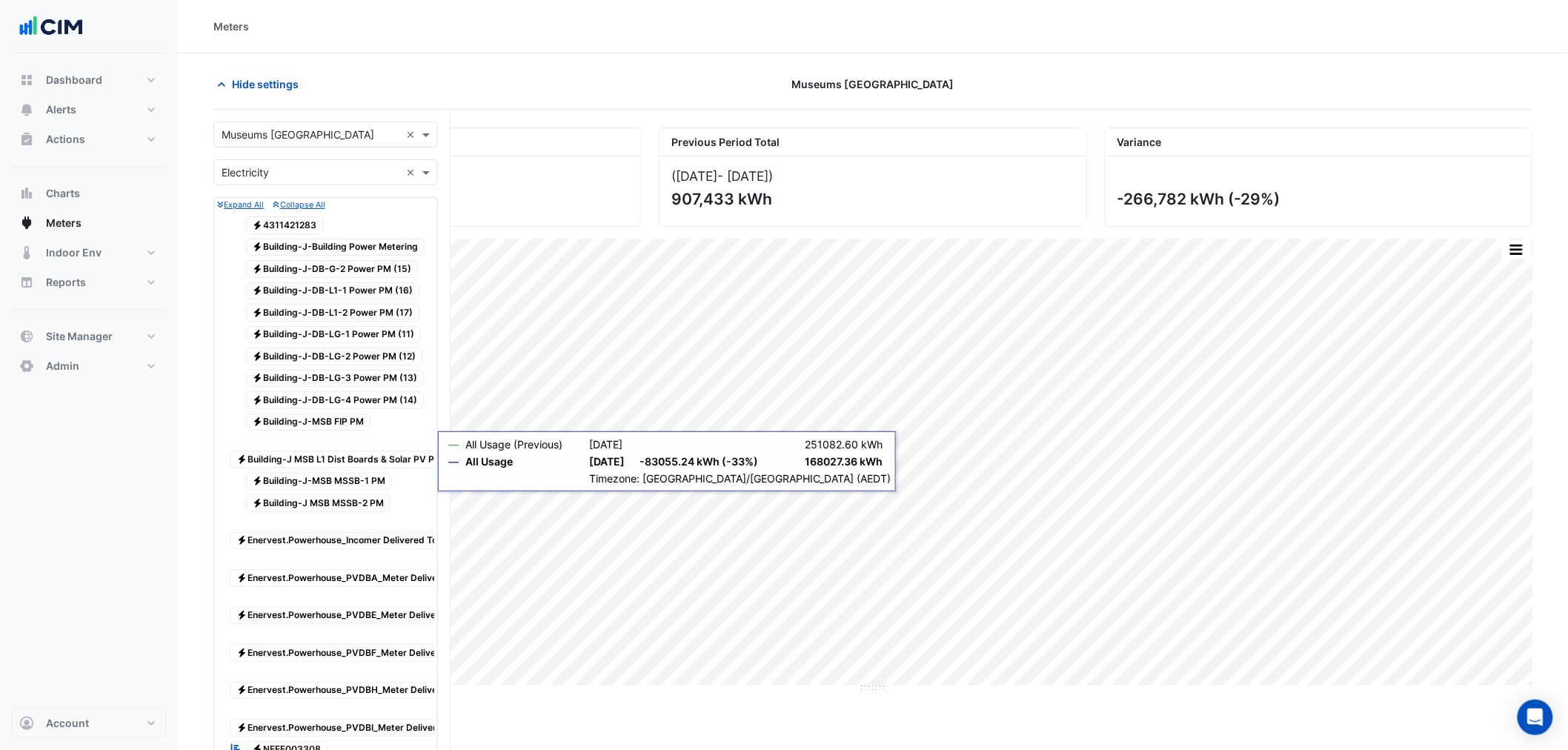
scroll to position [109, 0]
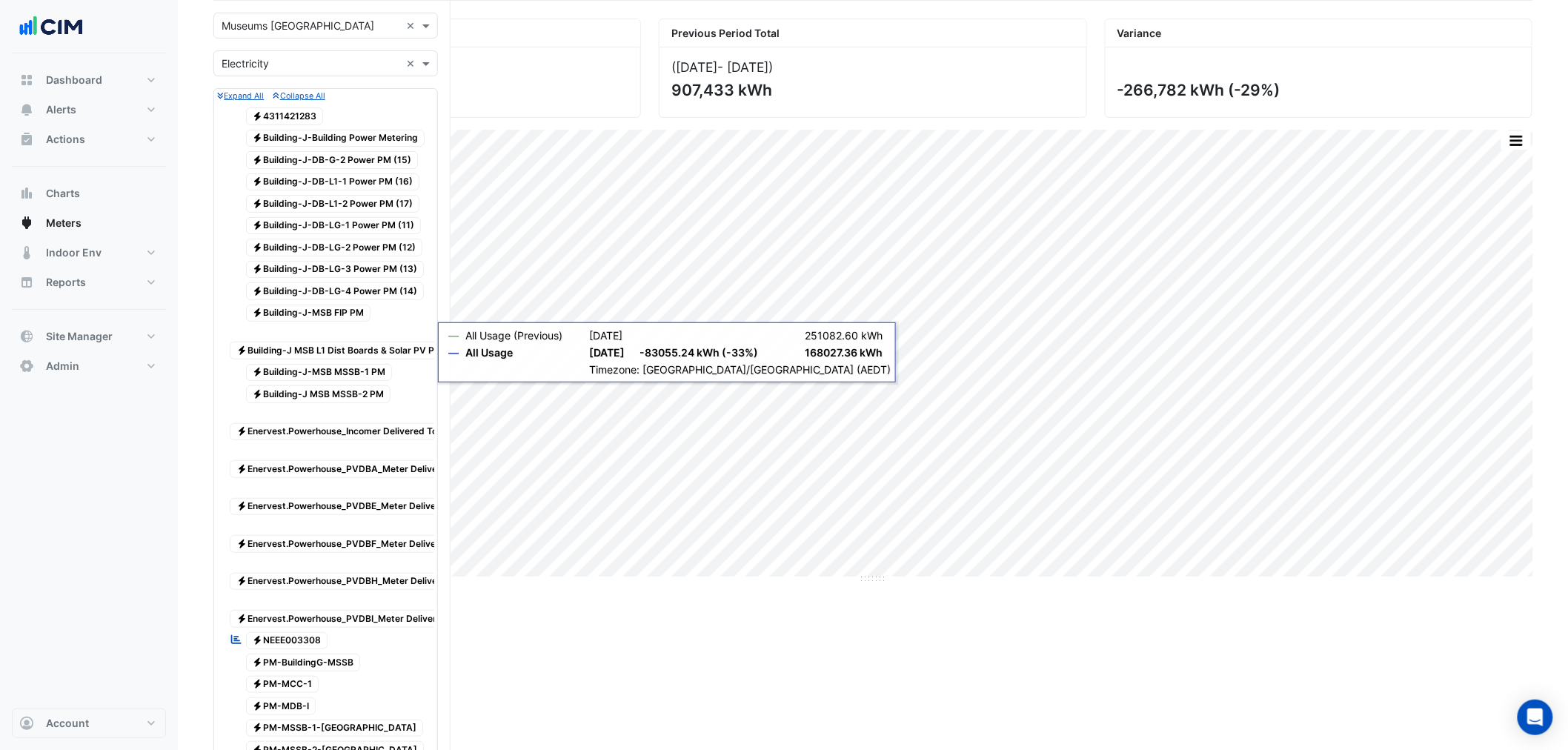
click at [300, 650] on span "Electricity NEEE003308" at bounding box center [287, 640] width 82 height 18
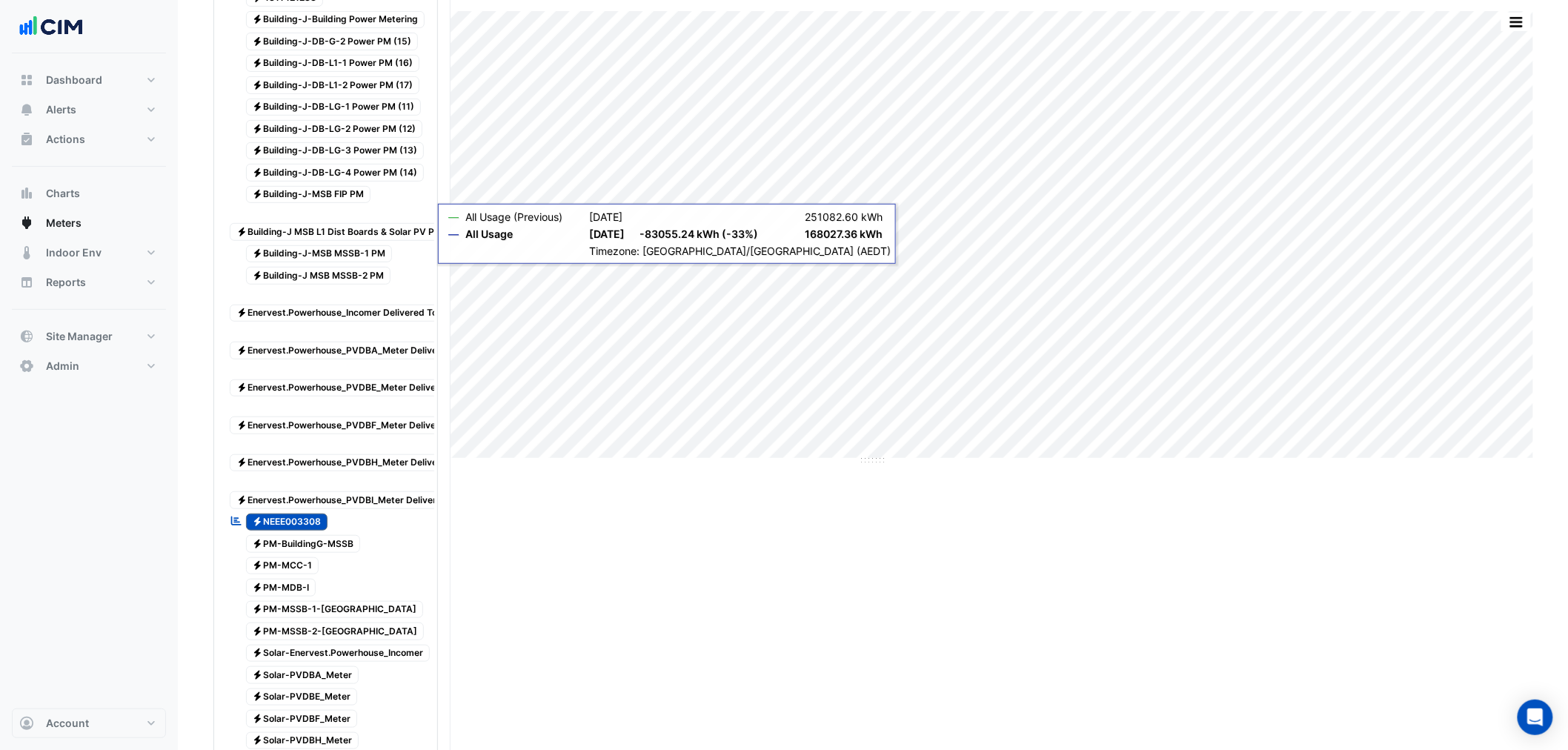
scroll to position [329, 0]
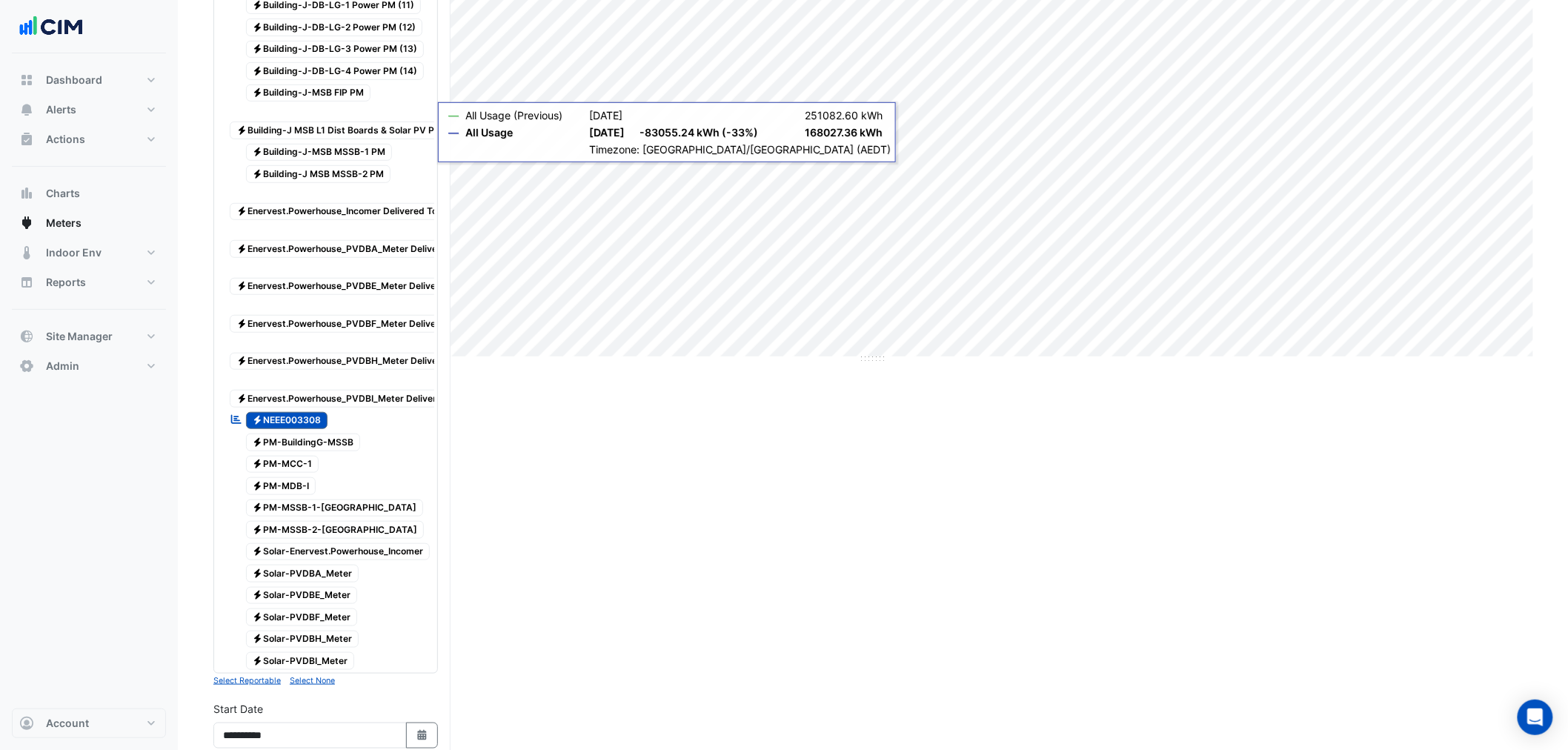
click at [307, 429] on span "Electricity NEEE003308" at bounding box center [287, 420] width 82 height 18
click at [294, 429] on span "Electricity NEEE003308" at bounding box center [287, 420] width 82 height 18
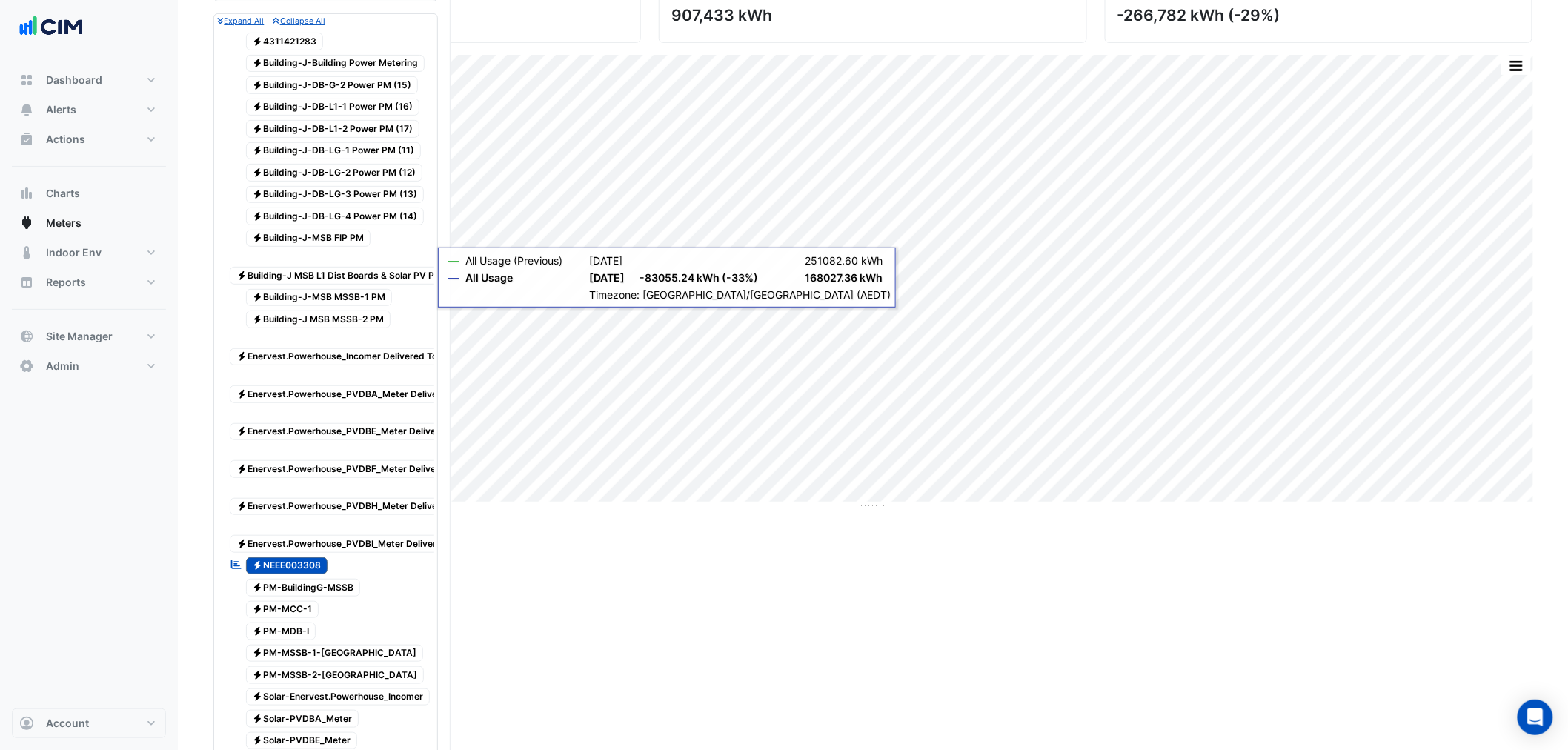
scroll to position [0, 0]
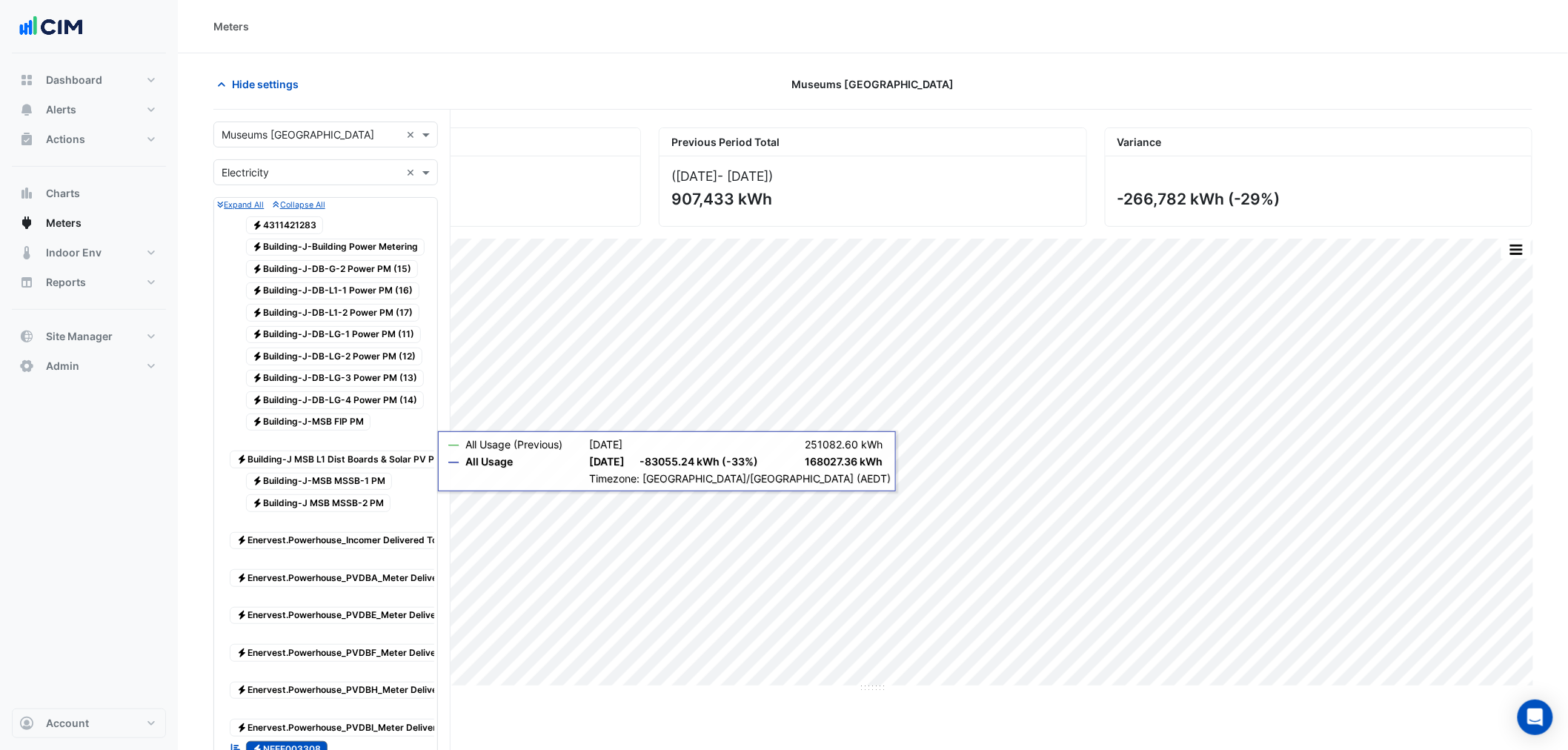
click at [273, 228] on span "Electricity 4311421283" at bounding box center [285, 225] width 77 height 18
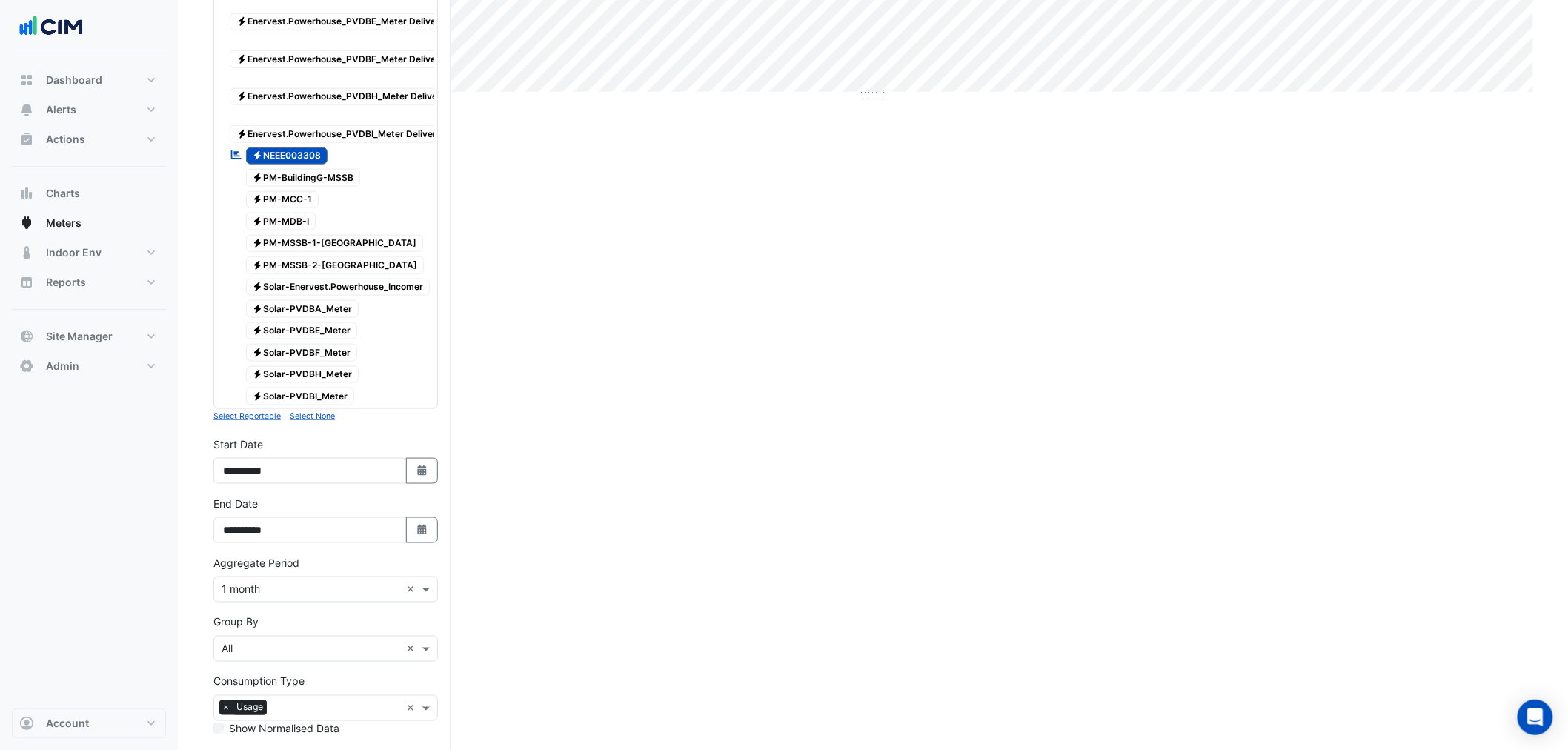
scroll to position [768, 0]
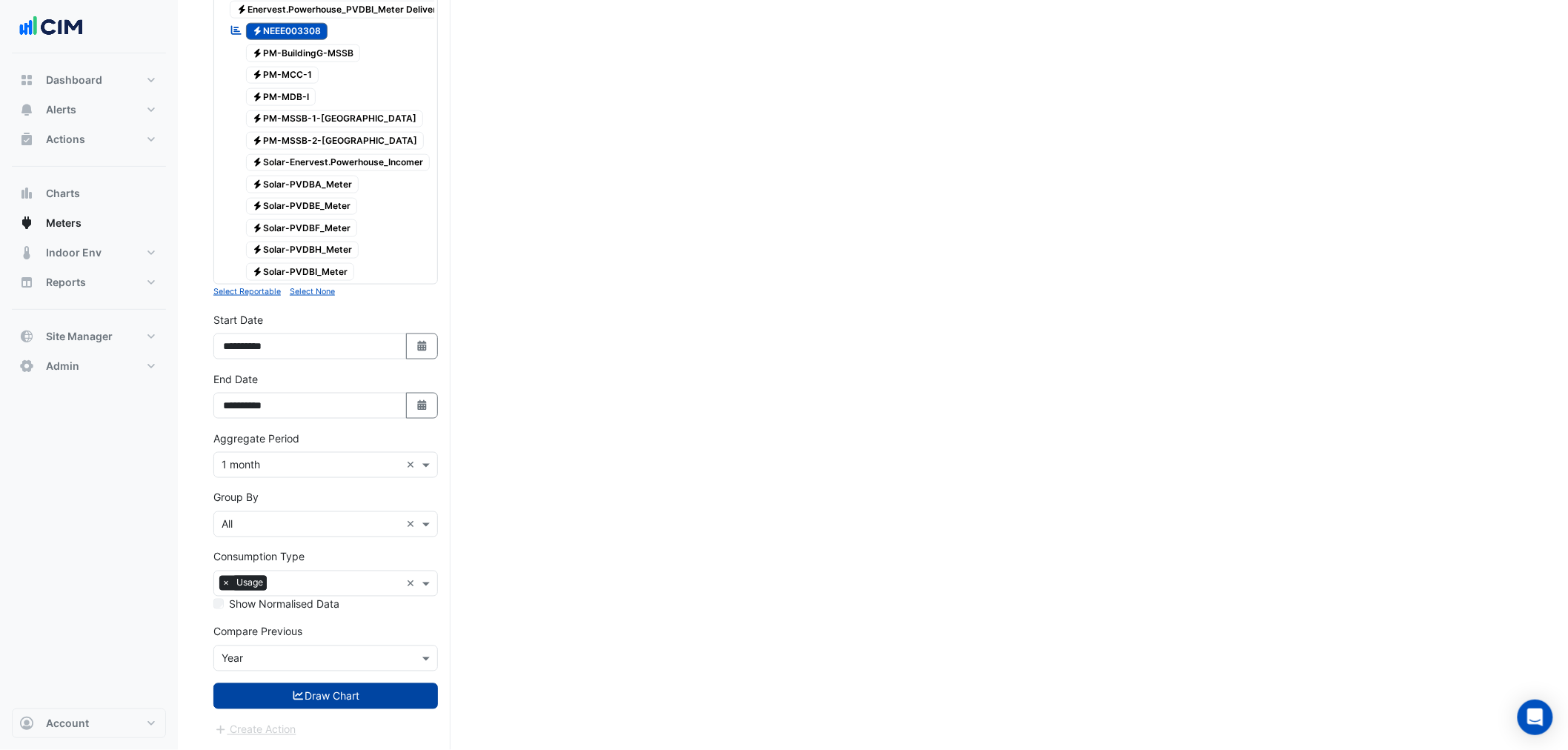
click at [320, 706] on button "Draw Chart" at bounding box center [326, 696] width 225 height 26
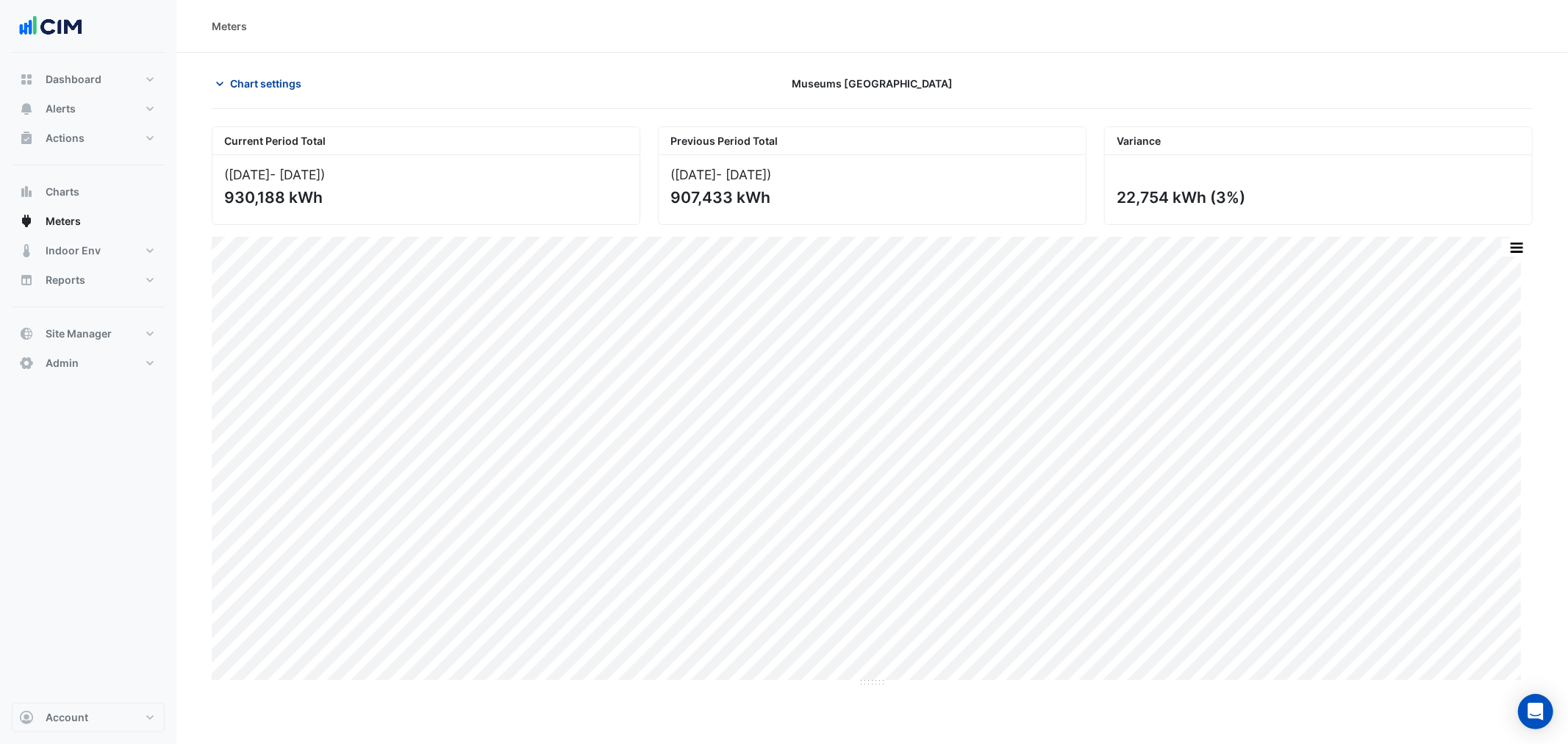
click at [267, 76] on span "Chart settings" at bounding box center [266, 83] width 71 height 16
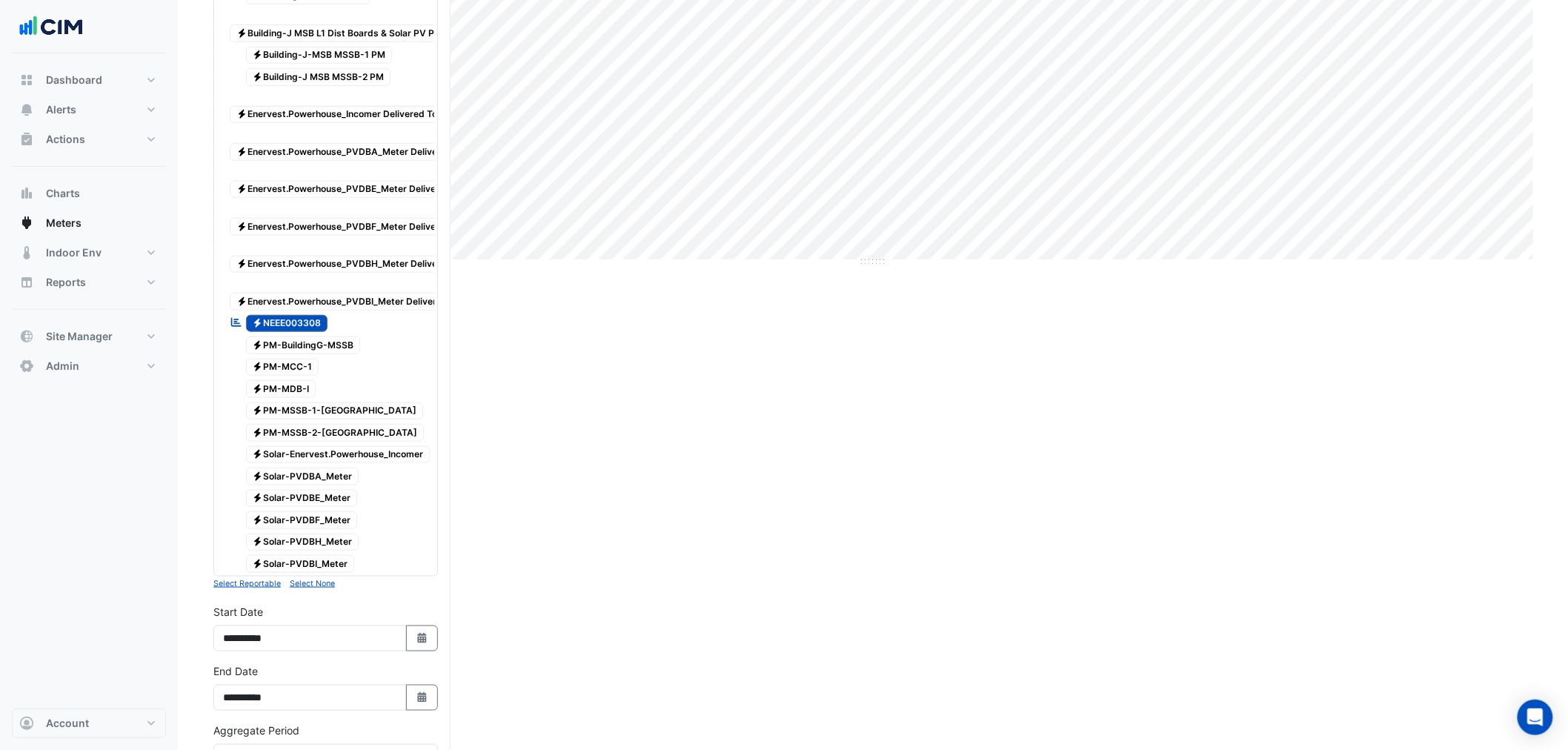
scroll to position [439, 0]
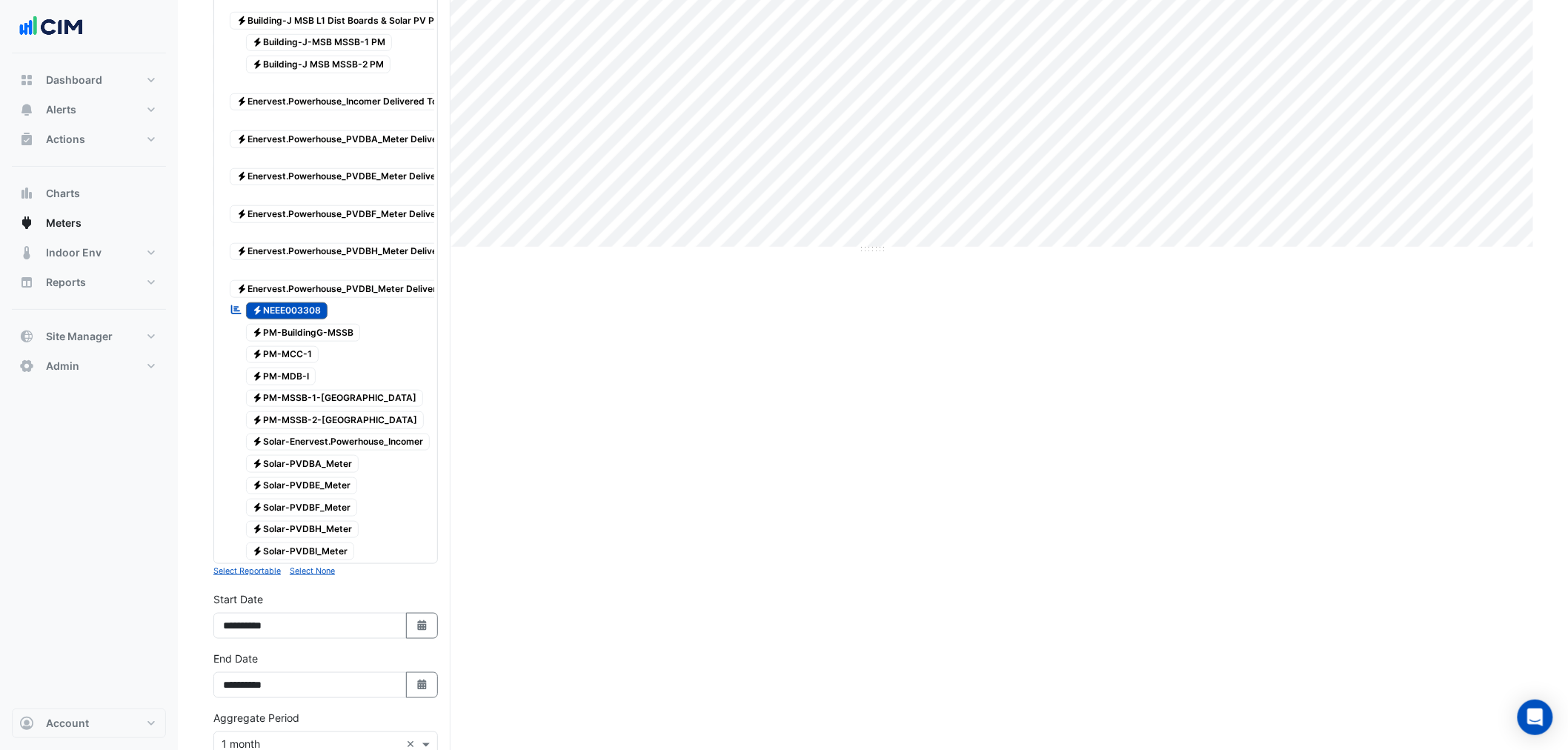
click at [293, 320] on span "Electricity NEEE003308" at bounding box center [287, 311] width 82 height 18
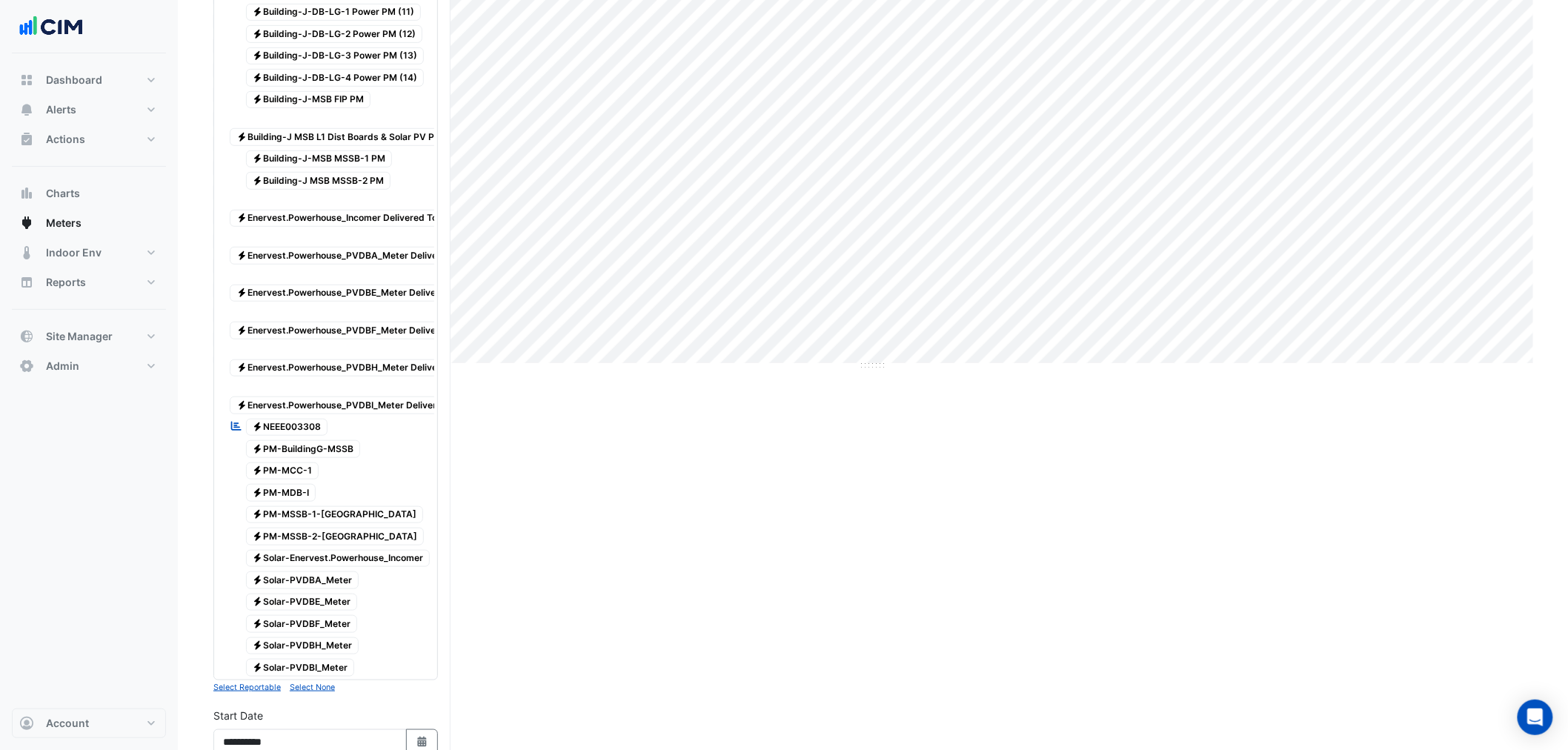
scroll to position [109, 0]
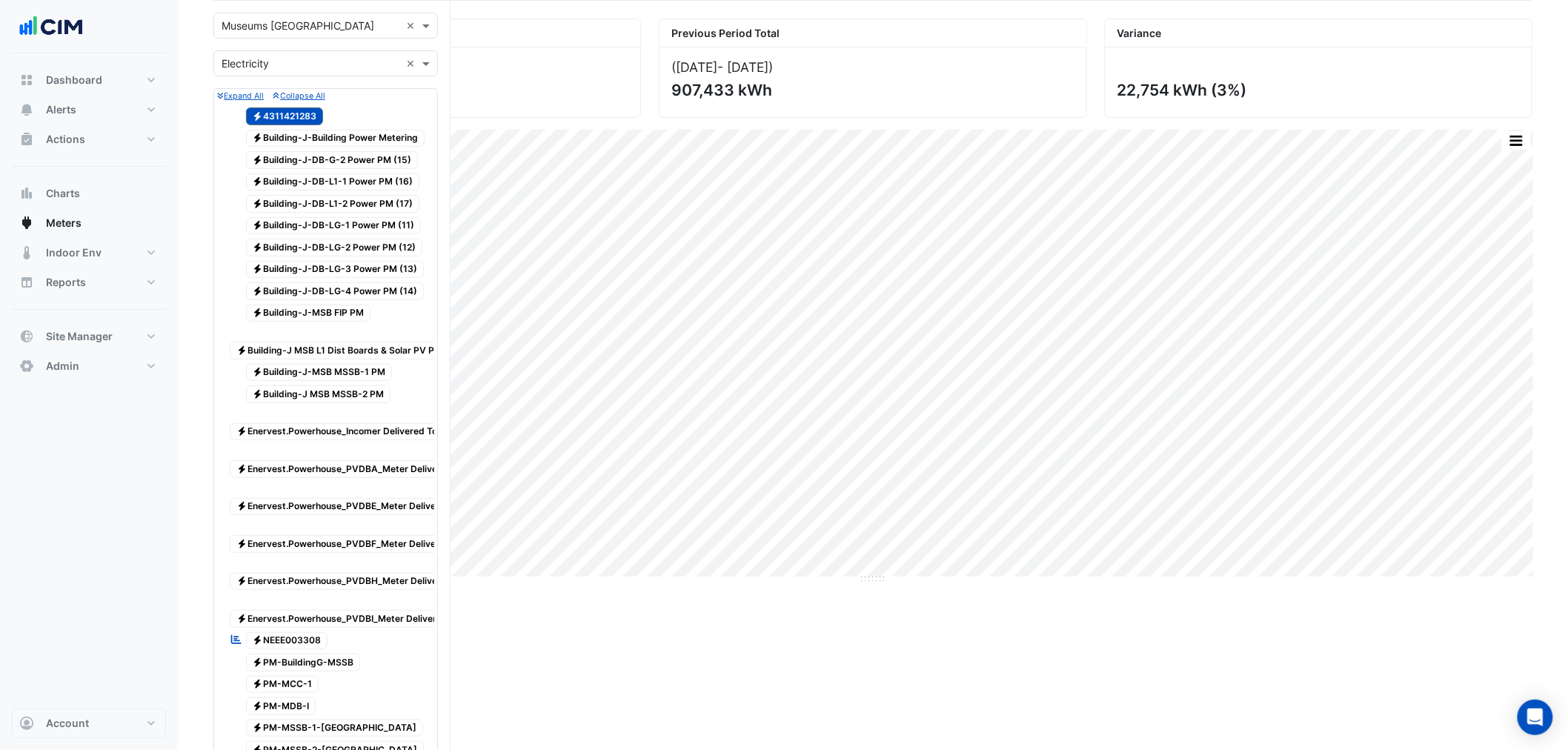
click at [286, 114] on span "Electricity 4311421283" at bounding box center [285, 116] width 77 height 18
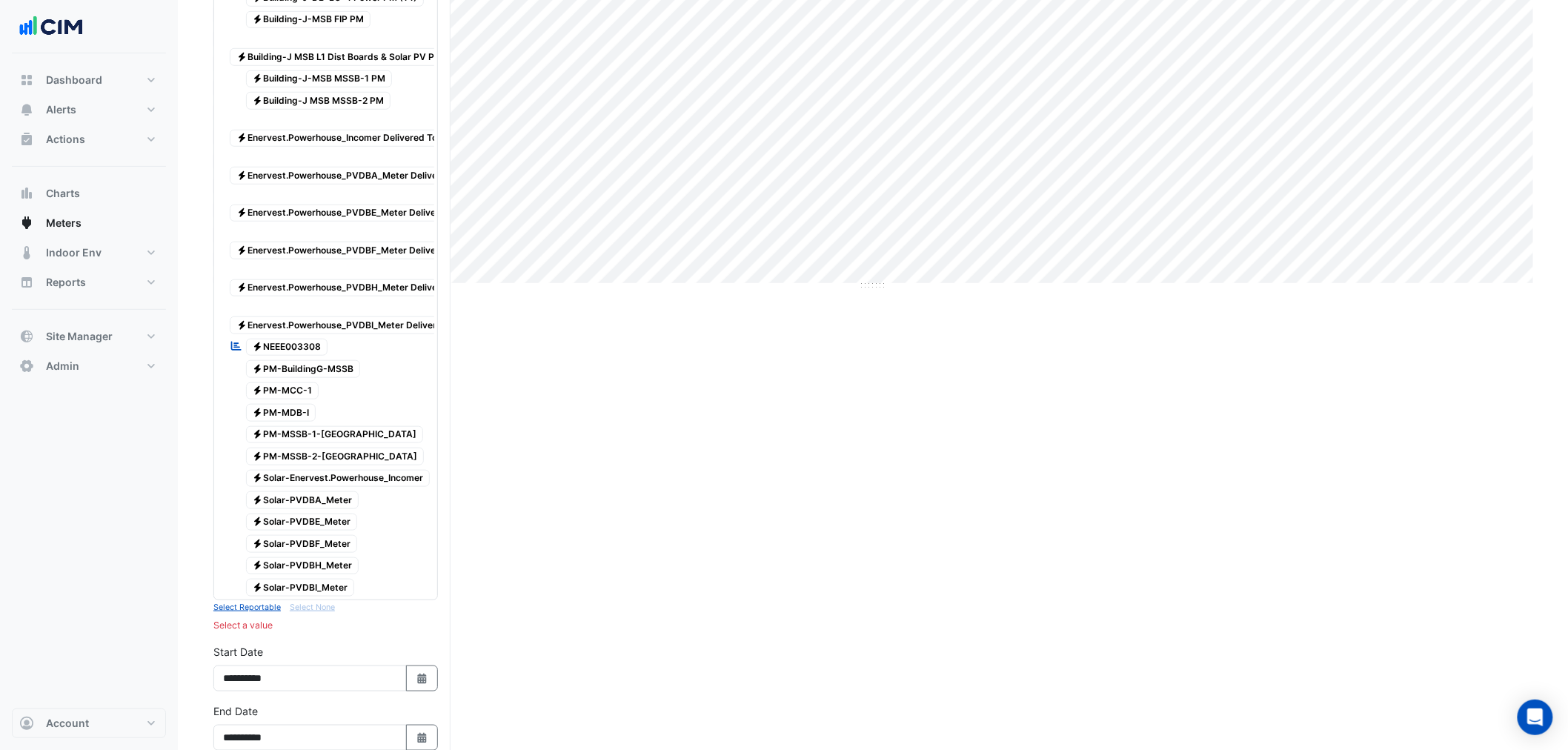
scroll to position [439, 0]
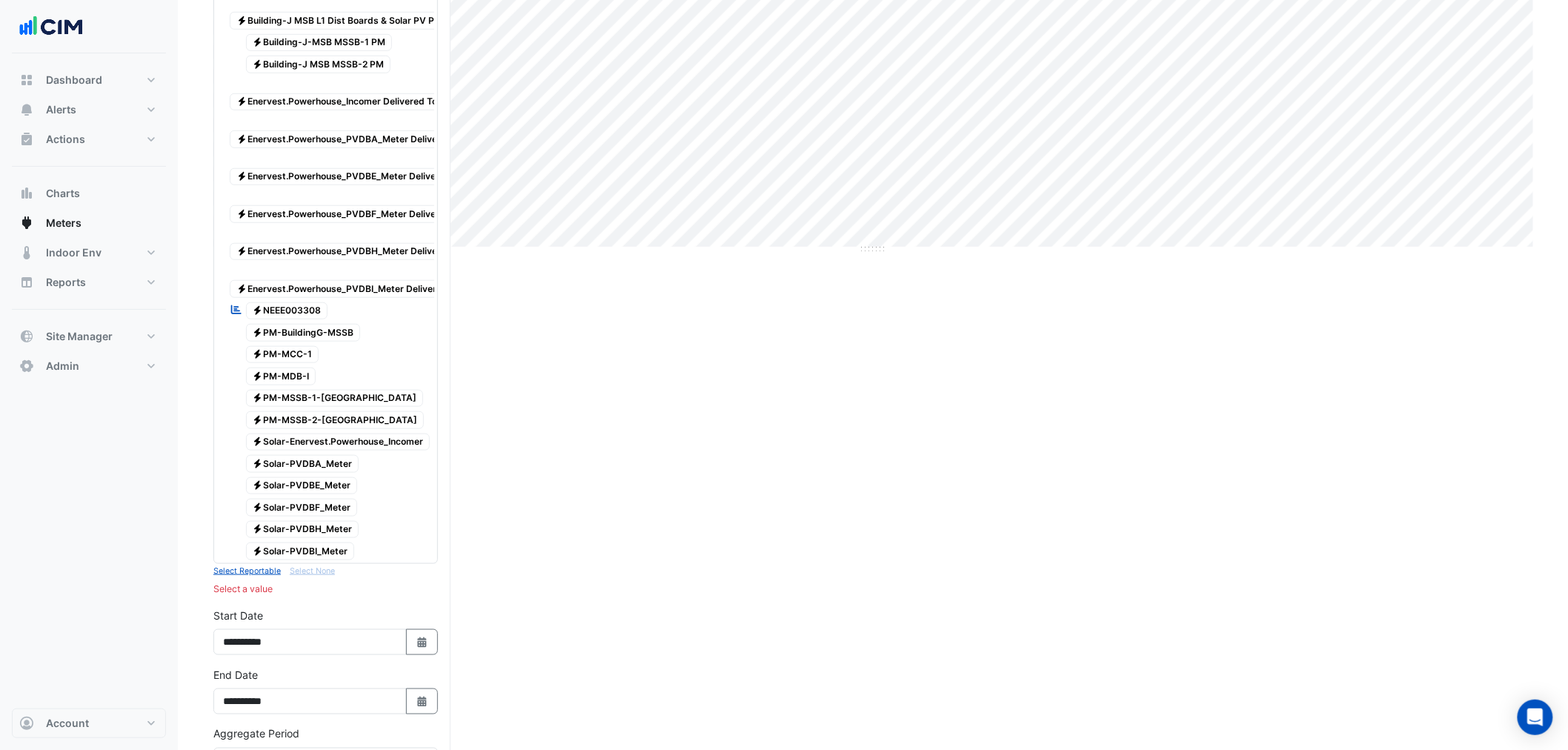
click at [288, 473] on span "Electricity Solar-PVDBA_Meter" at bounding box center [302, 463] width 113 height 18
click at [322, 495] on span "Electricity Solar-PVDBE_Meter" at bounding box center [301, 486] width 112 height 18
click at [320, 516] on span "Electricity Solar-PVDBF_Meter" at bounding box center [301, 507] width 112 height 18
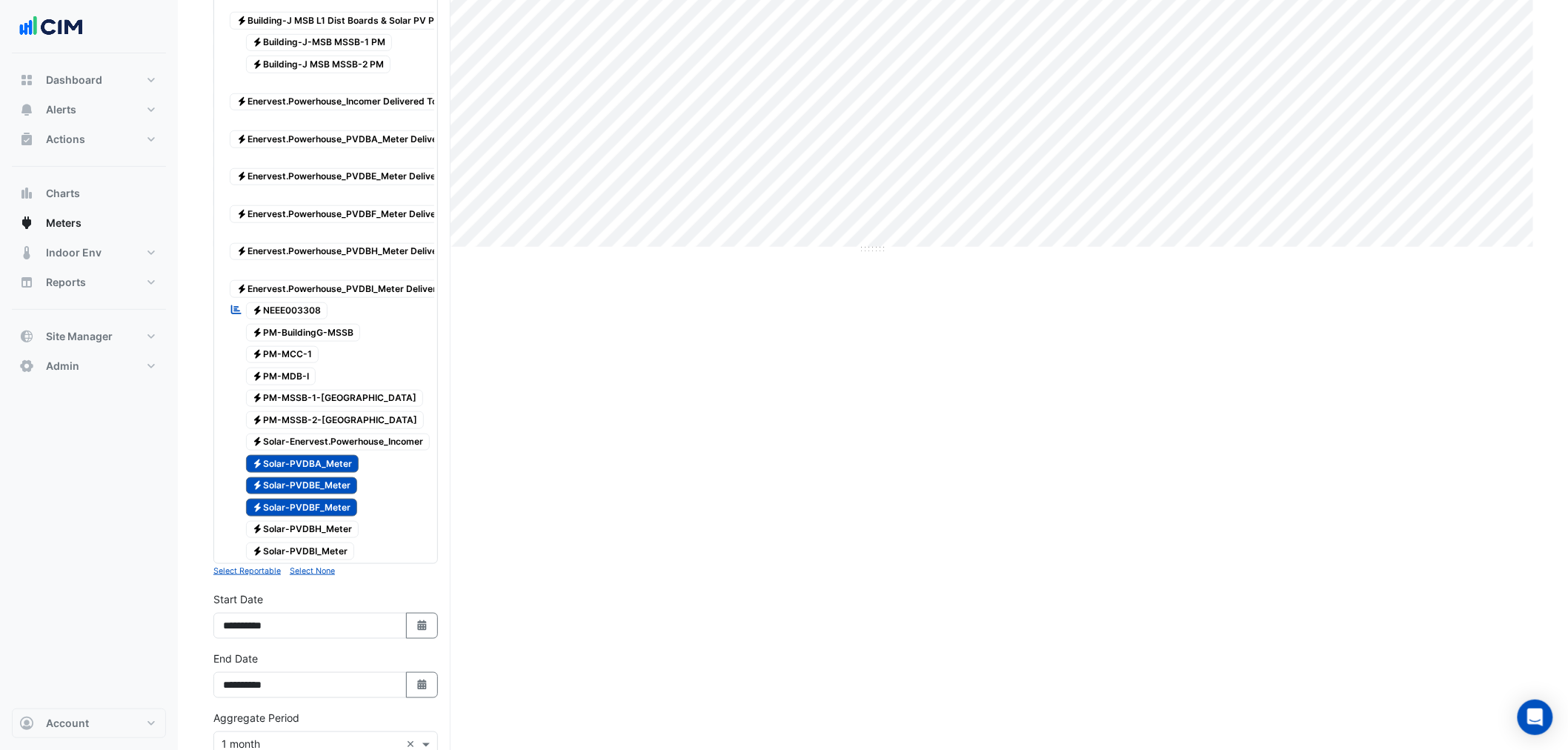
click at [322, 539] on span "Electricity Solar-PVDBH_Meter" at bounding box center [302, 529] width 113 height 18
drag, startPoint x: 319, startPoint y: 592, endPoint x: 320, endPoint y: 601, distance: 9.1
click at [320, 560] on span "Electricity Solar-PVDBI_Meter" at bounding box center [301, 551] width 109 height 18
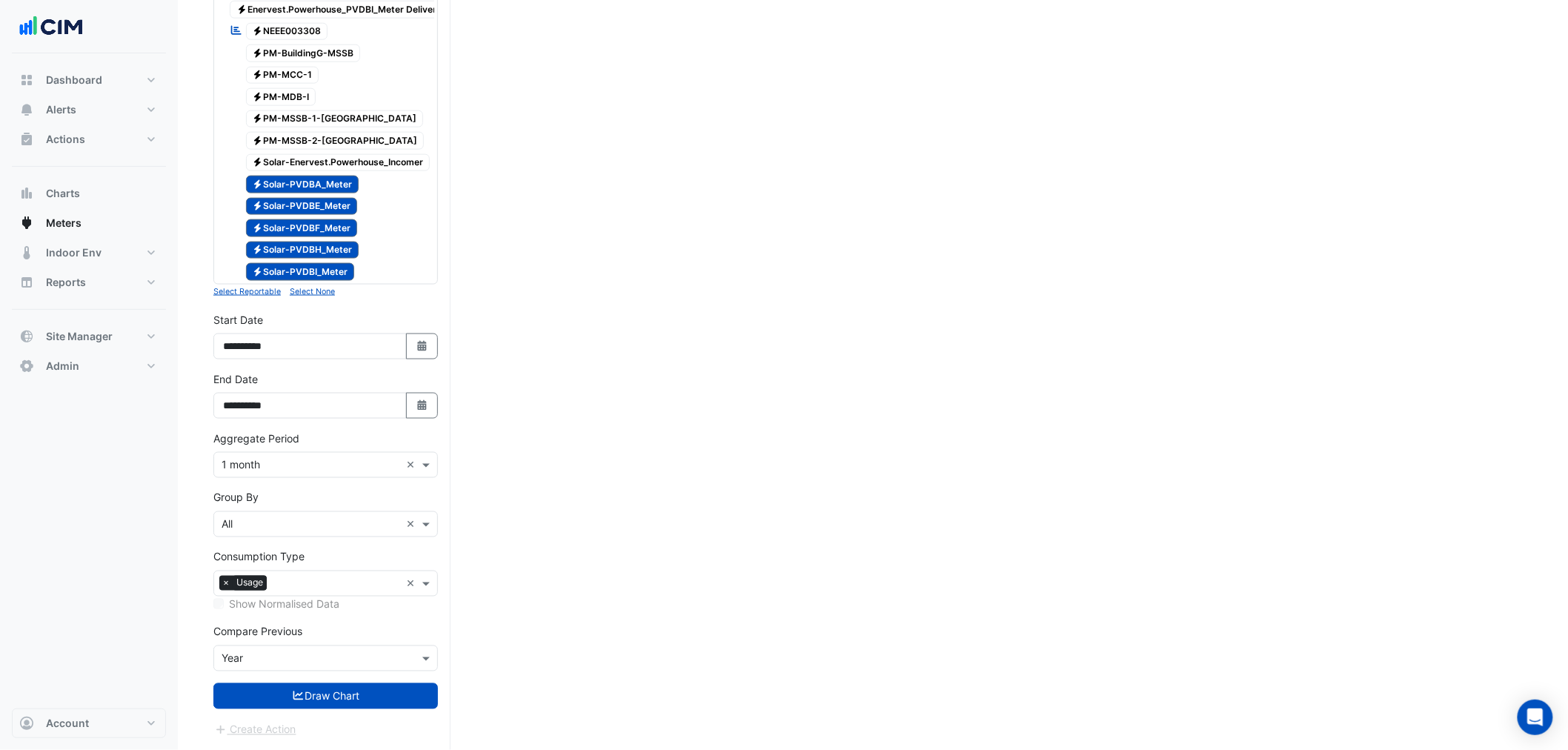
scroll to position [776, 0]
click at [421, 365] on div "**********" at bounding box center [325, 342] width 242 height 59
drag, startPoint x: 423, startPoint y: 346, endPoint x: 396, endPoint y: 282, distance: 69.5
click at [423, 346] on icon "button" at bounding box center [422, 346] width 9 height 10
select select "*"
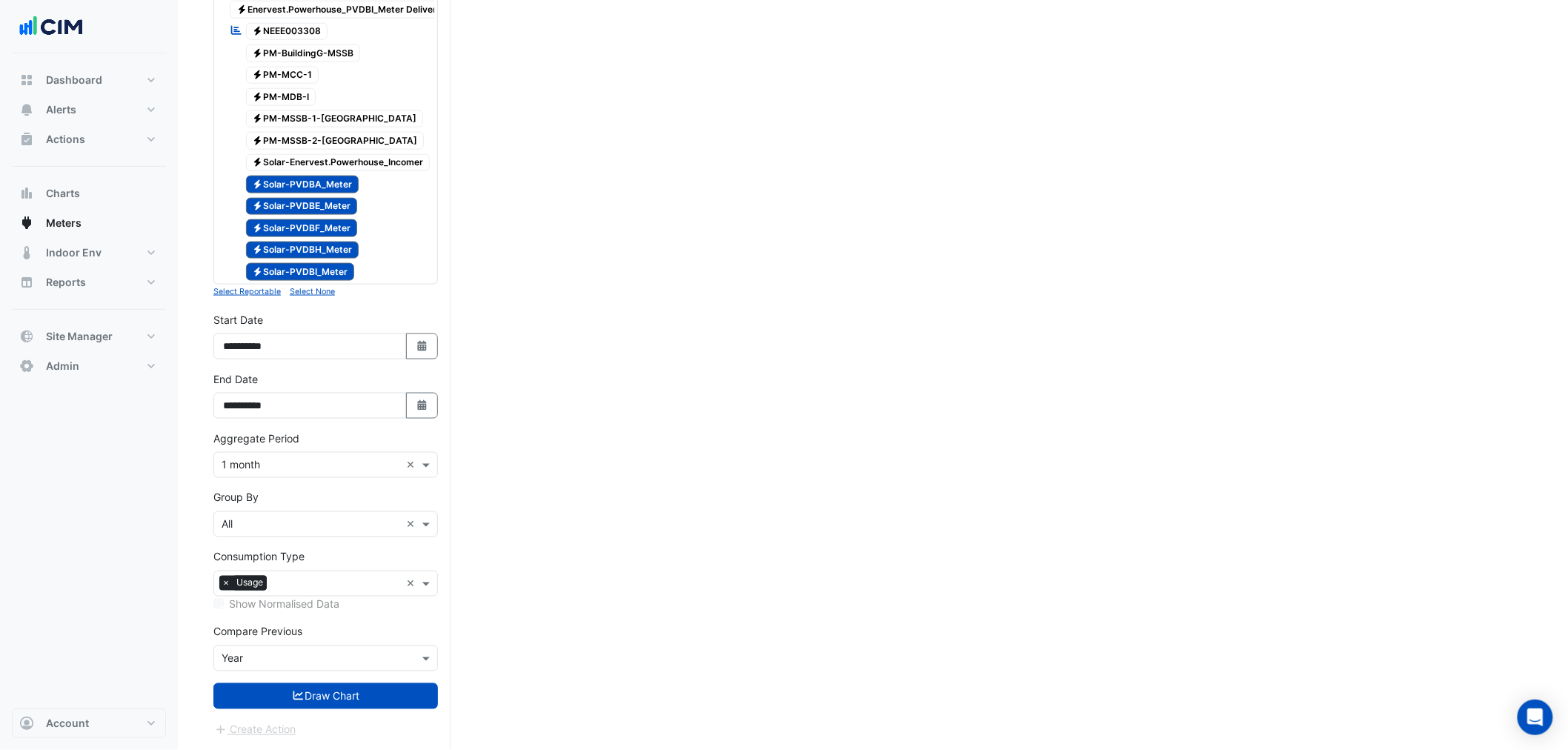
select select "****"
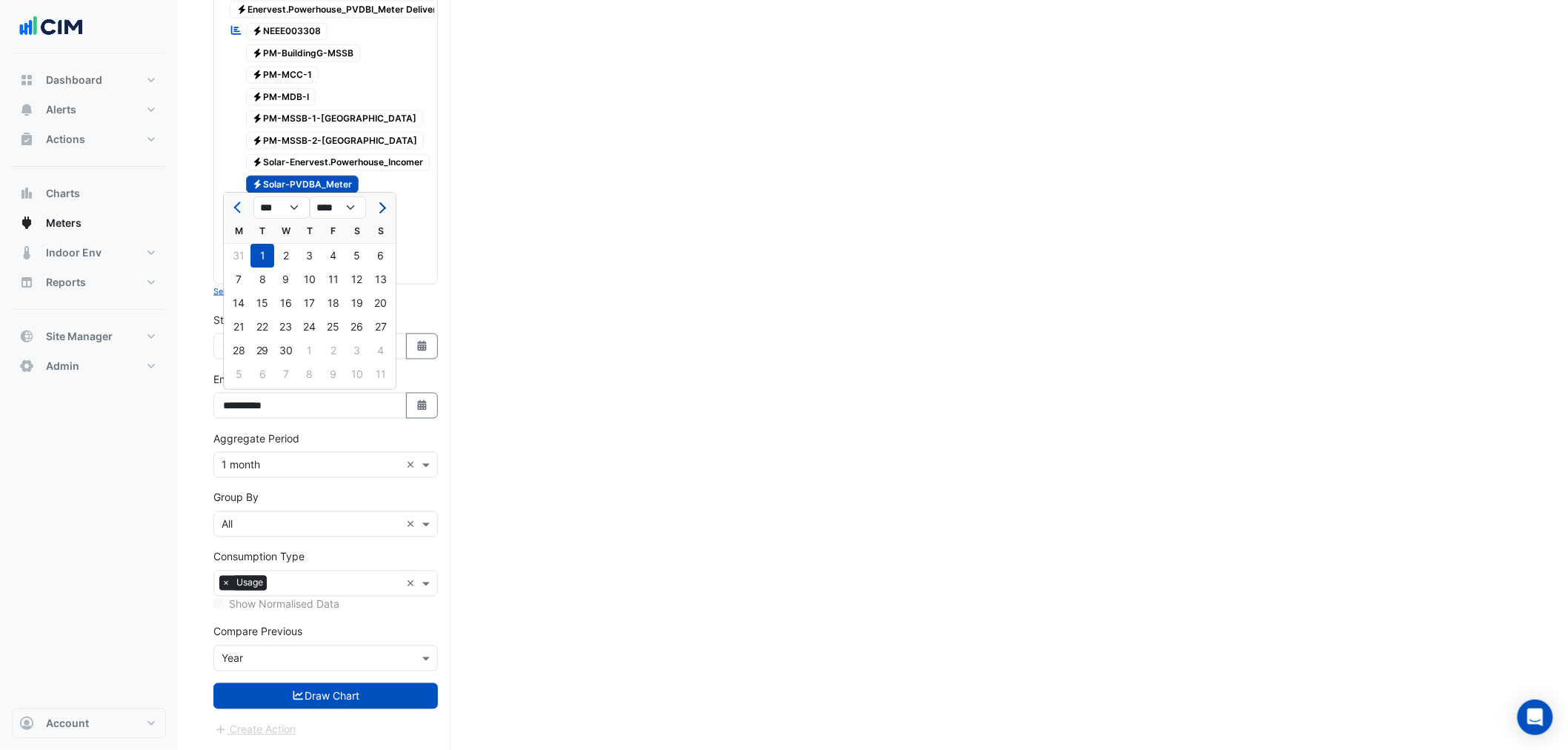
click at [391, 195] on div at bounding box center [381, 207] width 29 height 24
click at [386, 195] on button "Next month" at bounding box center [381, 207] width 18 height 24
select select "*"
click at [384, 244] on div "1" at bounding box center [381, 256] width 24 height 24
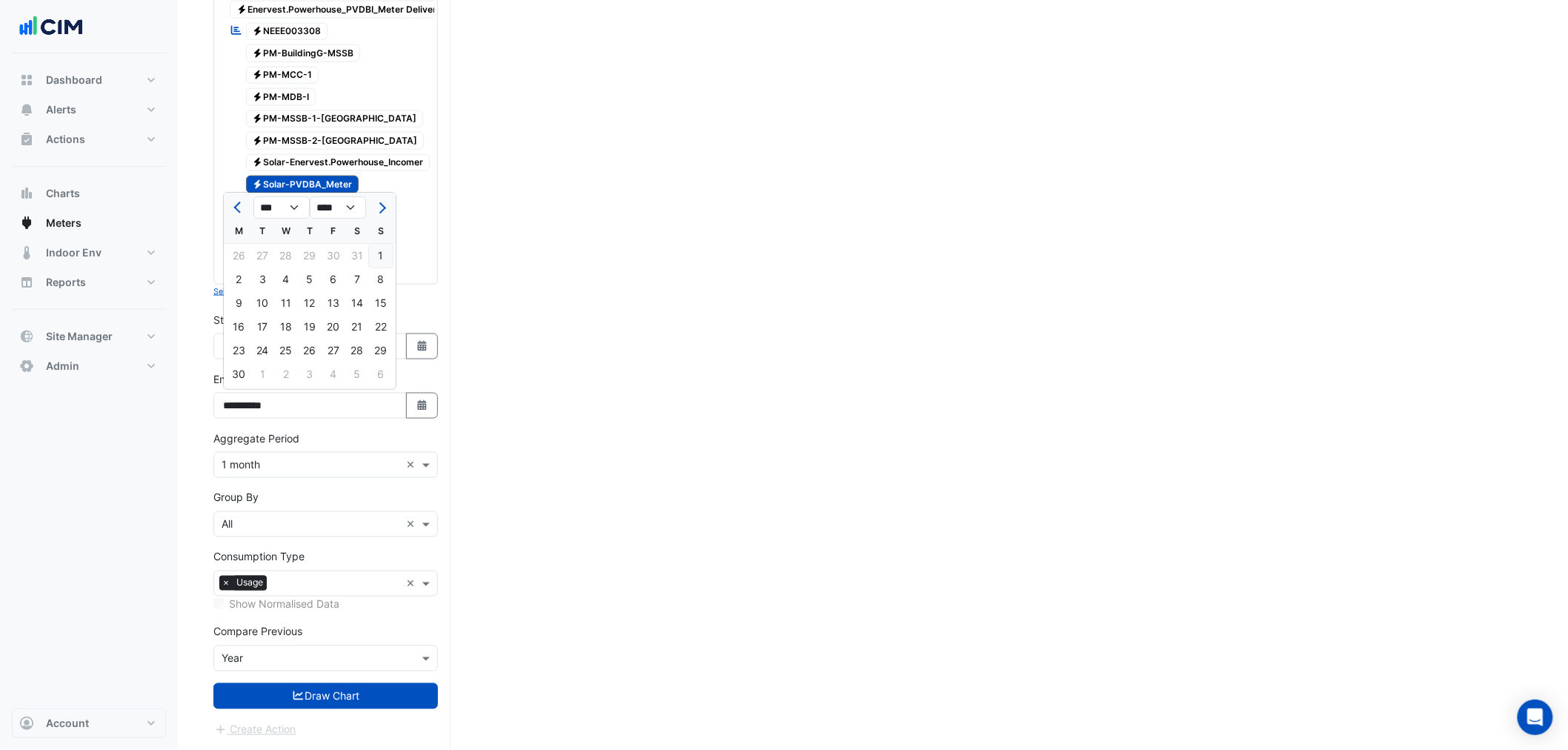
type input "**********"
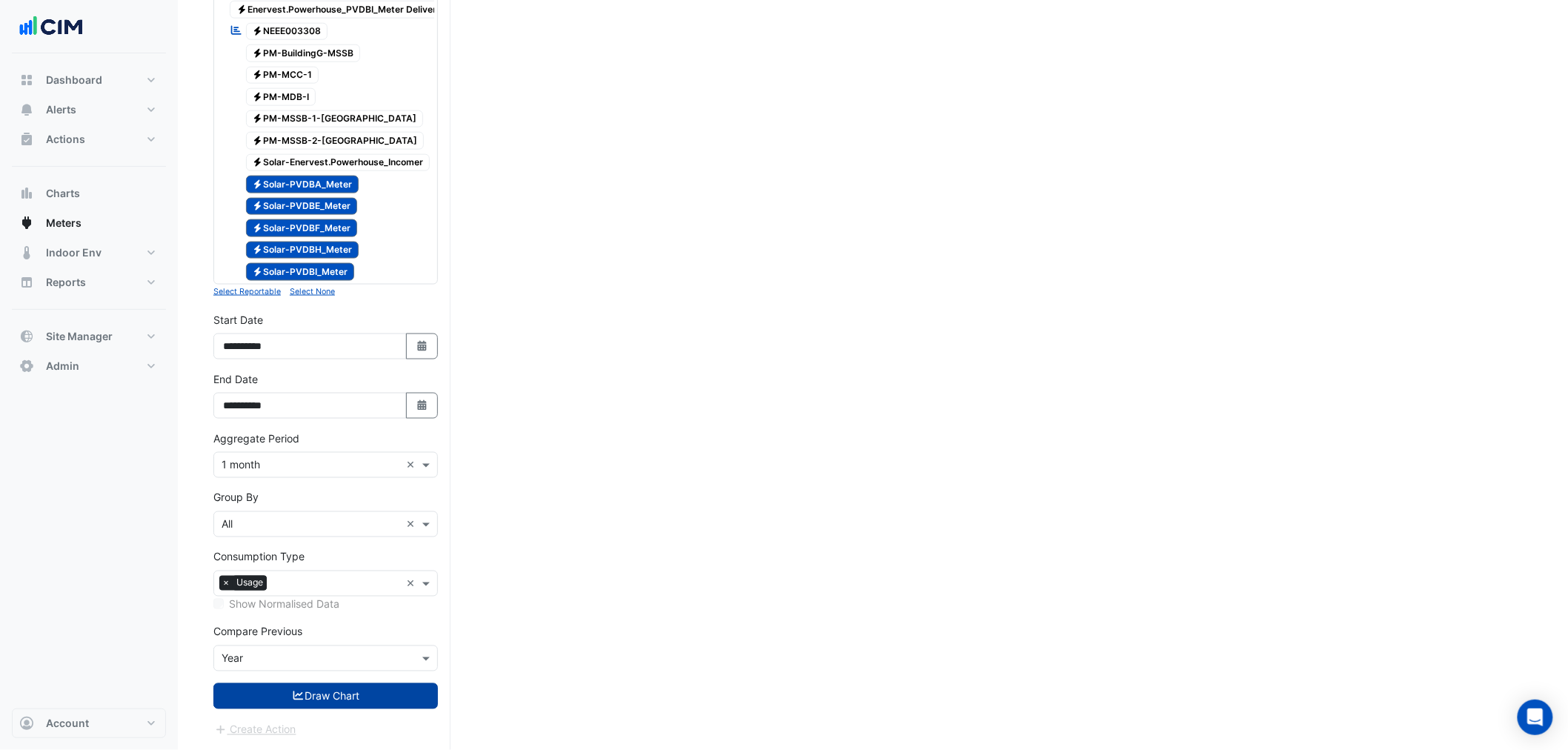
click at [356, 694] on button "Draw Chart" at bounding box center [326, 696] width 225 height 26
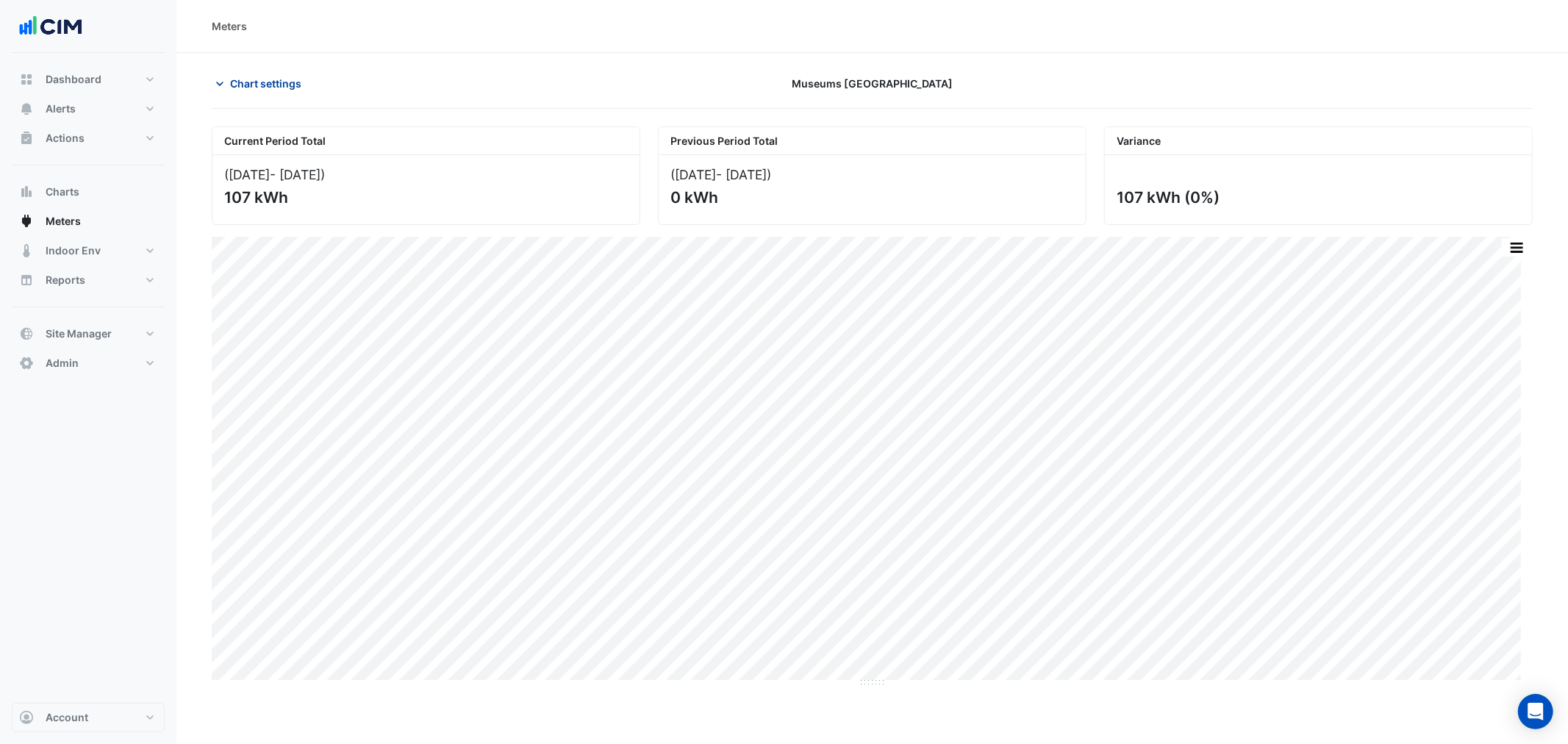
click at [254, 93] on button "Chart settings" at bounding box center [261, 83] width 100 height 26
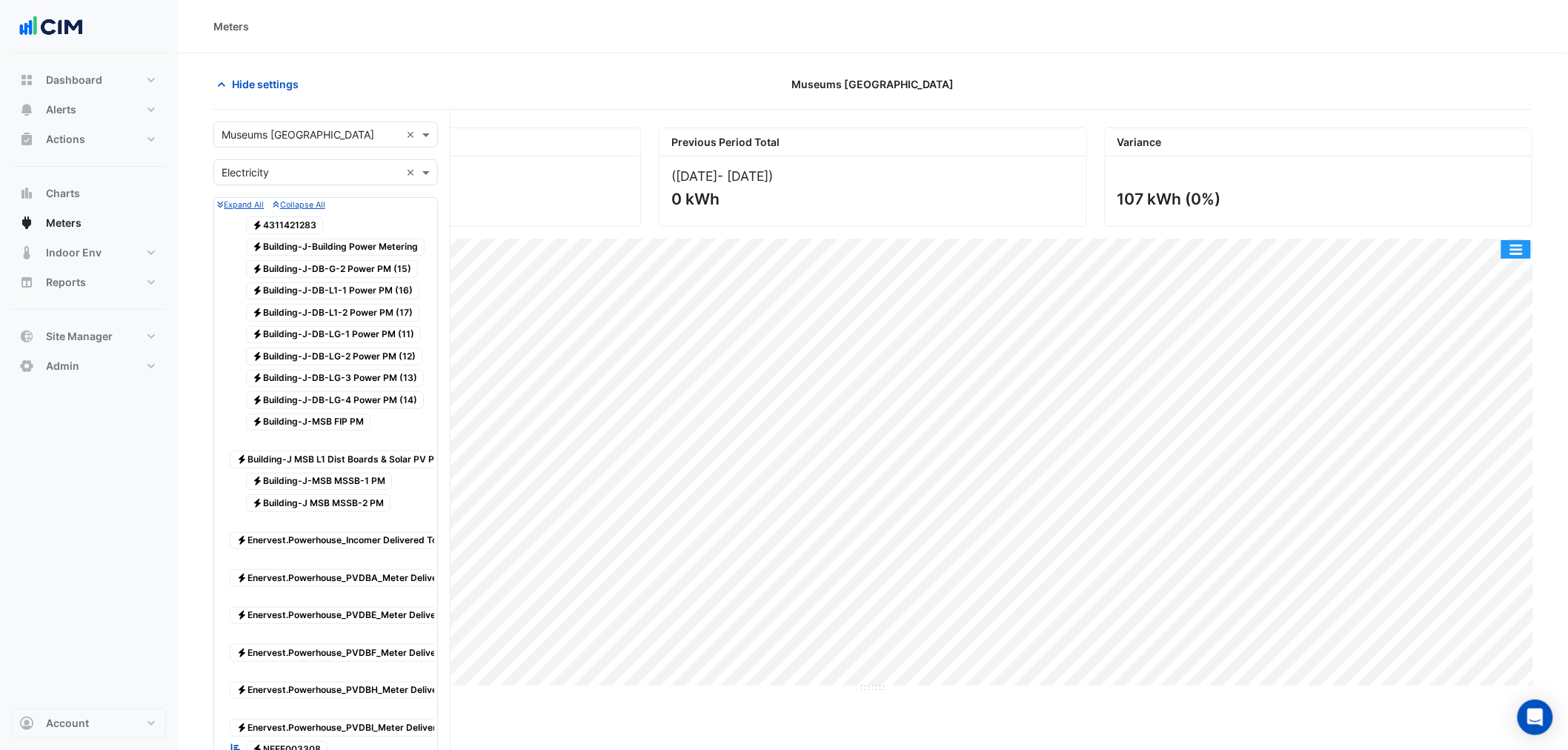
click at [1510, 255] on button "button" at bounding box center [1516, 250] width 29 height 18
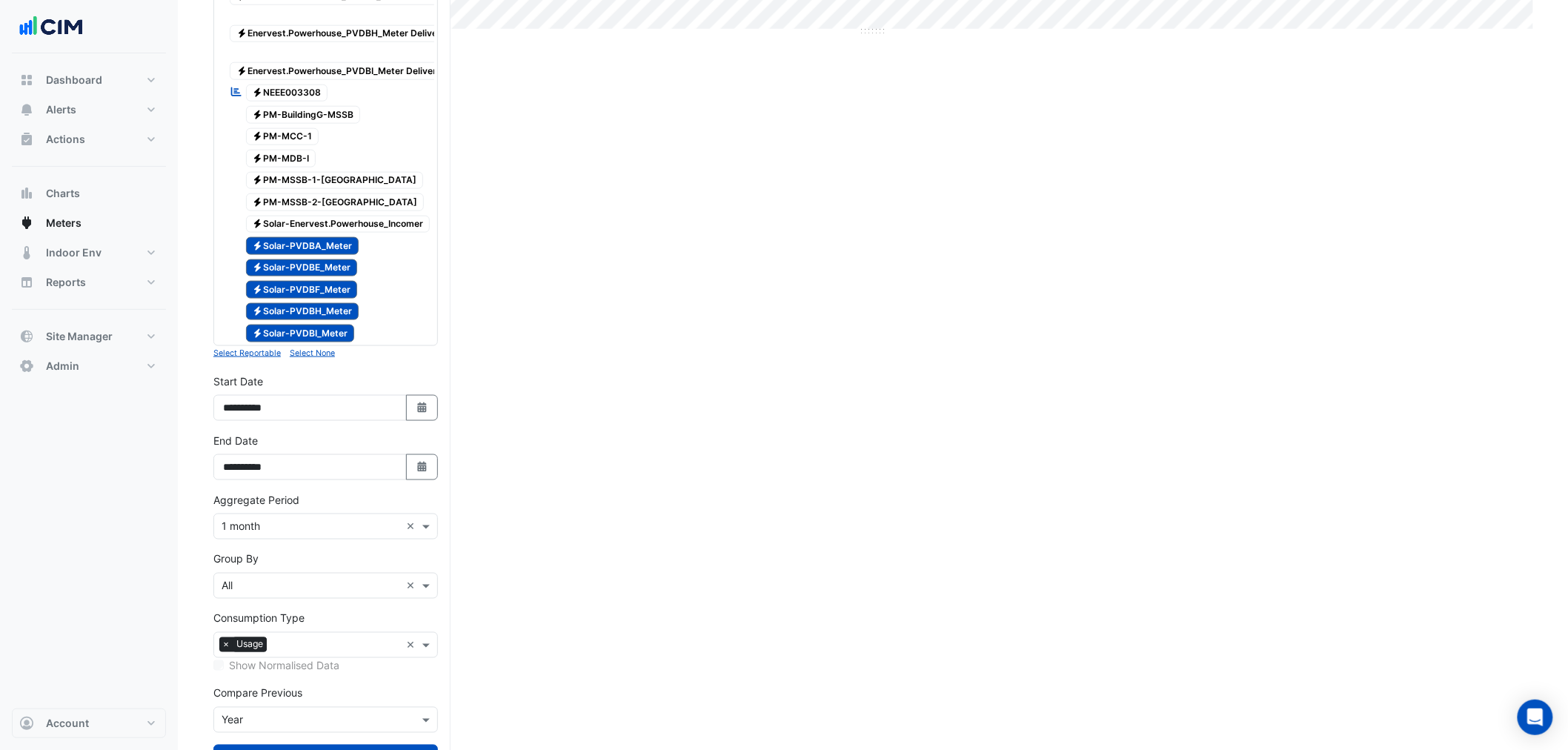
scroll to position [658, 0]
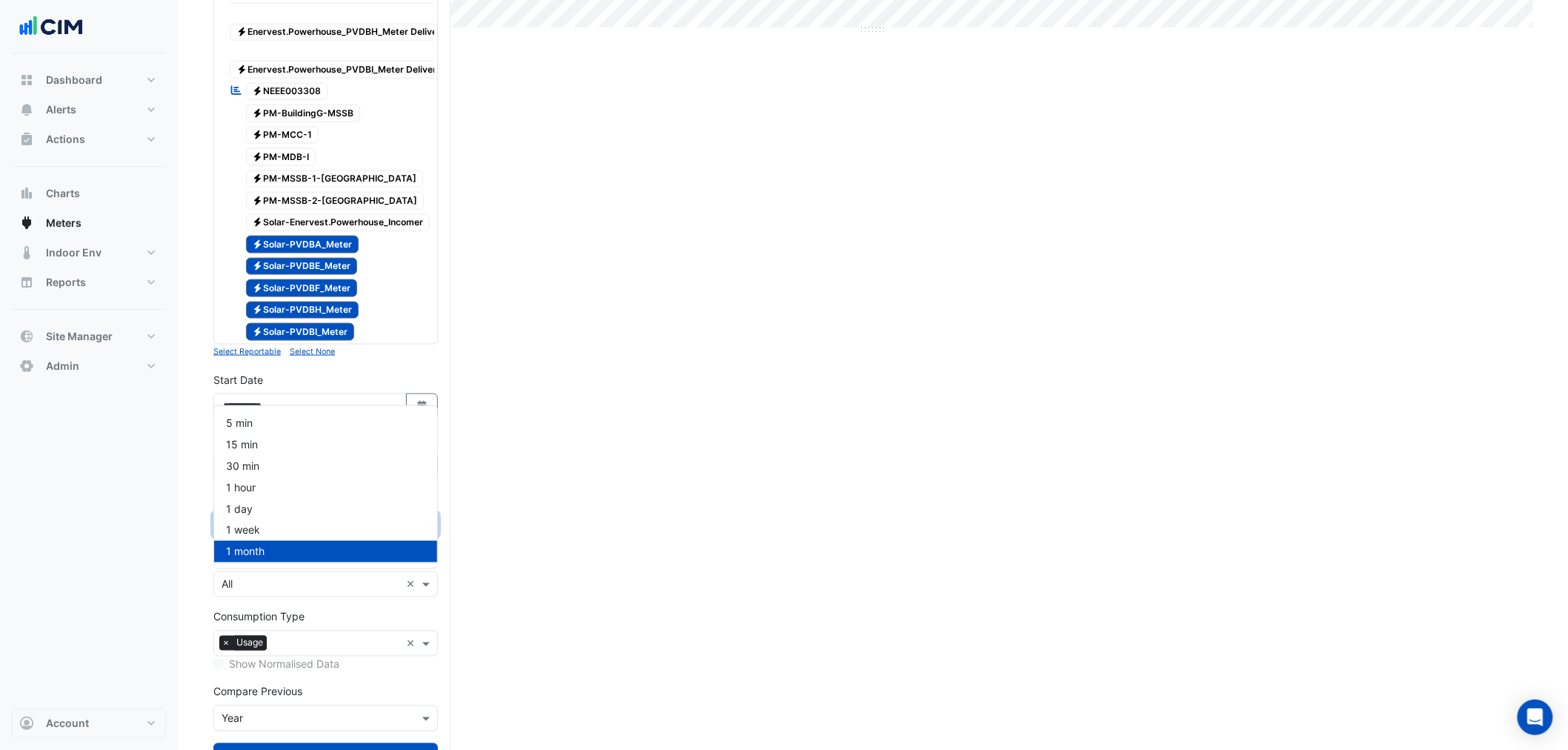
click at [312, 533] on input "text" at bounding box center [311, 525] width 179 height 16
drag, startPoint x: 558, startPoint y: 598, endPoint x: 535, endPoint y: 596, distance: 23.1
click at [559, 598] on div "Current Period Total ([DATE] - [DATE] ) 107 kWh Previous Period Total ([DATE] -…" at bounding box center [873, 139] width 1319 height 1341
drag, startPoint x: 230, startPoint y: 557, endPoint x: 301, endPoint y: 573, distance: 72.8
click at [295, 538] on div "Aggregate Period Aggregate Period × 1 month ×" at bounding box center [326, 513] width 225 height 47
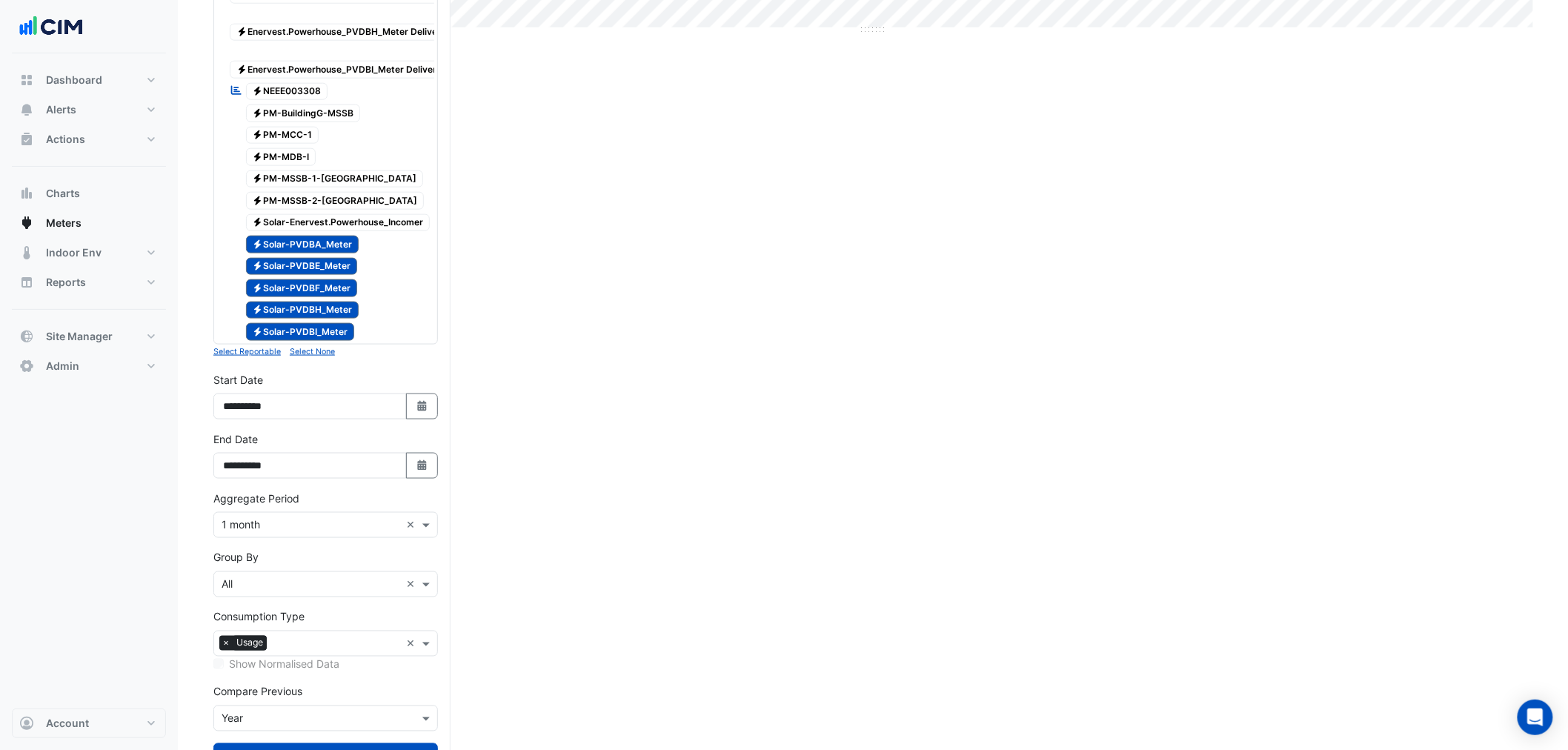
click at [301, 595] on form "Select a Site × Museums Discovery Centre × Utility Type × Electricity × Expand …" at bounding box center [326, 131] width 225 height 1334
click at [290, 533] on input "text" at bounding box center [311, 525] width 179 height 16
click at [248, 485] on span "1 hour" at bounding box center [241, 487] width 29 height 13
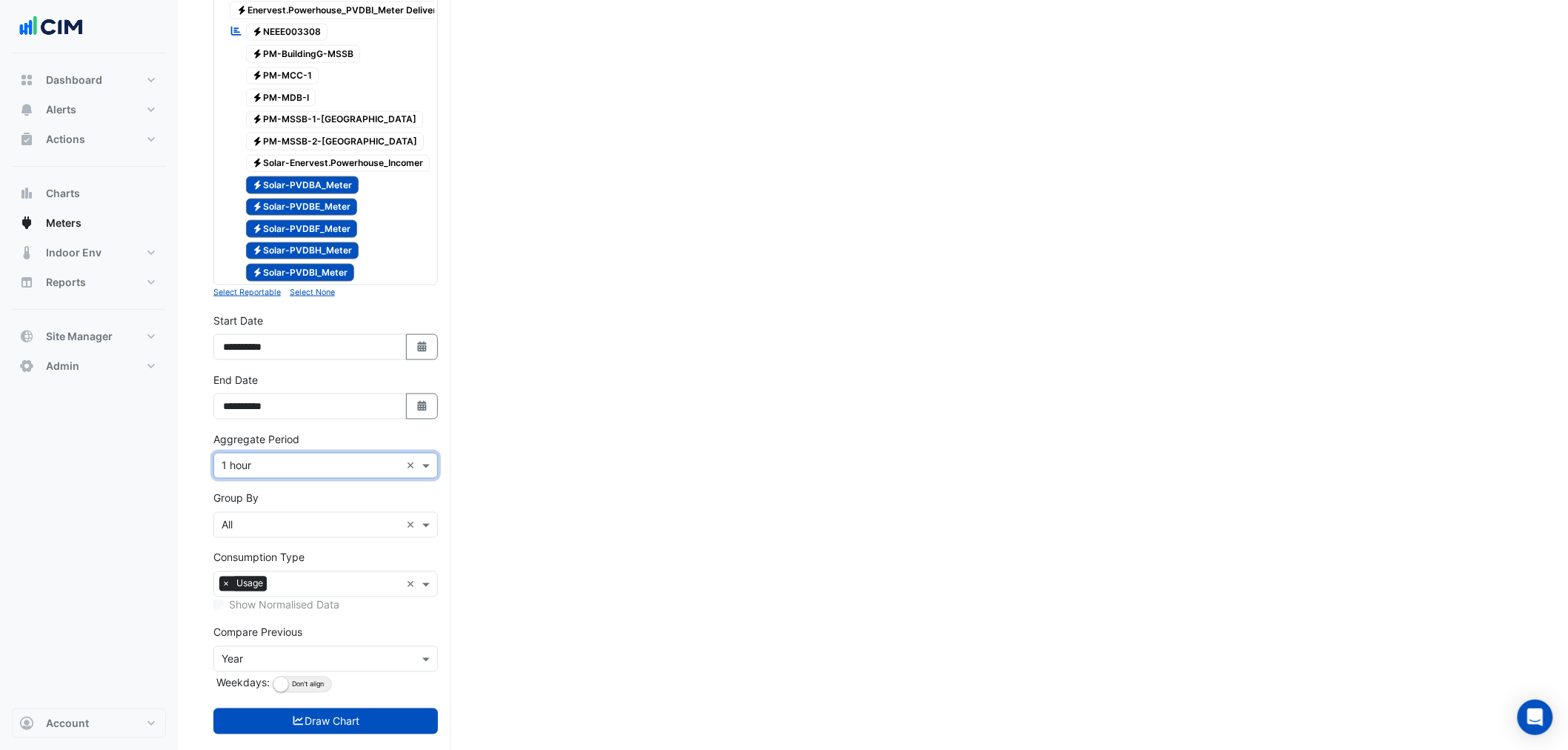
scroll to position [800, 0]
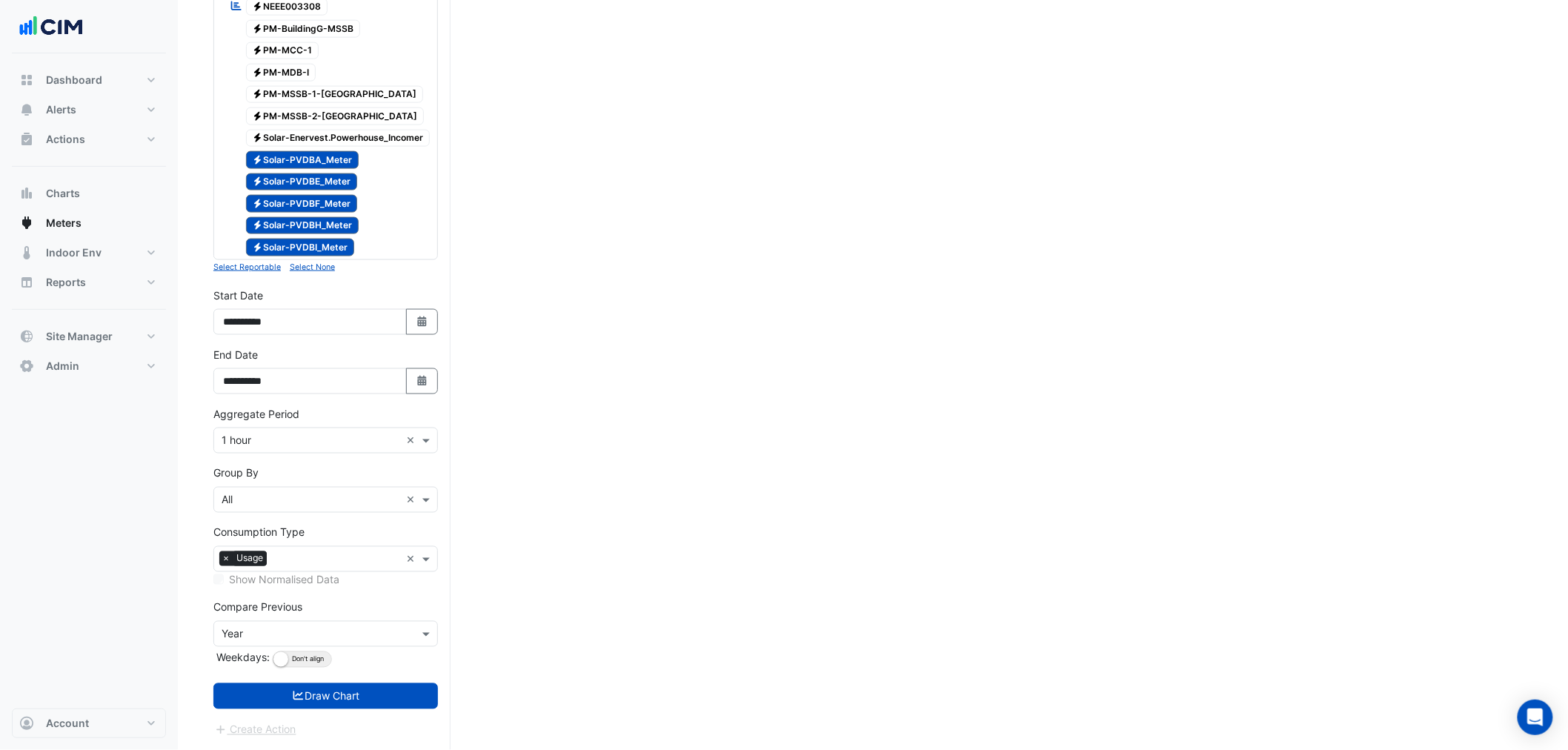
drag, startPoint x: 312, startPoint y: 686, endPoint x: 304, endPoint y: 663, distance: 24.4
click at [304, 663] on form "Select a Site × Museums Discovery Centre × Utility Type × Electricity × Expand …" at bounding box center [326, 58] width 225 height 1359
drag, startPoint x: 304, startPoint y: 663, endPoint x: 306, endPoint y: 687, distance: 24.1
click at [304, 664] on button "Align Don't align" at bounding box center [302, 660] width 59 height 17
click at [306, 690] on button "Draw Chart" at bounding box center [326, 696] width 225 height 26
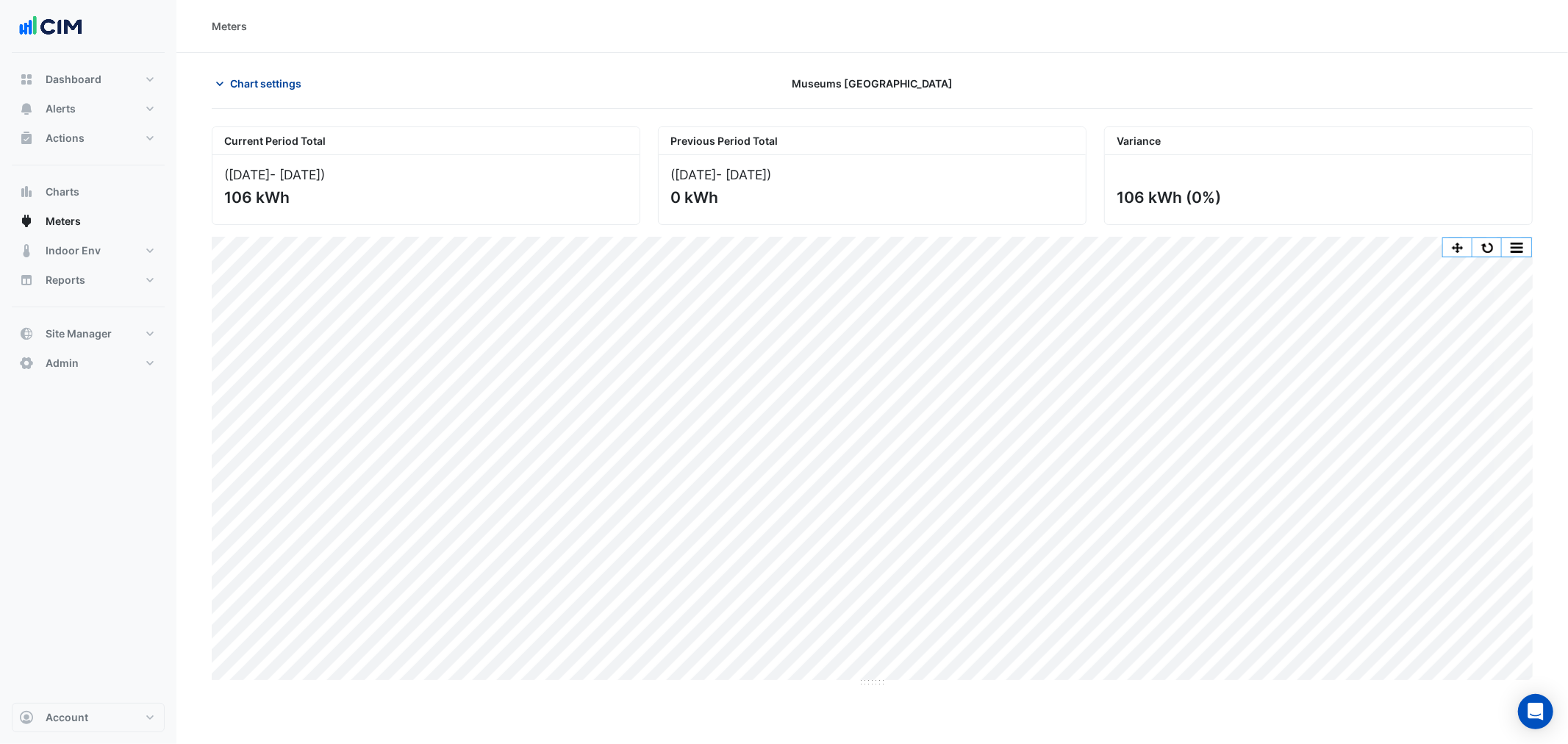
click at [257, 84] on span "Chart settings" at bounding box center [266, 83] width 71 height 16
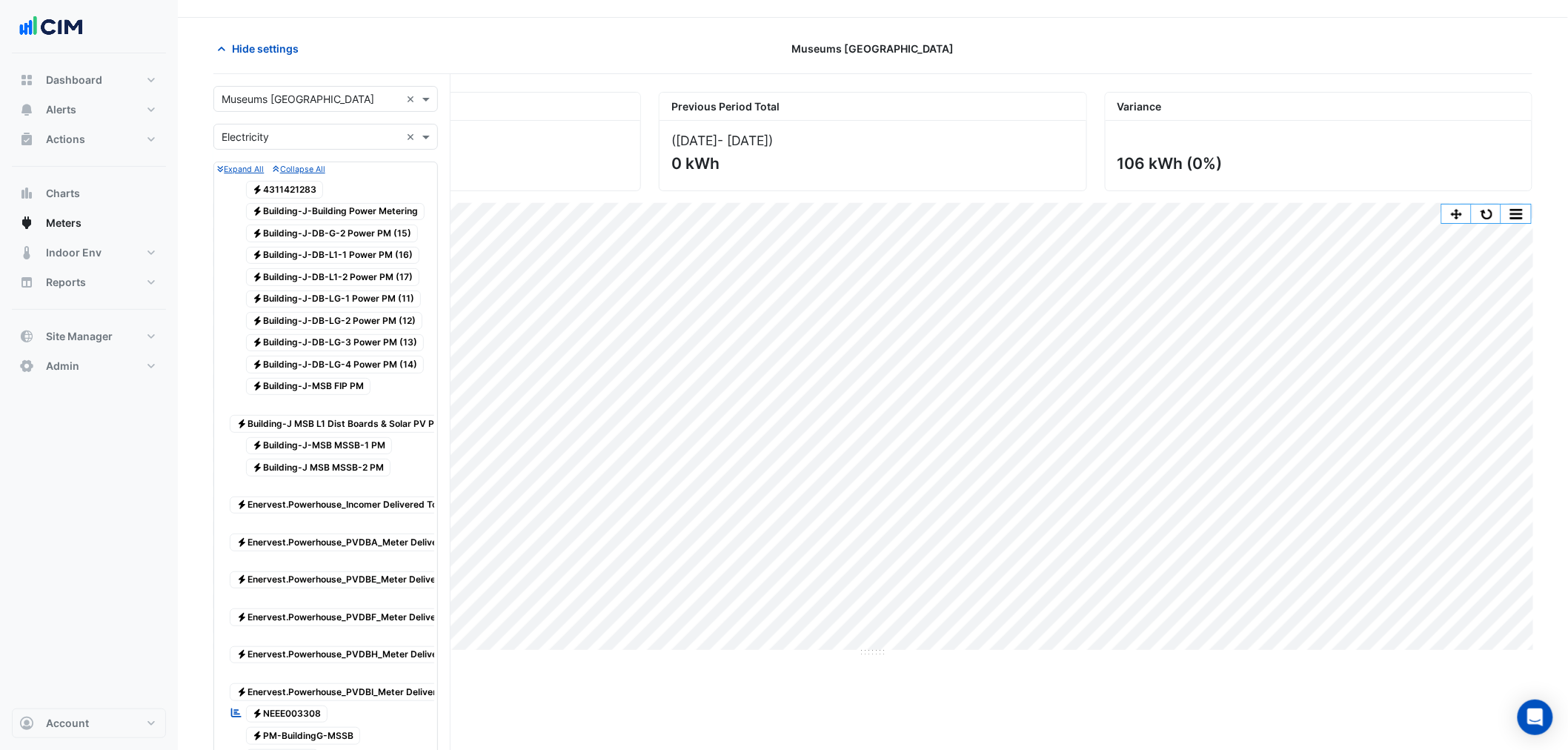
scroll to position [439, 0]
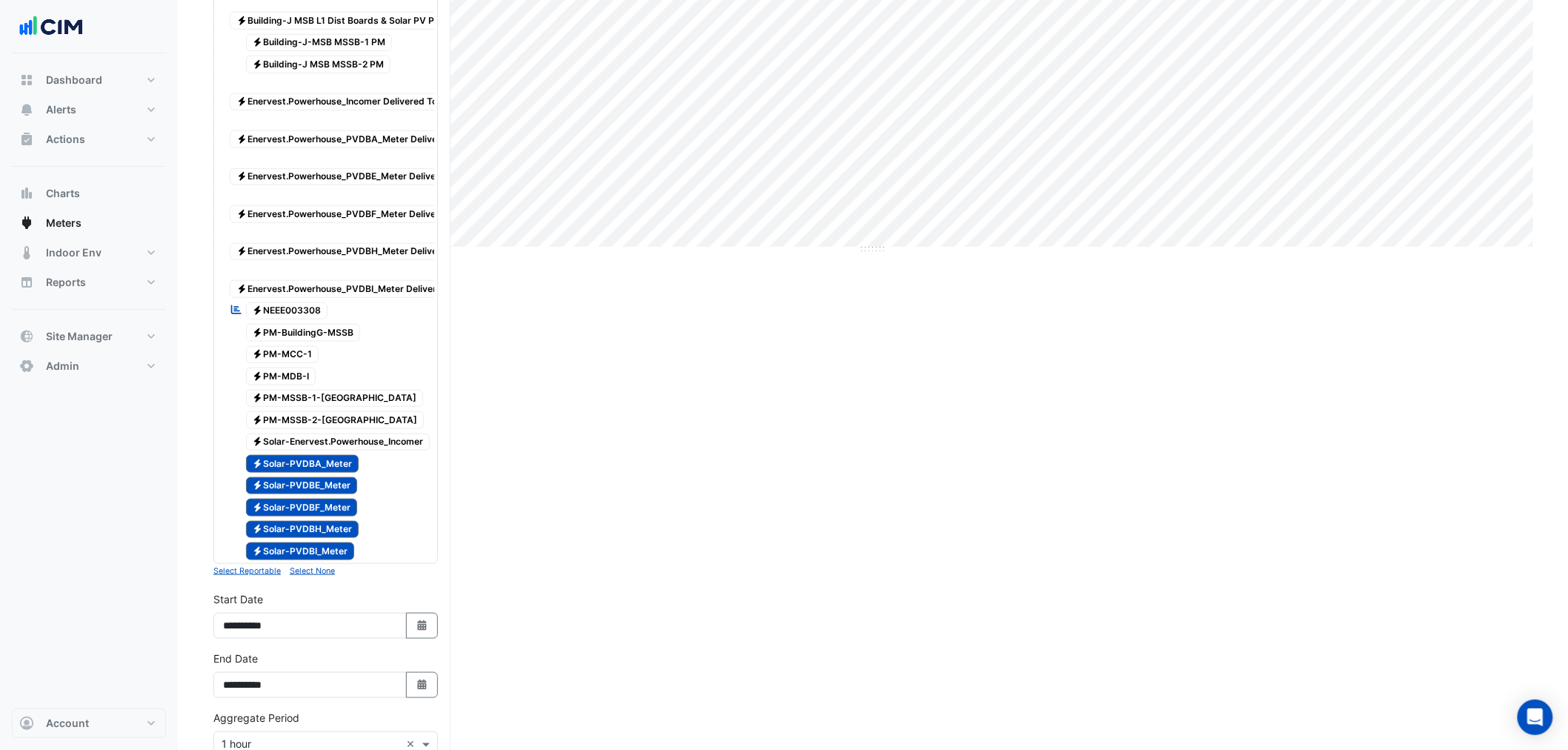
click at [313, 473] on span "Electricity Solar-PVDBA_Meter" at bounding box center [302, 463] width 113 height 18
click at [312, 495] on span "Electricity Solar-PVDBE_Meter" at bounding box center [301, 486] width 112 height 18
click at [313, 516] on span "Electricity Solar-PVDBF_Meter" at bounding box center [301, 507] width 112 height 18
click at [319, 539] on span "Electricity Solar-PVDBH_Meter" at bounding box center [302, 529] width 113 height 18
click at [319, 560] on span "Electricity Solar-PVDBI_Meter" at bounding box center [301, 551] width 109 height 18
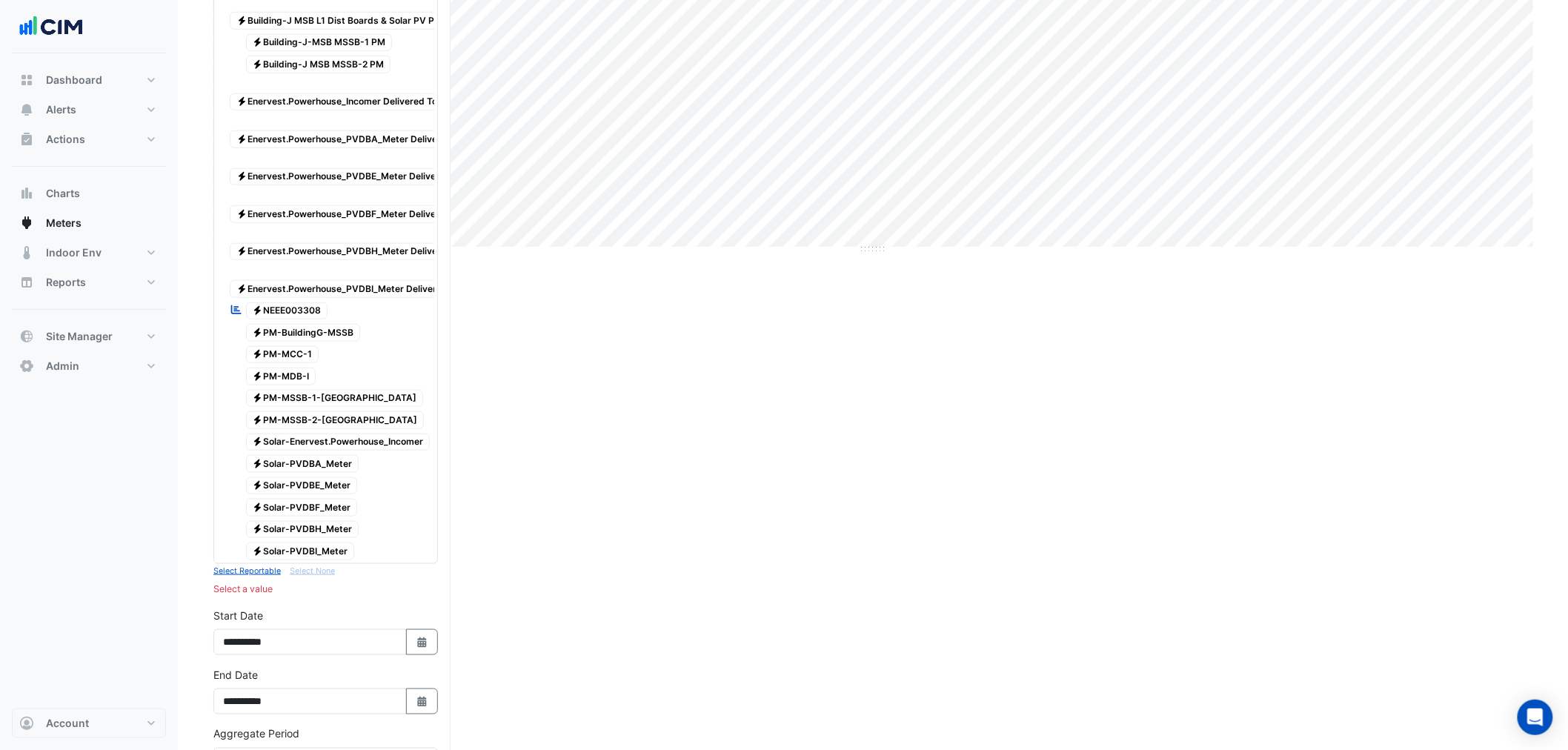
click at [295, 516] on span "Electricity Solar-PVDBF_Meter" at bounding box center [301, 507] width 112 height 18
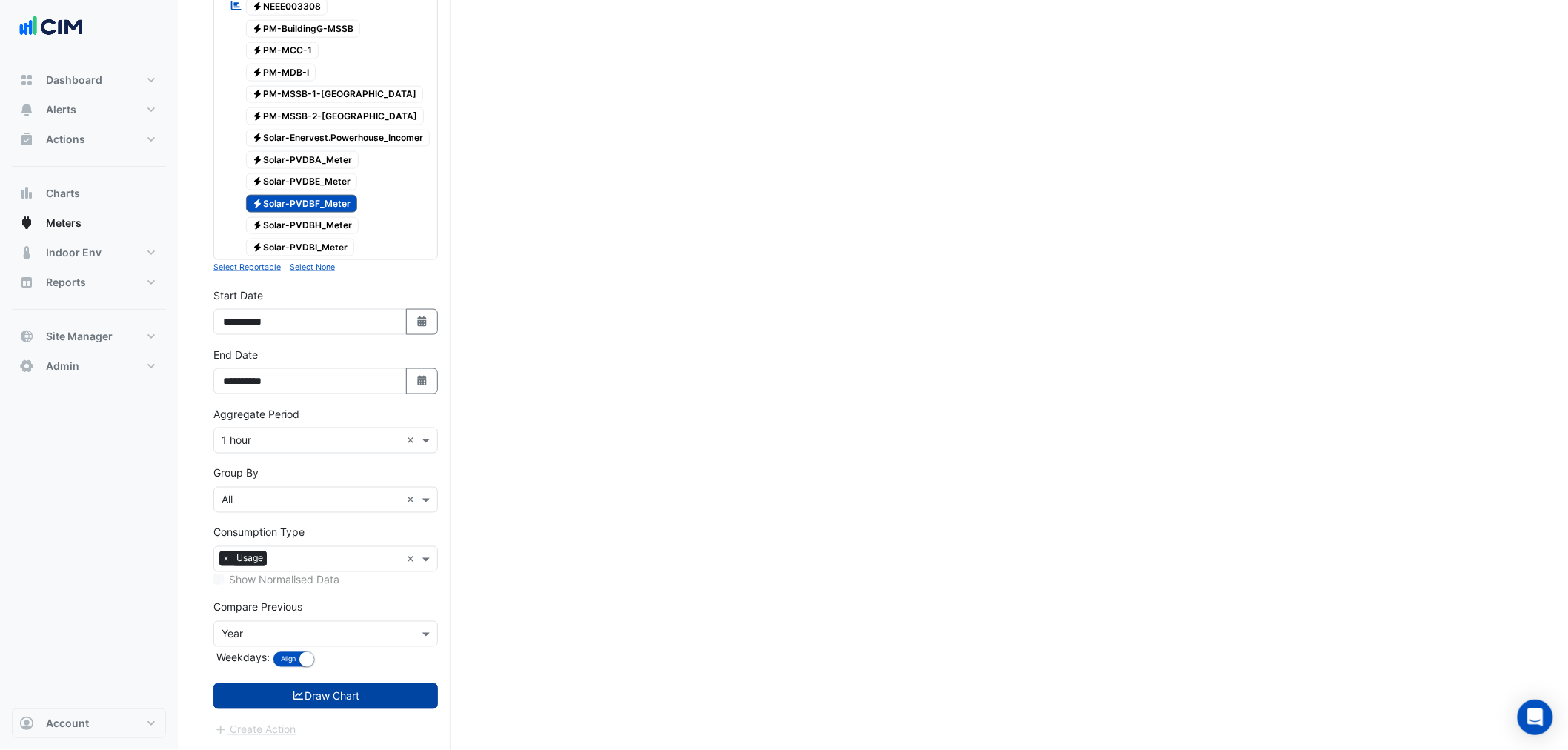
click at [348, 695] on button "Draw Chart" at bounding box center [326, 696] width 225 height 26
